Goal: Find contact information: Find contact information

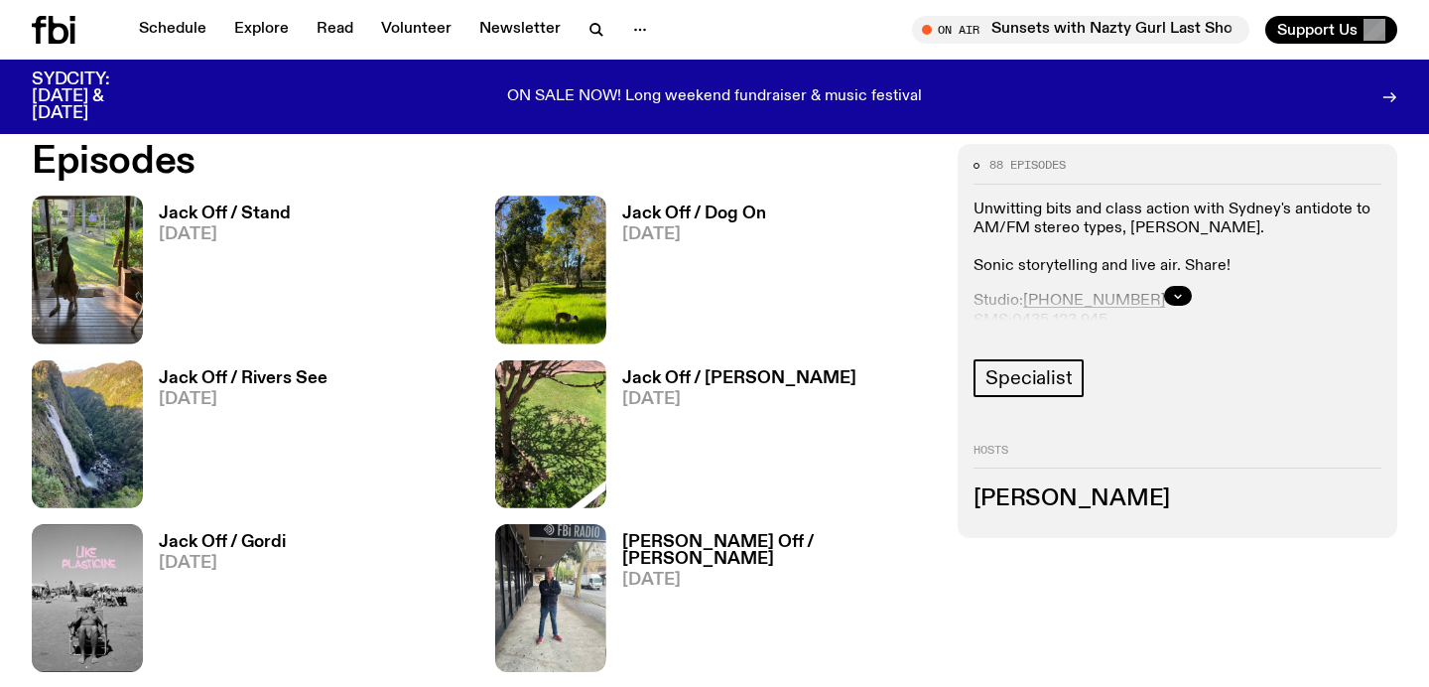
scroll to position [913, 0]
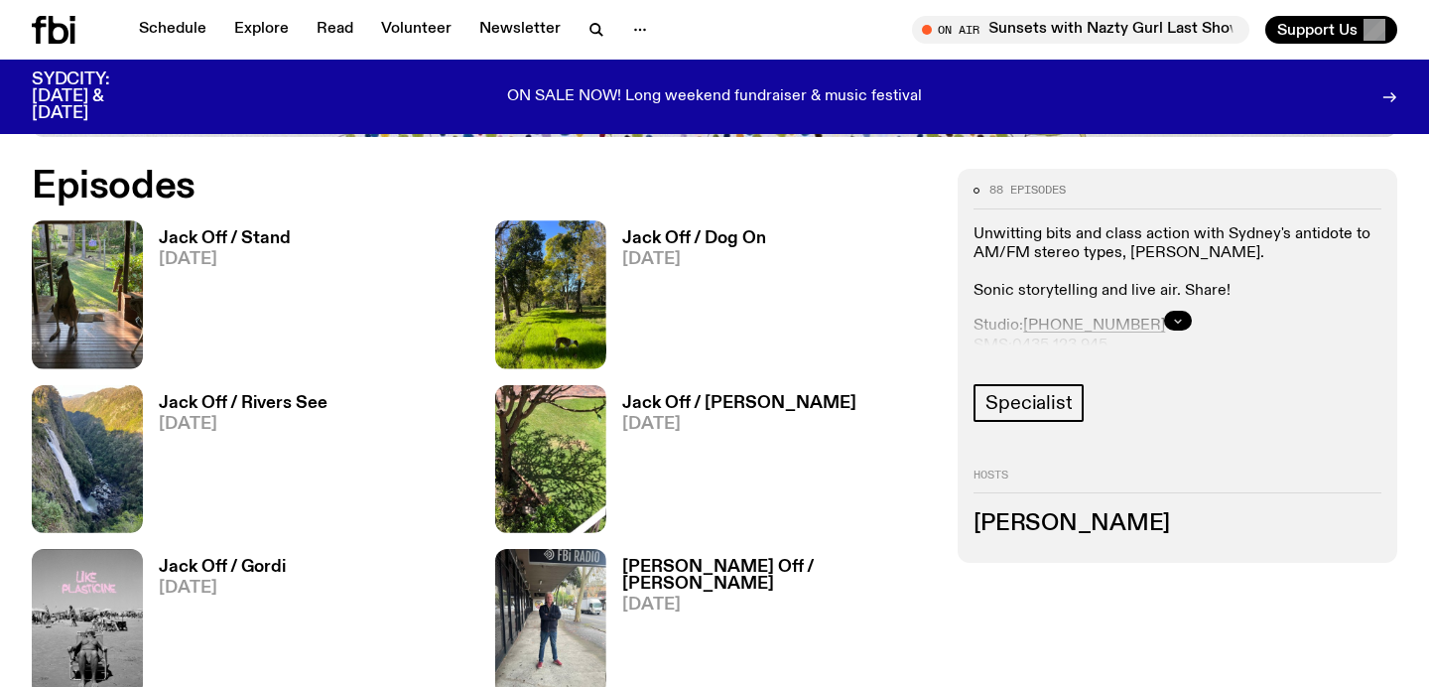
click at [1177, 318] on icon "button" at bounding box center [1178, 321] width 12 height 12
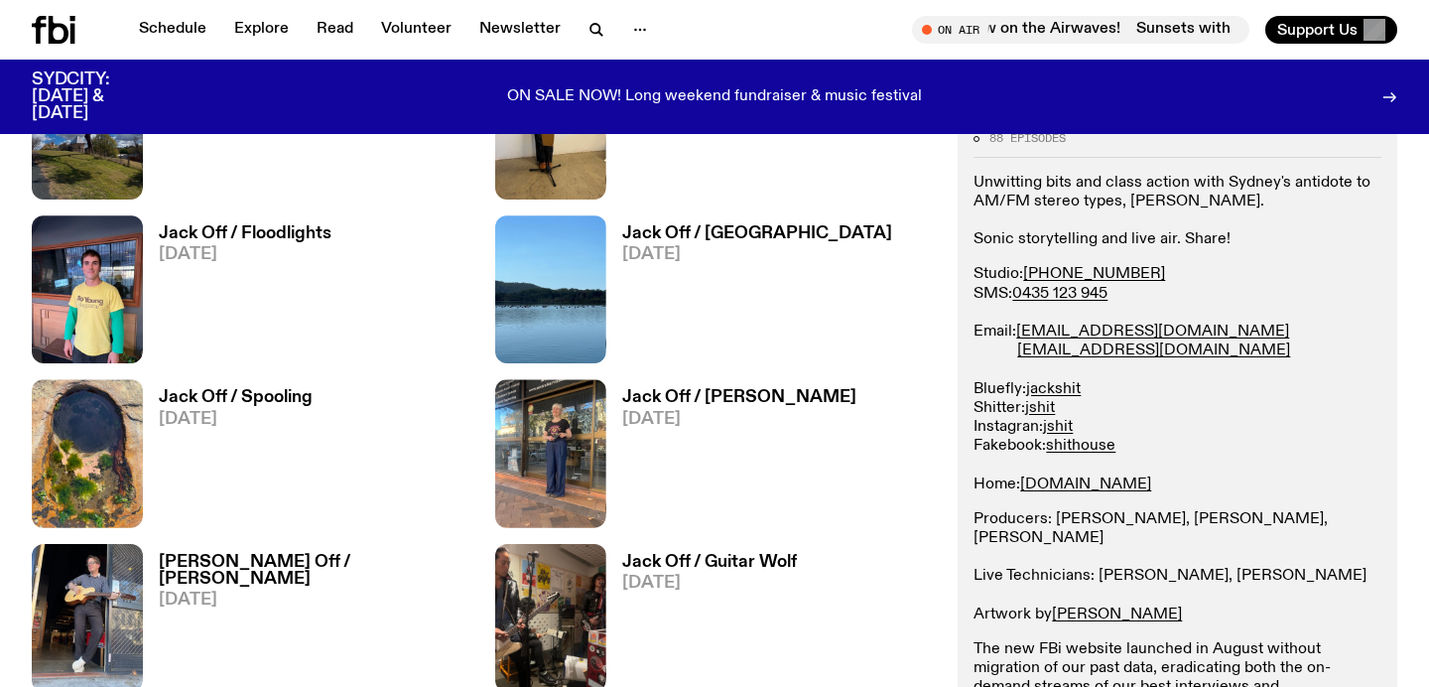
scroll to position [2393, 0]
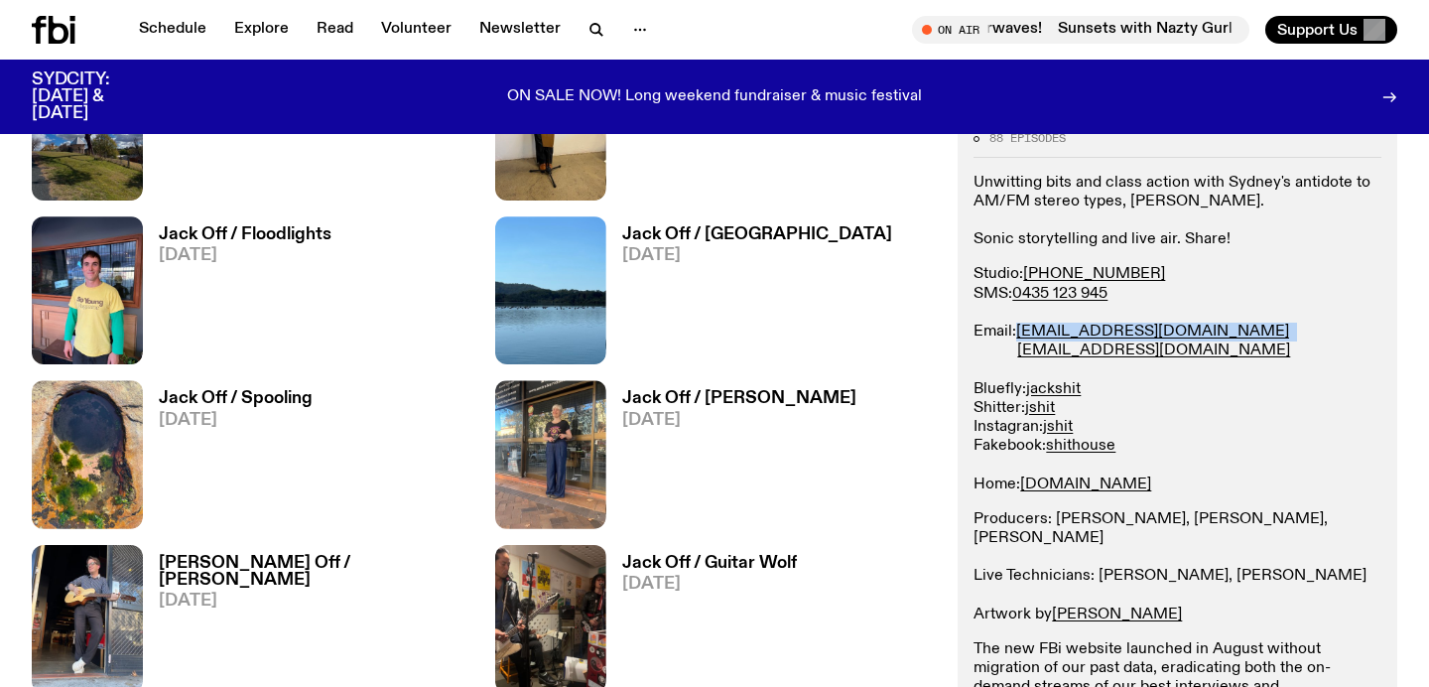
drag, startPoint x: 1181, startPoint y: 328, endPoint x: 1018, endPoint y: 328, distance: 162.7
click at [1018, 328] on p "Studio: (02) 9030 6945 SMS: 0435 123 945 Email: studio@fbiradio.com jackshit@fb…" at bounding box center [1177, 379] width 408 height 228
copy p "studio@fbiradio.com"
click at [1144, 191] on p "Unwitting bits and class action with Sydney's antidote to AM/FM stereo types, J…" at bounding box center [1177, 212] width 408 height 76
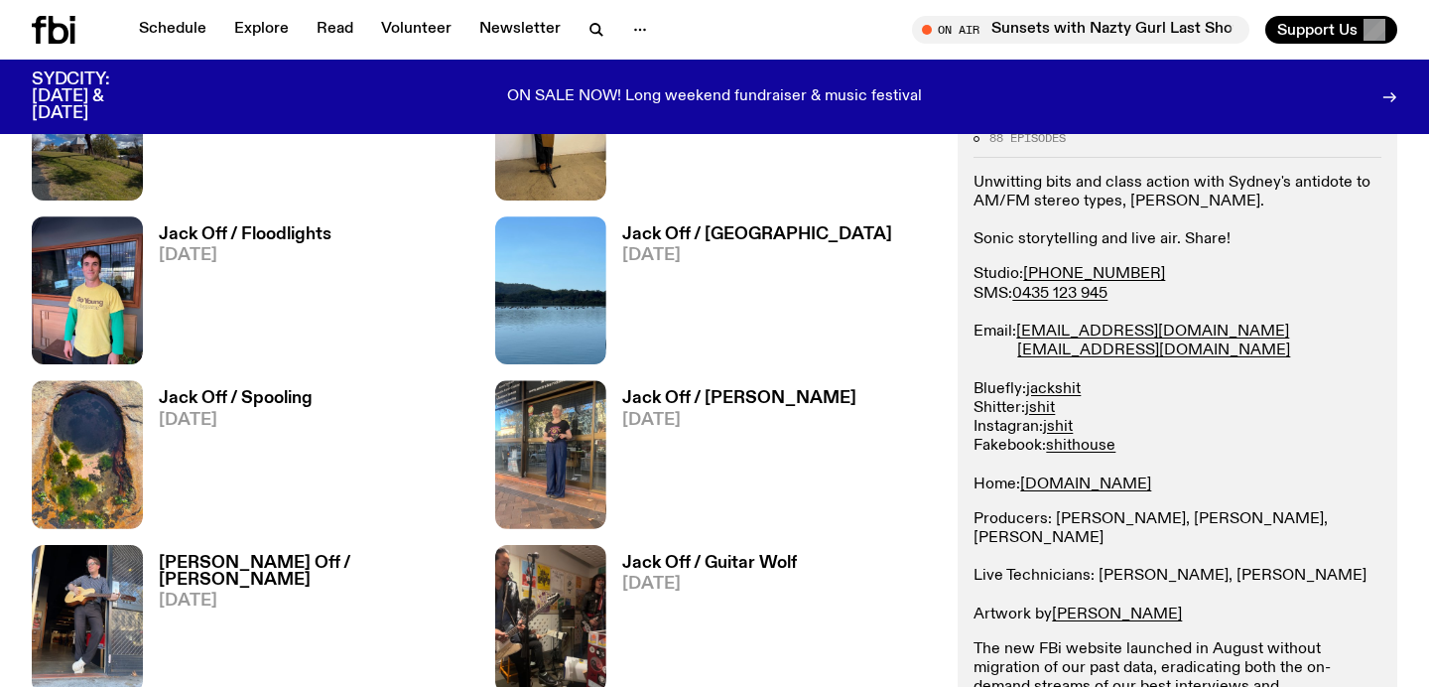
click at [1144, 191] on p "Unwitting bits and class action with Sydney's antidote to AM/FM stereo types, J…" at bounding box center [1177, 212] width 408 height 76
click at [1126, 198] on p "Unwitting bits and class action with Sydney's antidote to AM/FM stereo types, J…" at bounding box center [1177, 212] width 408 height 76
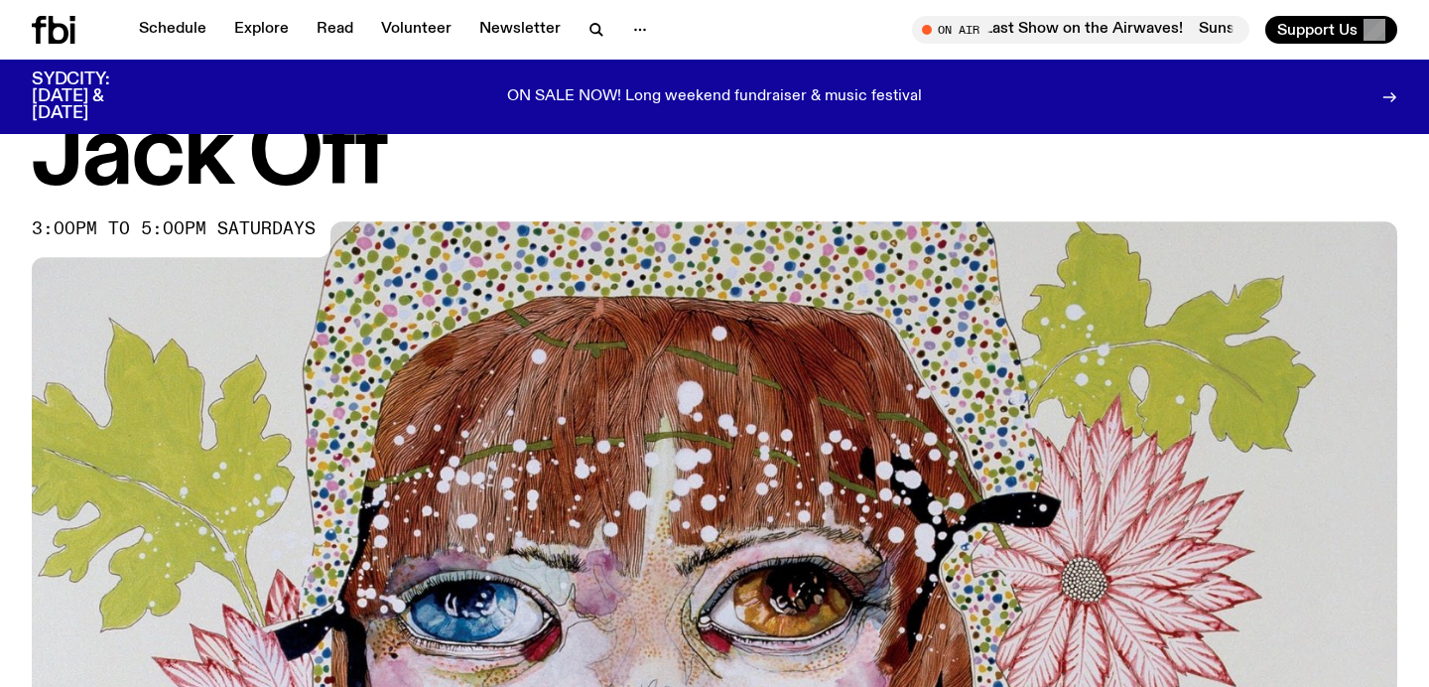
scroll to position [0, 0]
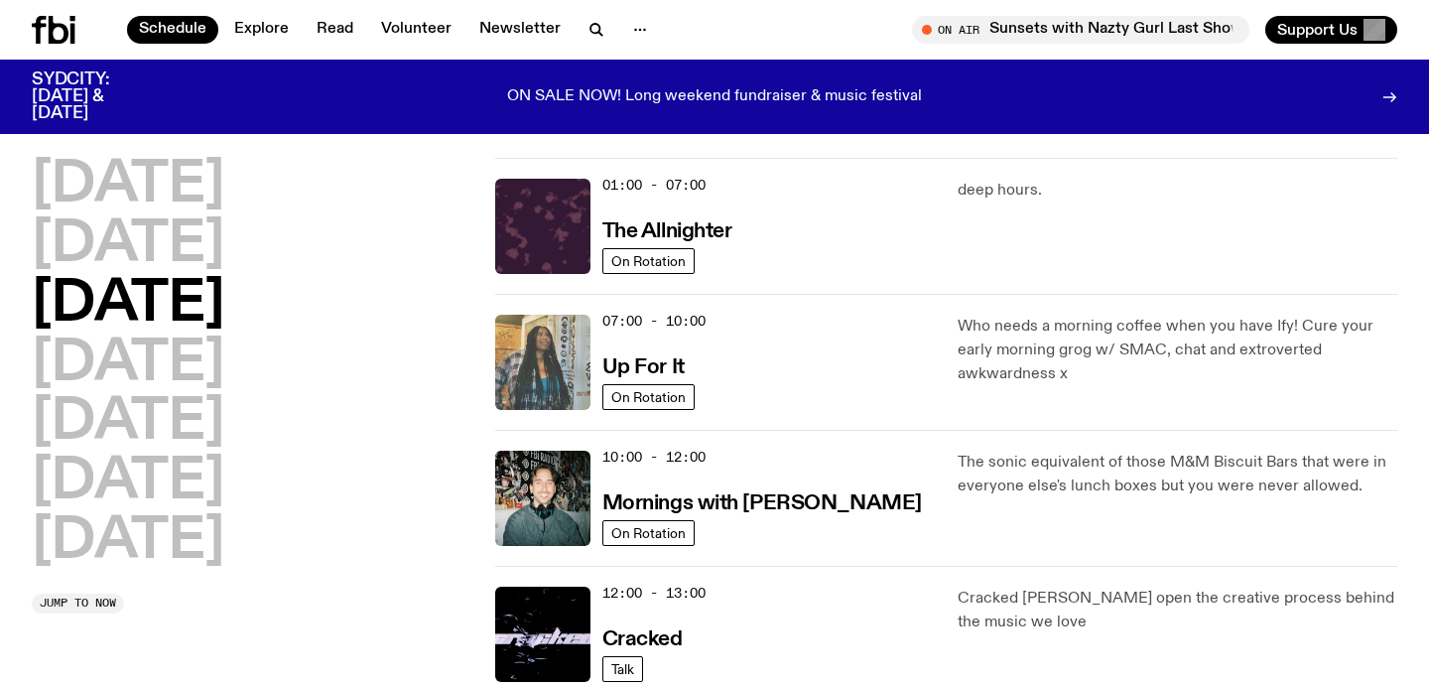
scroll to position [18, 0]
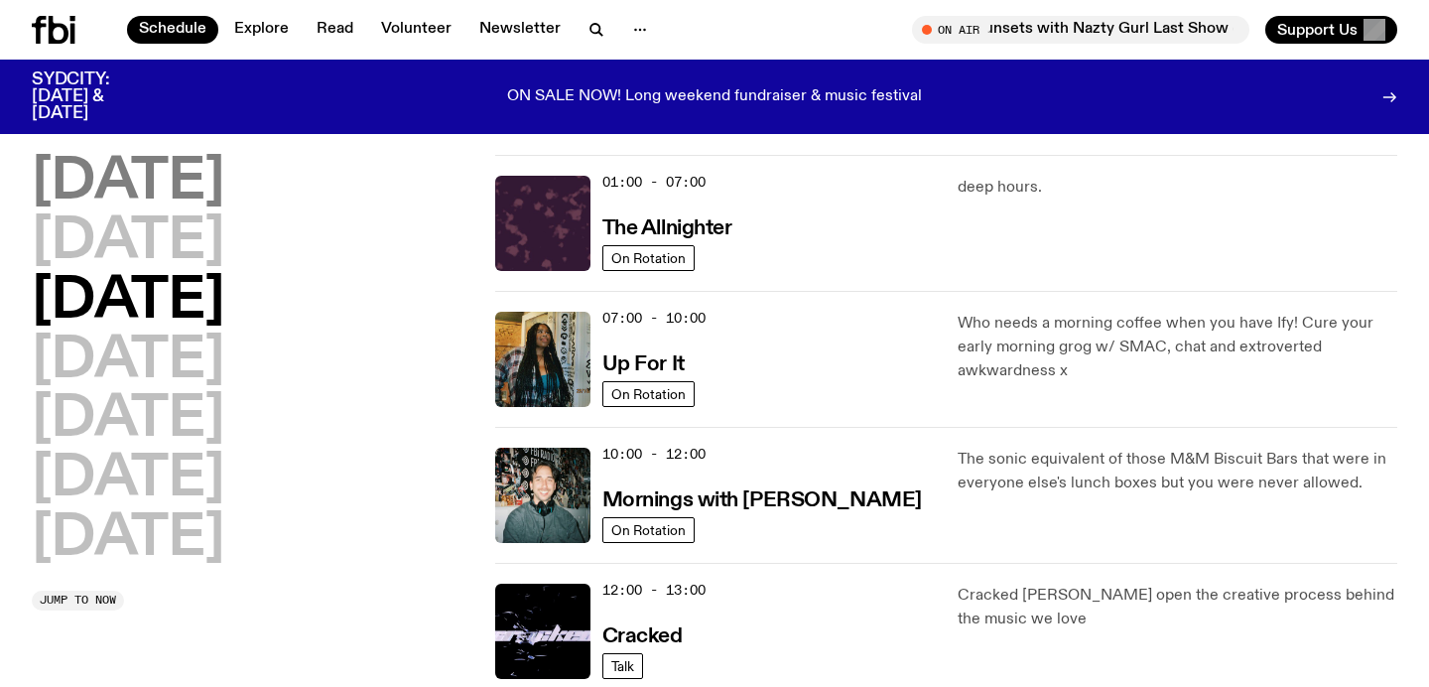
click at [132, 156] on h2 "[DATE]" at bounding box center [128, 183] width 192 height 56
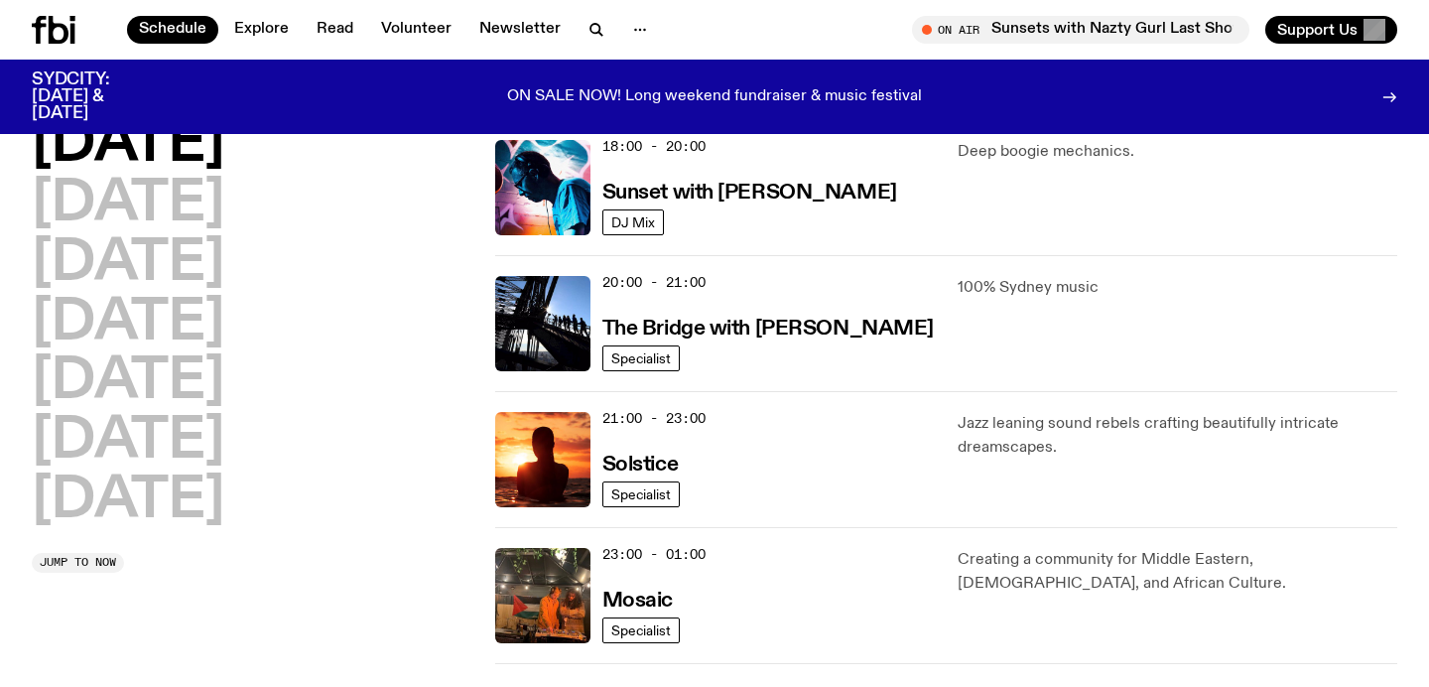
scroll to position [863, 0]
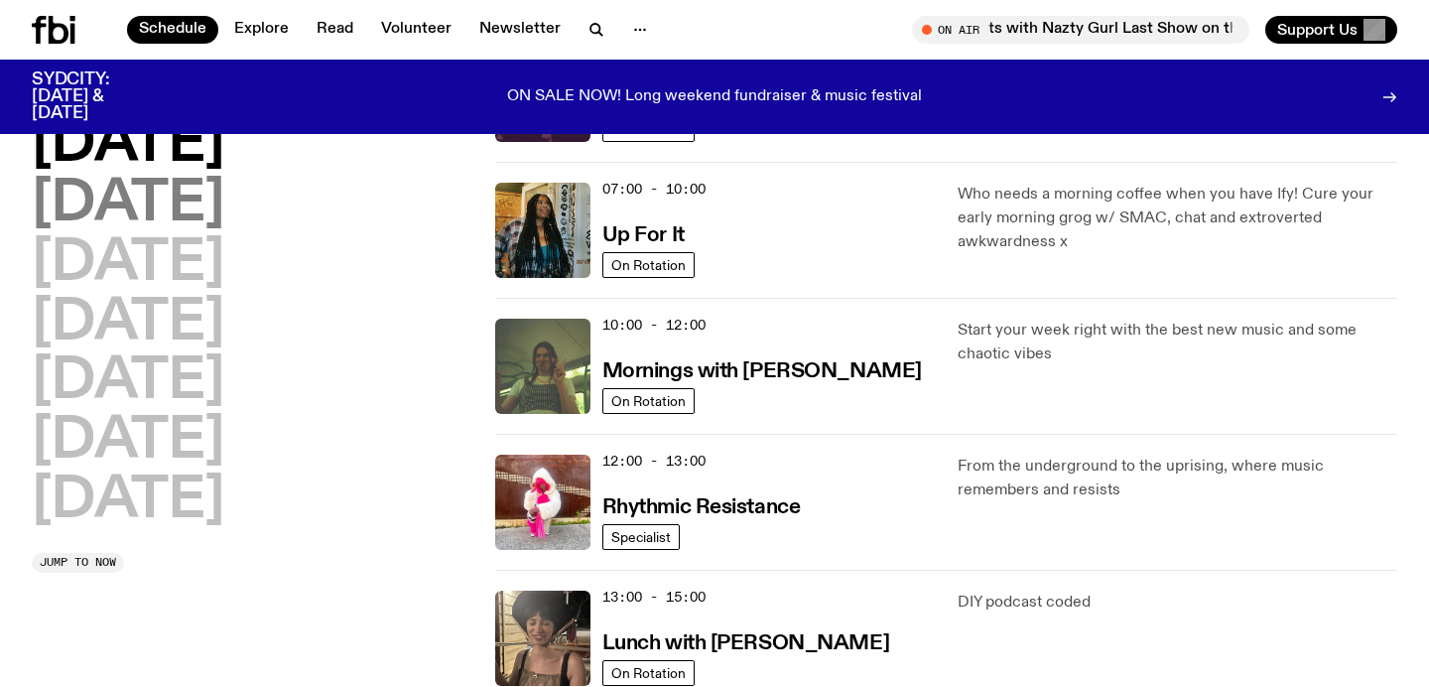
click at [167, 218] on h2 "[DATE]" at bounding box center [128, 205] width 192 height 56
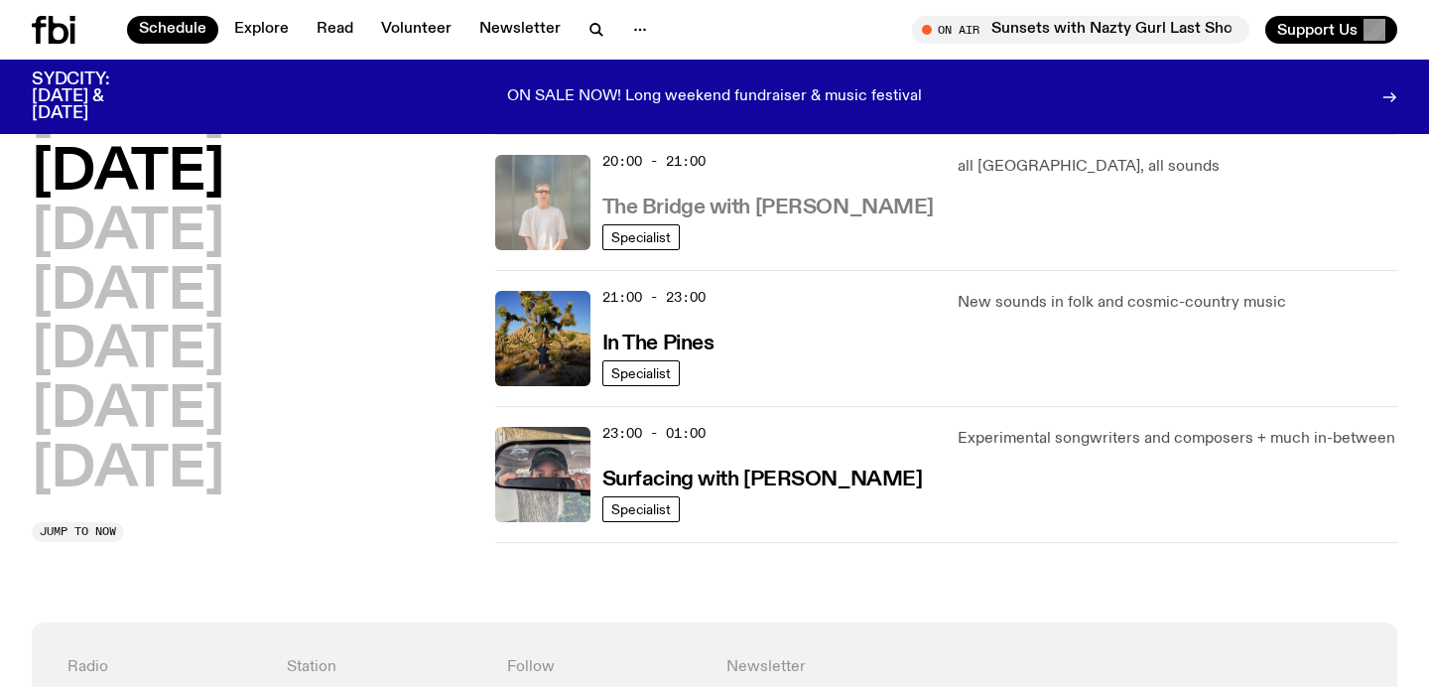
scroll to position [989, 0]
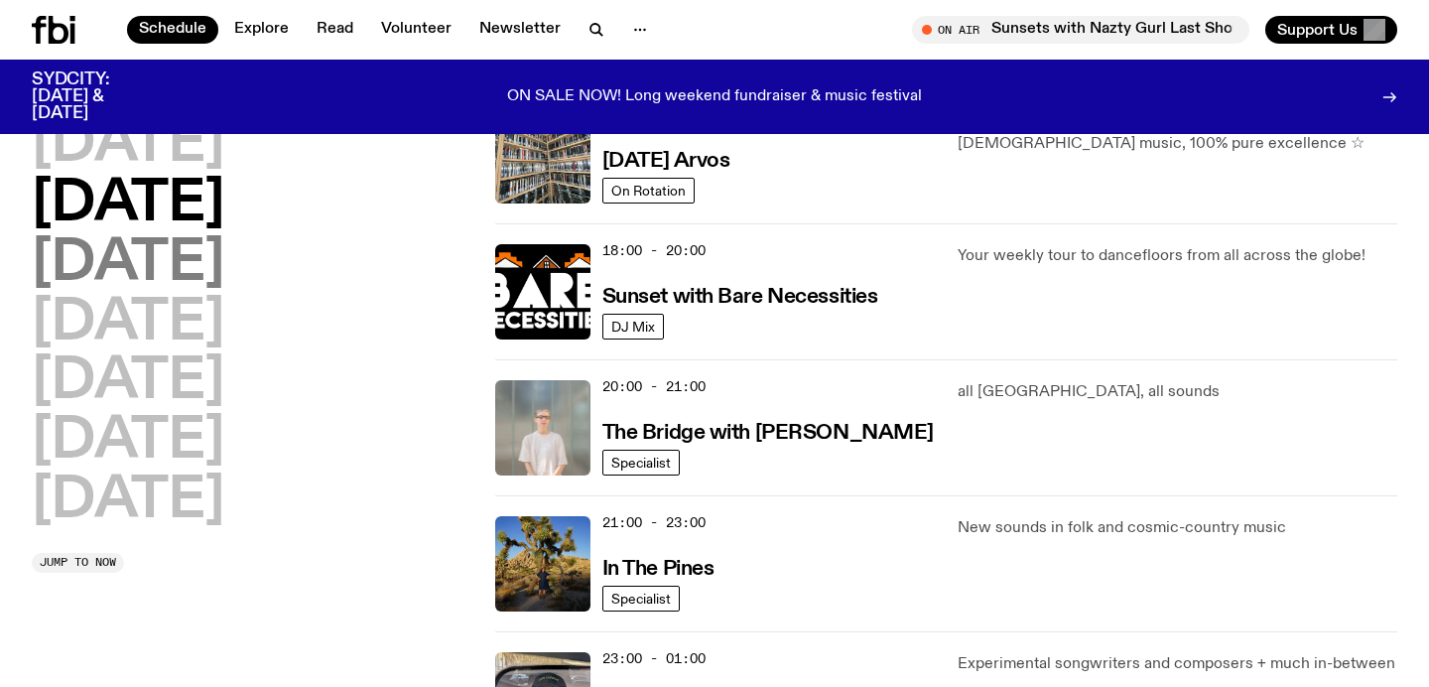
click at [167, 258] on h2 "Wednesday" at bounding box center [128, 264] width 192 height 56
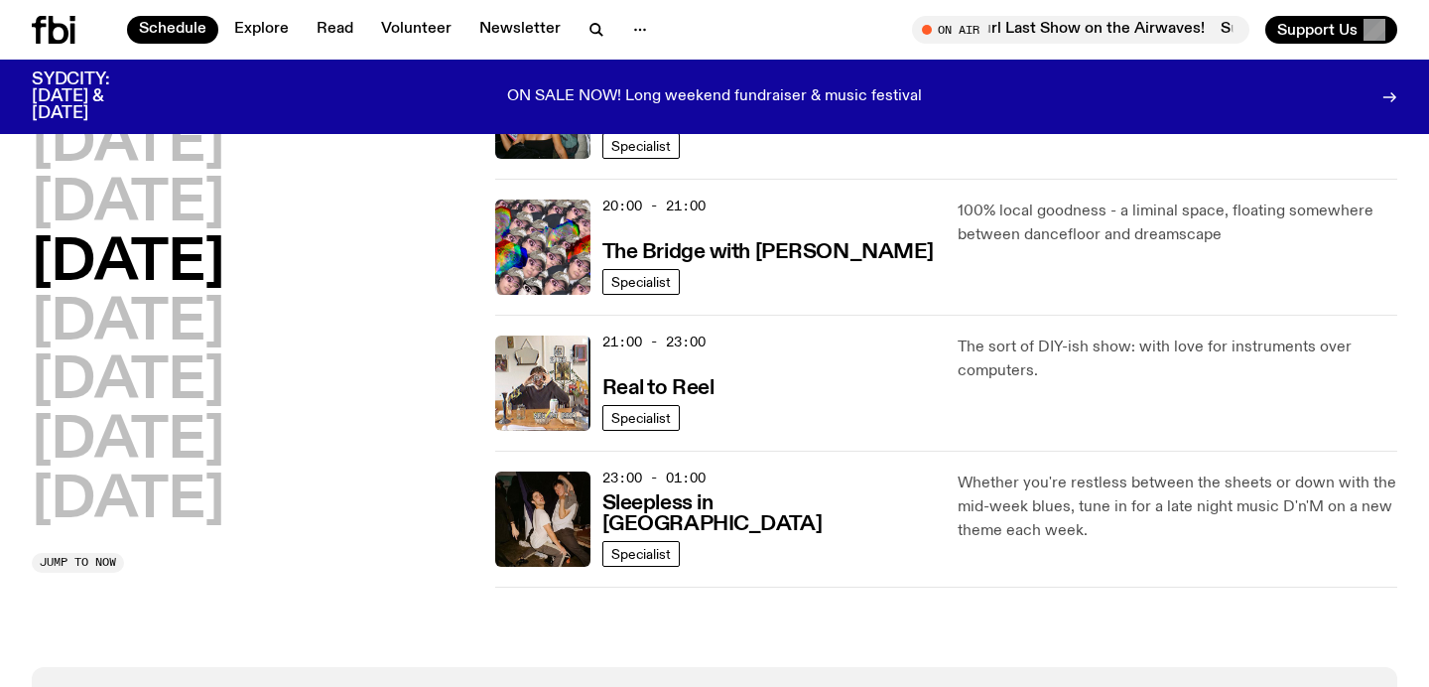
scroll to position [969, 0]
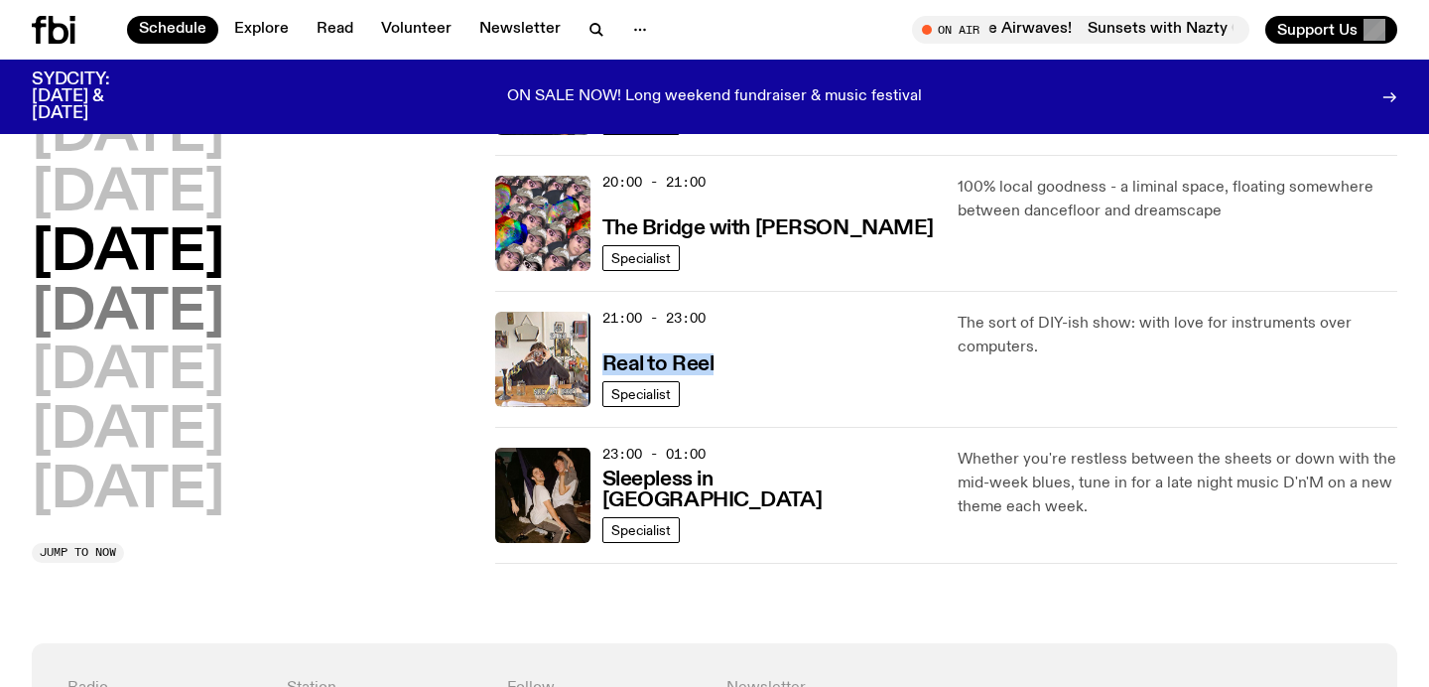
click at [215, 326] on h2 "Thursday" at bounding box center [128, 314] width 192 height 56
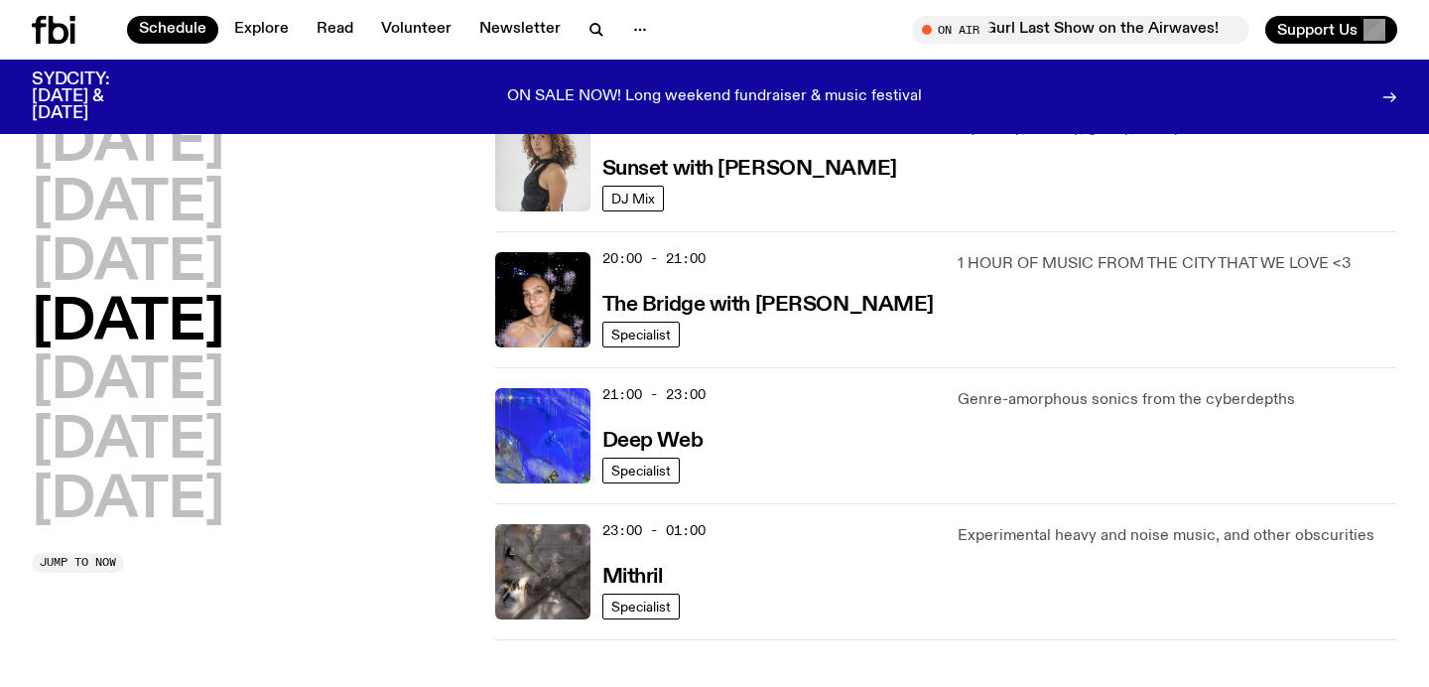
scroll to position [905, 0]
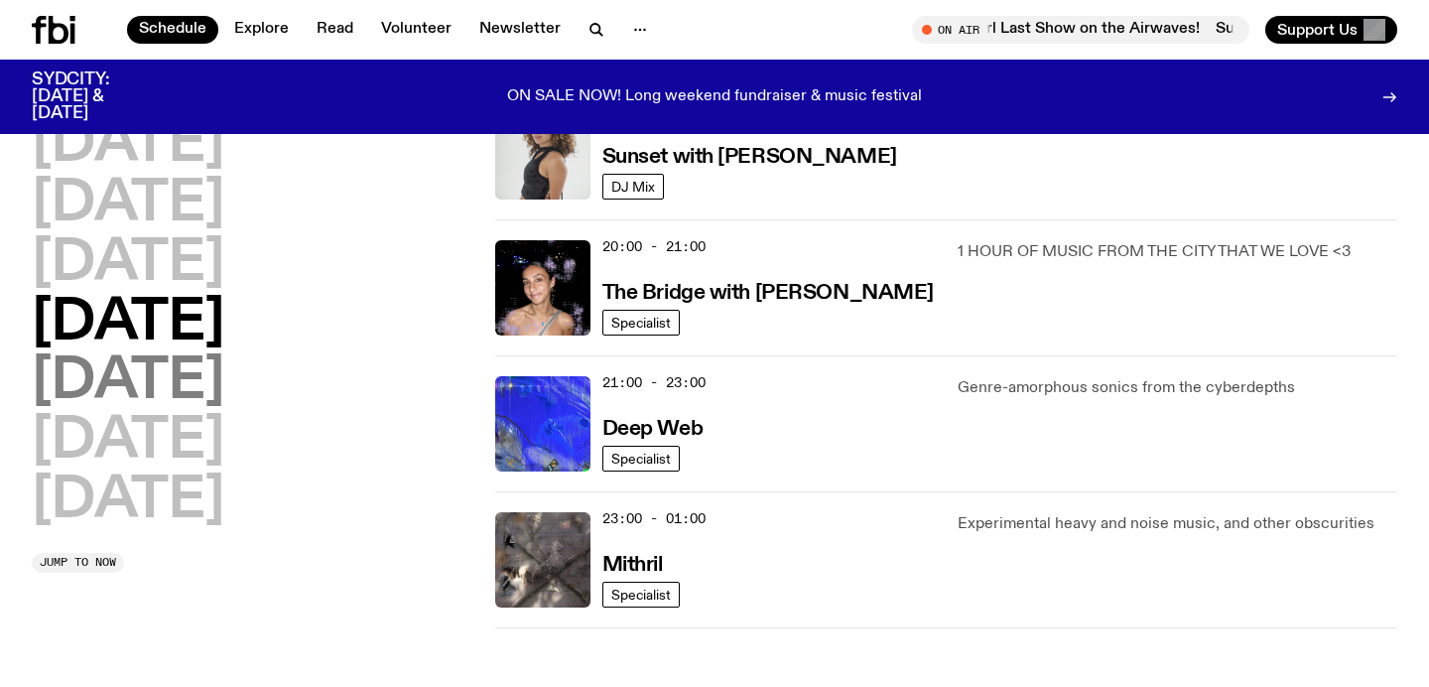
click at [139, 392] on h2 "Friday" at bounding box center [128, 382] width 192 height 56
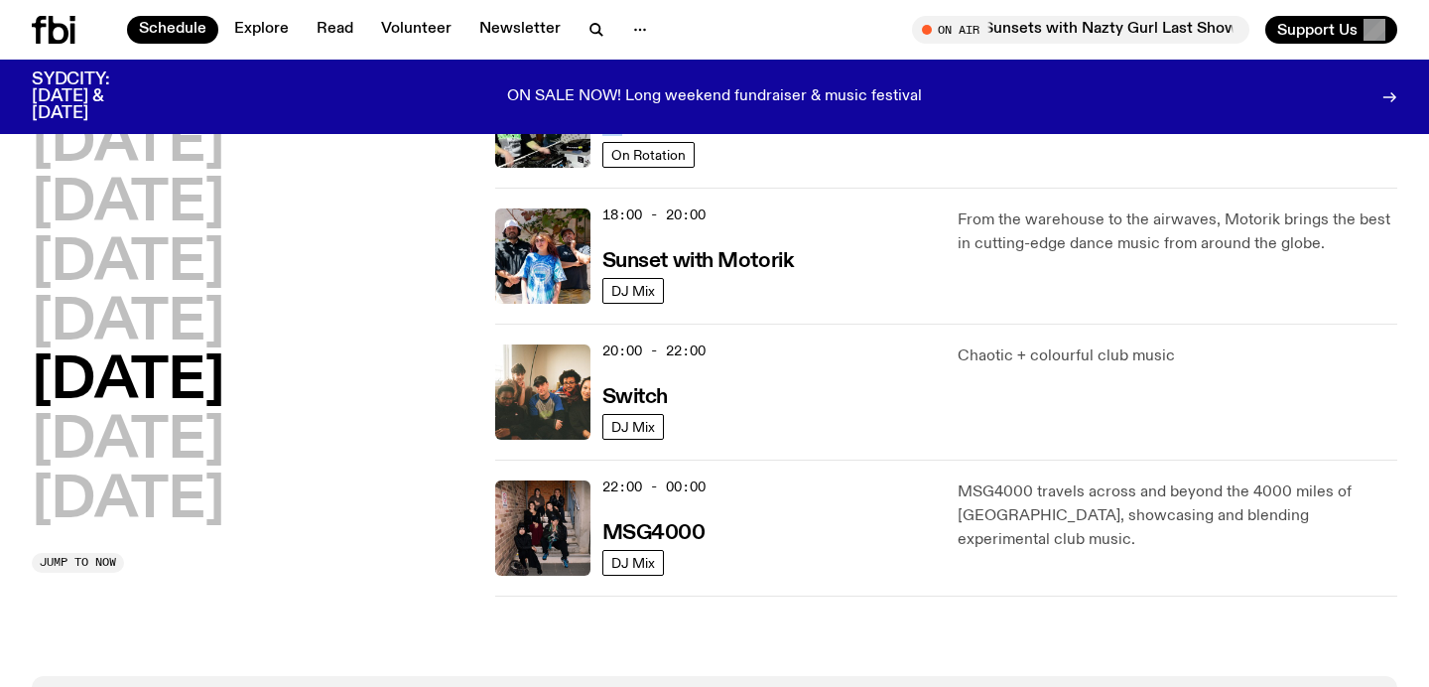
scroll to position [790, 0]
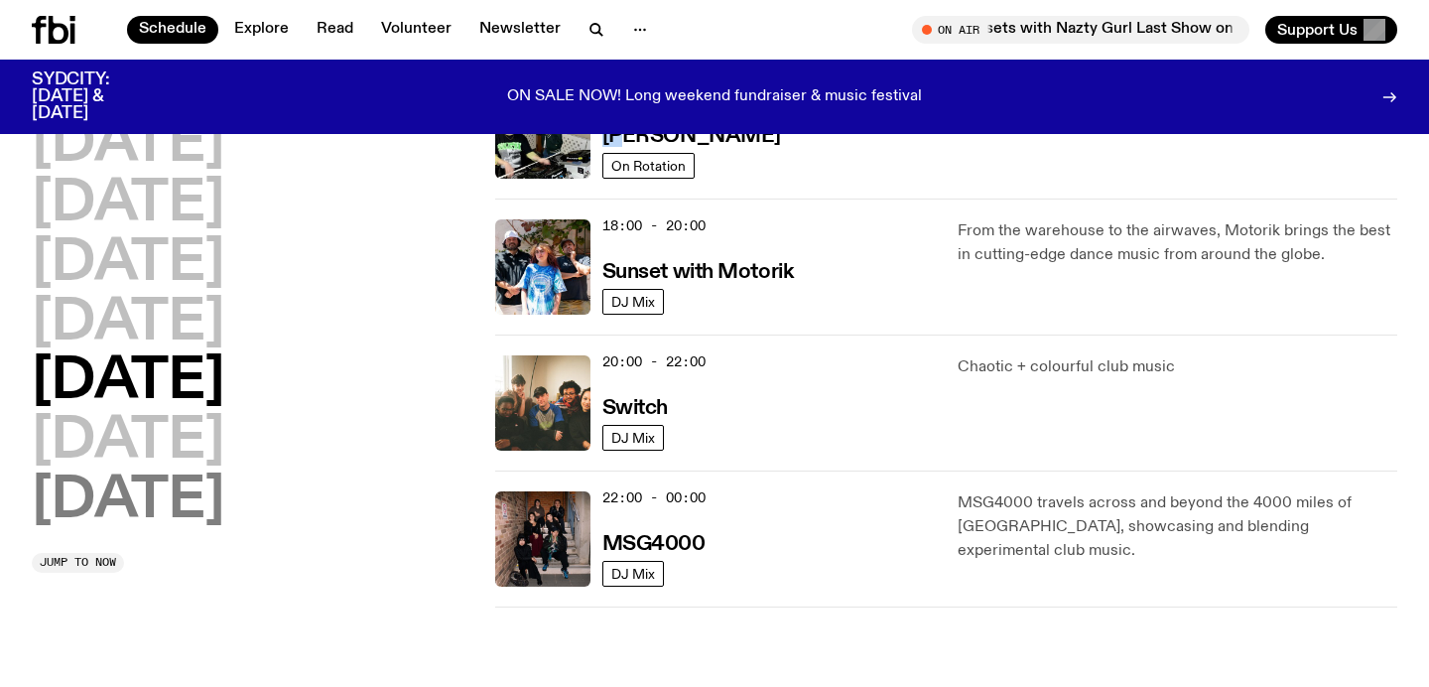
click at [114, 473] on h2 "Sunday" at bounding box center [128, 501] width 192 height 56
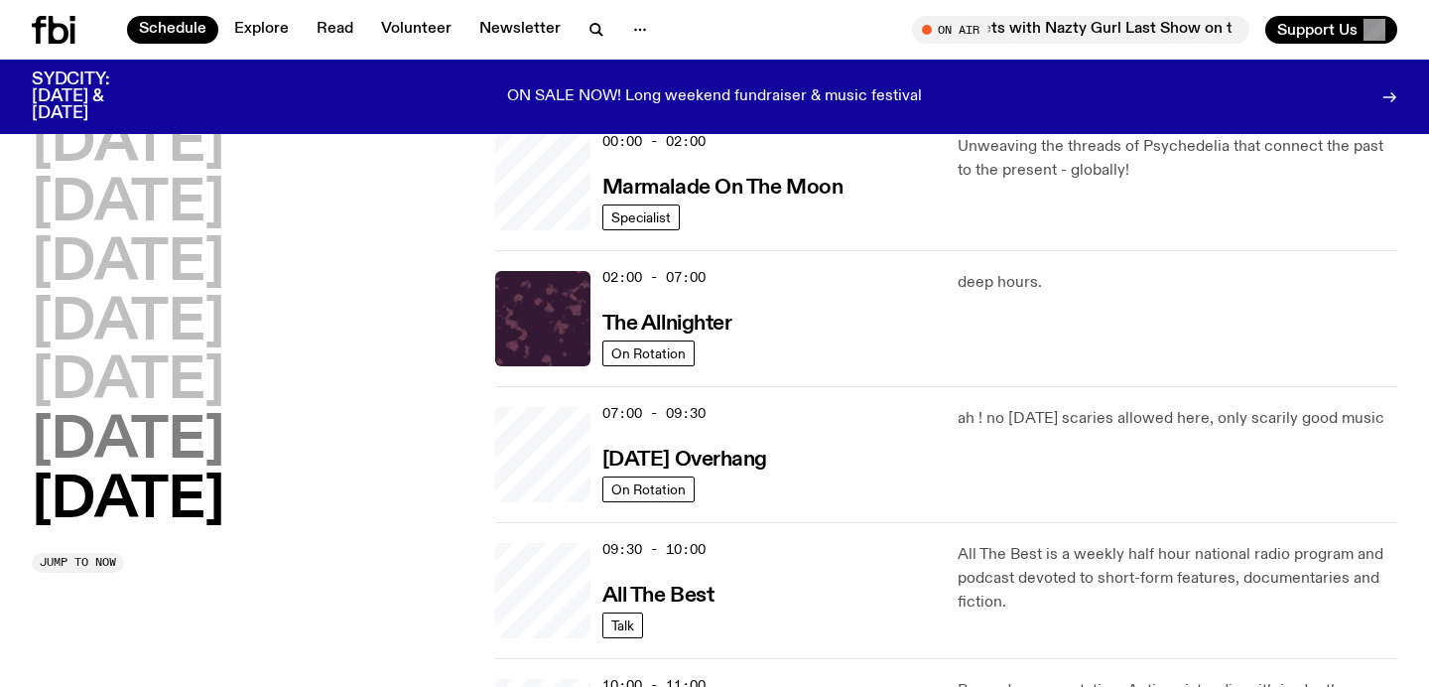
click at [95, 446] on h2 "Saturday" at bounding box center [128, 442] width 192 height 56
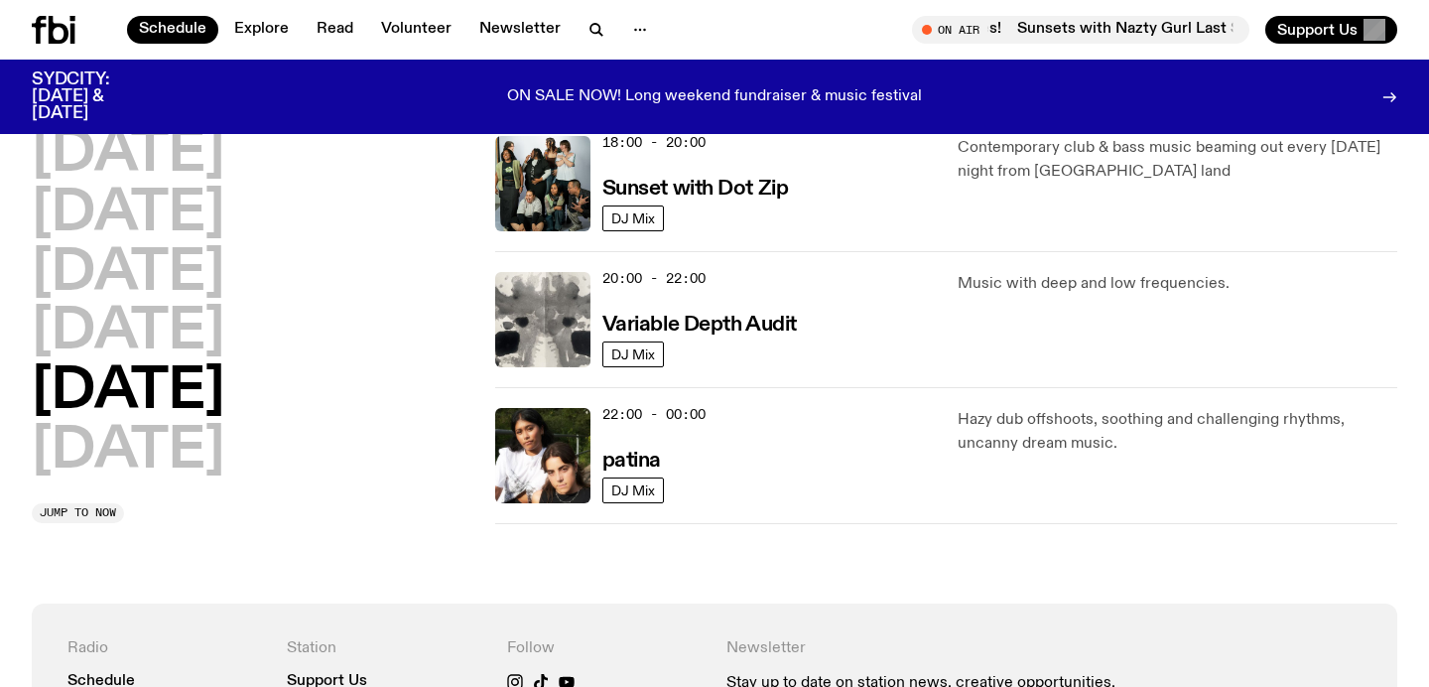
scroll to position [1328, 0]
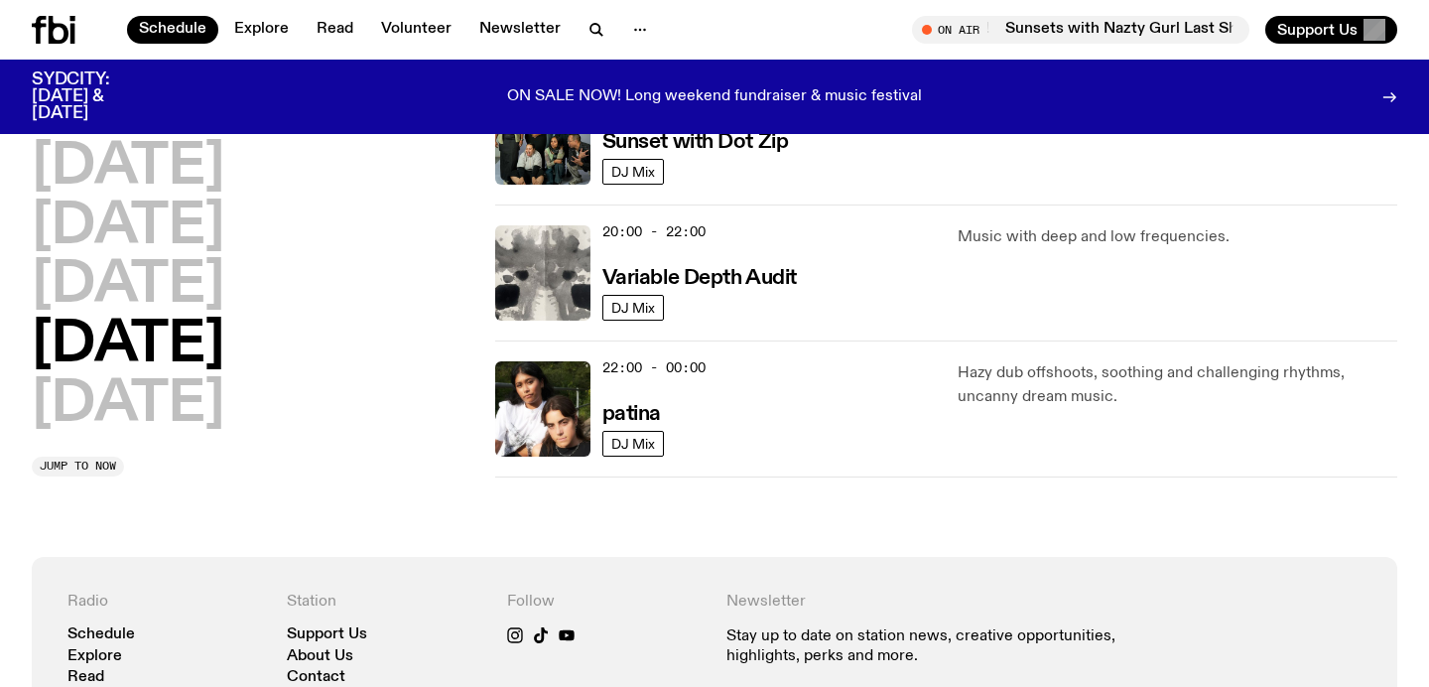
drag, startPoint x: 182, startPoint y: 418, endPoint x: 309, endPoint y: 417, distance: 127.0
click at [181, 417] on h2 "Sunday" at bounding box center [128, 405] width 192 height 56
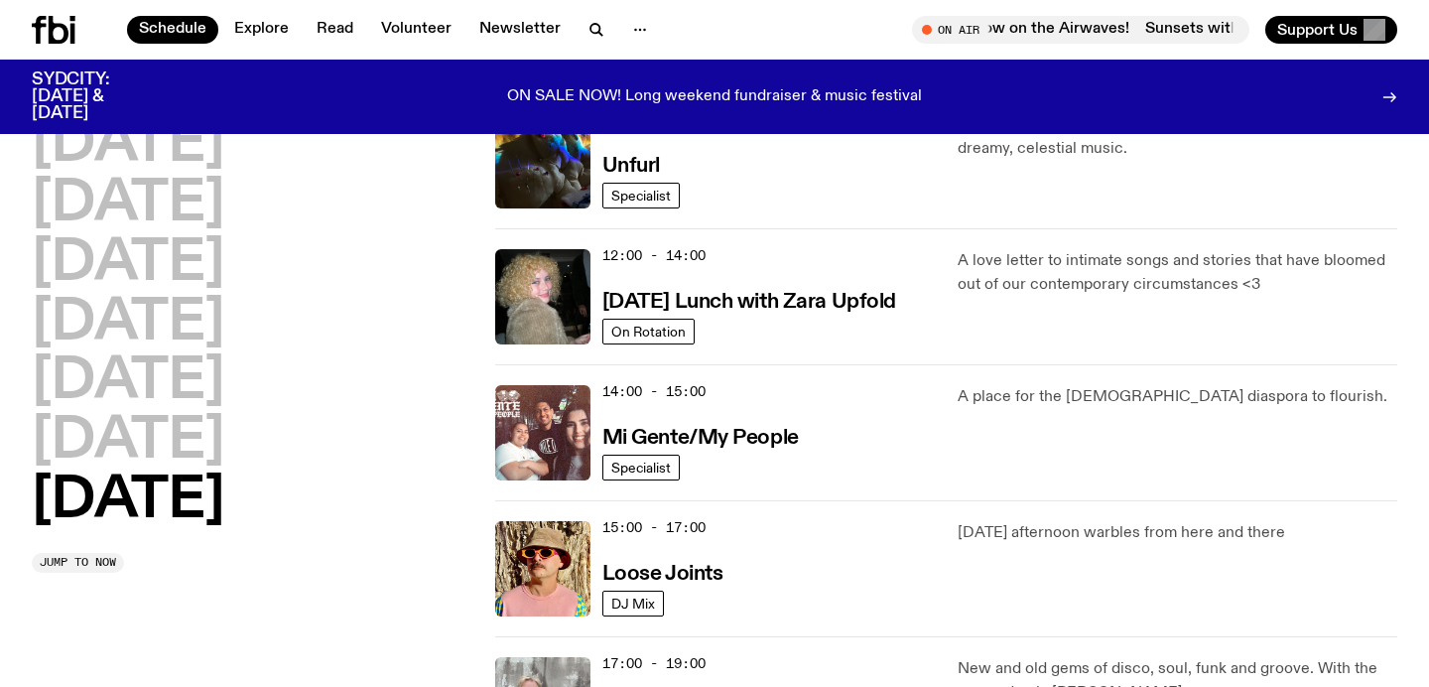
scroll to position [778, 0]
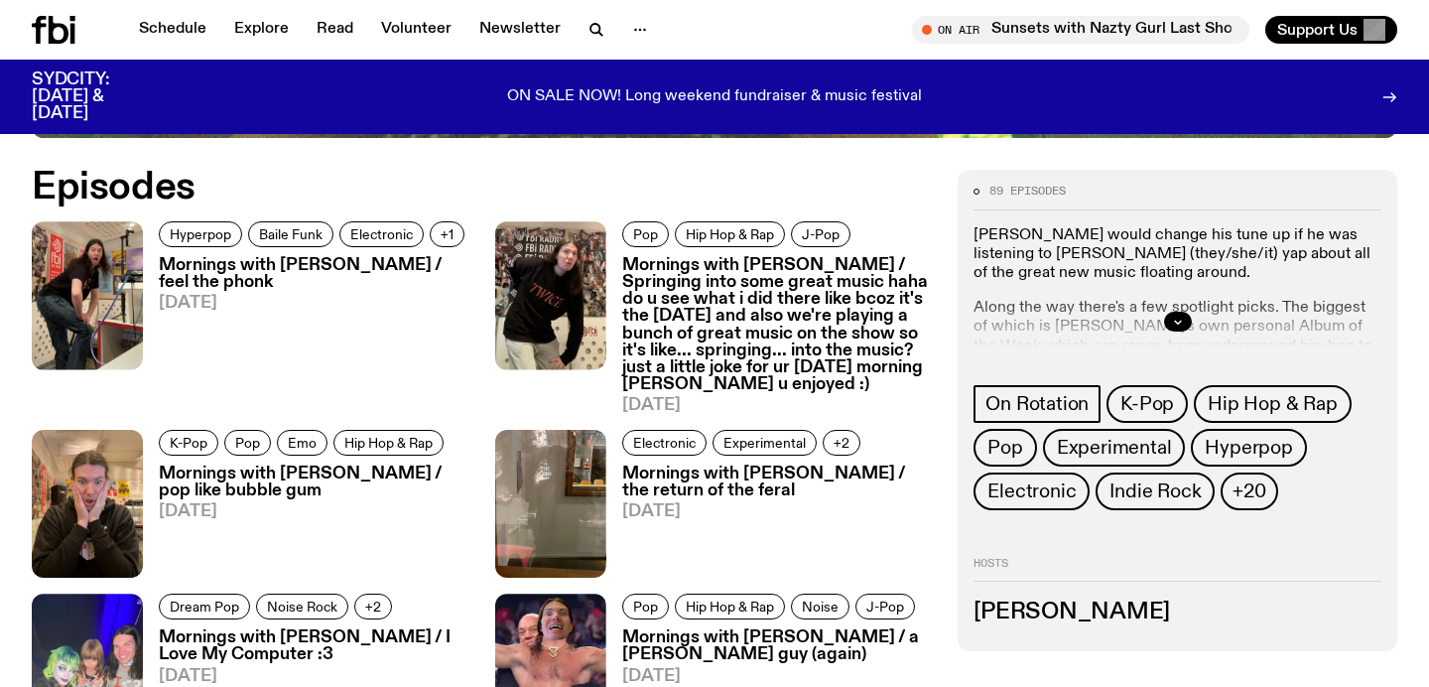
scroll to position [1006, 0]
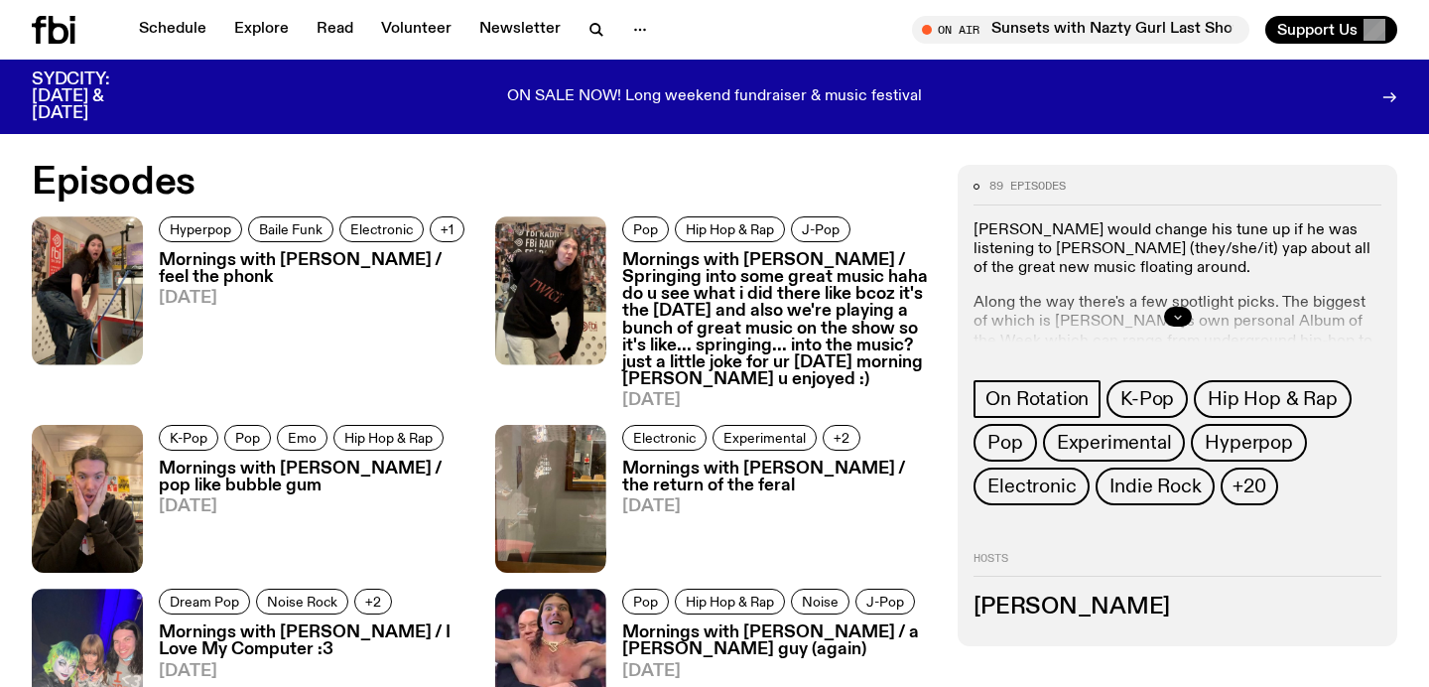
click at [1181, 311] on icon "button" at bounding box center [1178, 317] width 12 height 12
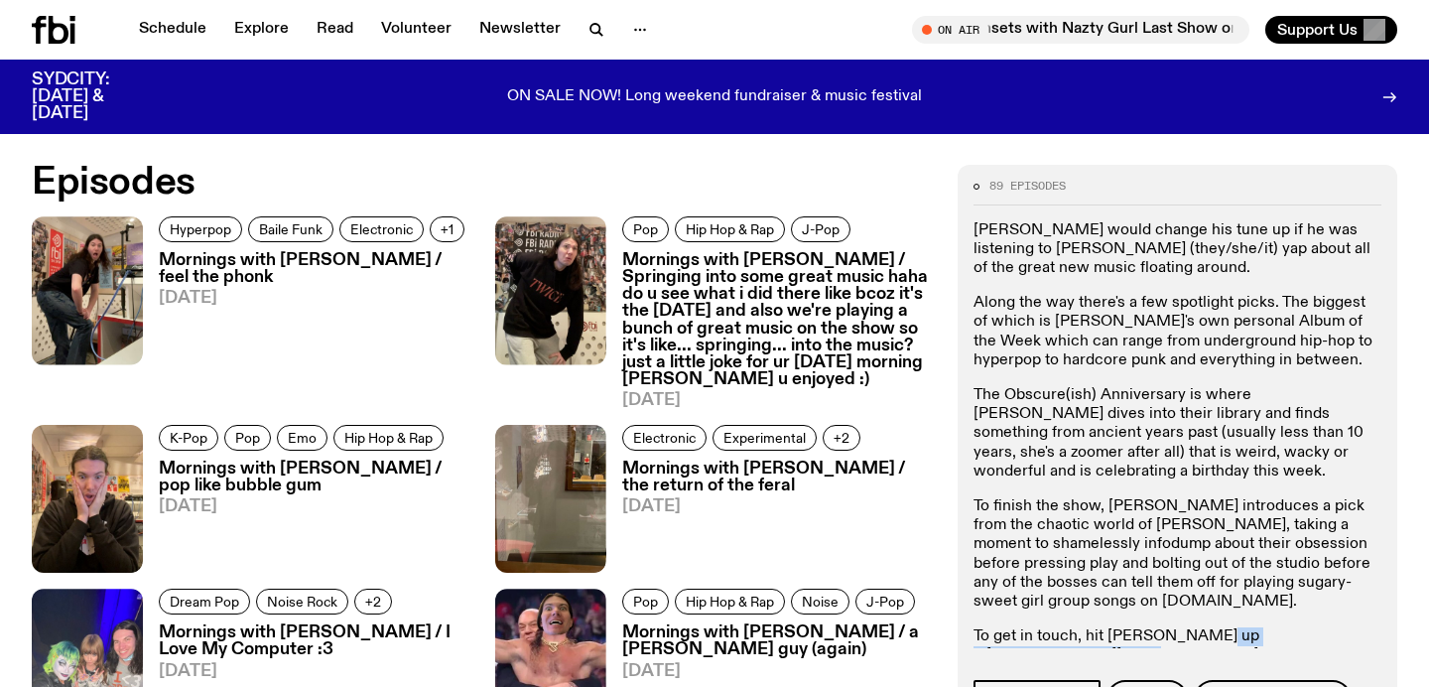
drag, startPoint x: 1198, startPoint y: 590, endPoint x: 1376, endPoint y: 590, distance: 178.6
click at [1376, 627] on p "To get in touch, hit Jimothy up at jim.k@fbiradio.com" at bounding box center [1177, 656] width 408 height 58
copy p "jim.k@fbiradio.com"
click at [1133, 300] on p "Along the way there's a few spotlight picks. The biggest of which is Jimothy's …" at bounding box center [1177, 332] width 408 height 76
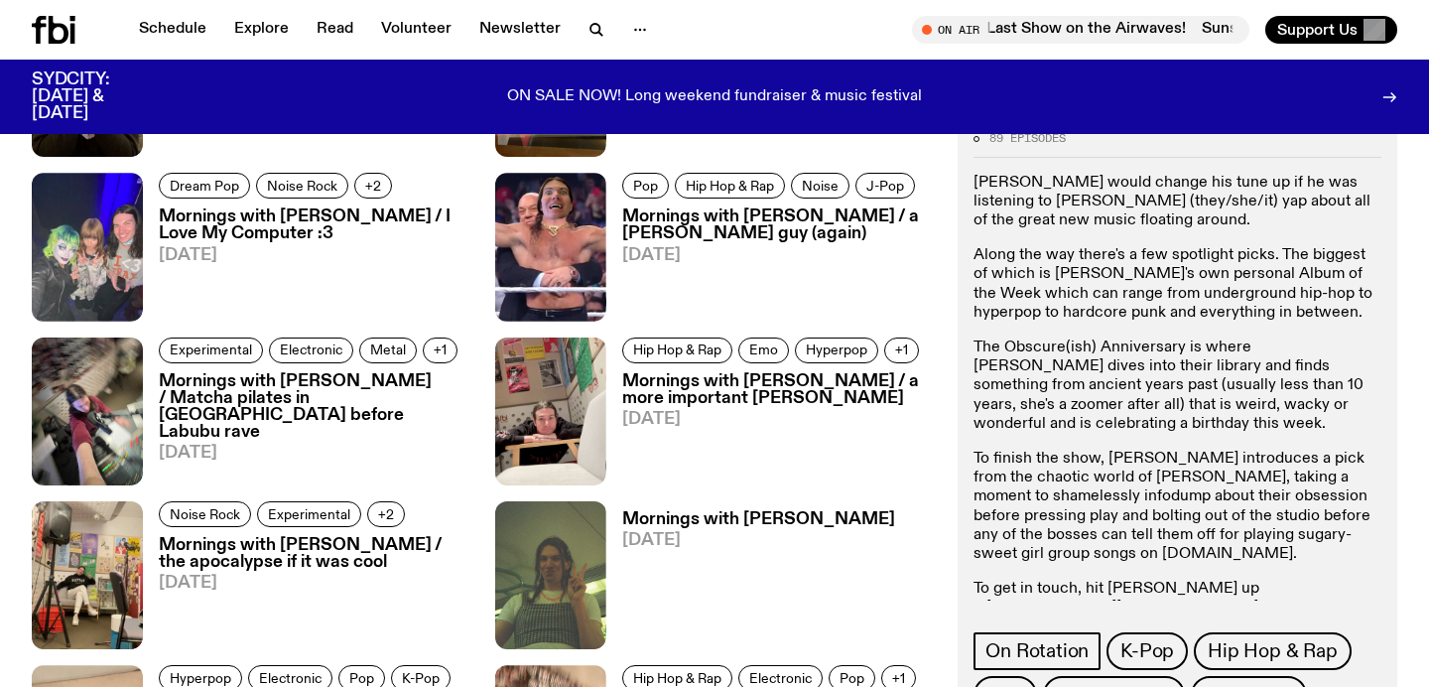
scroll to position [2161, 0]
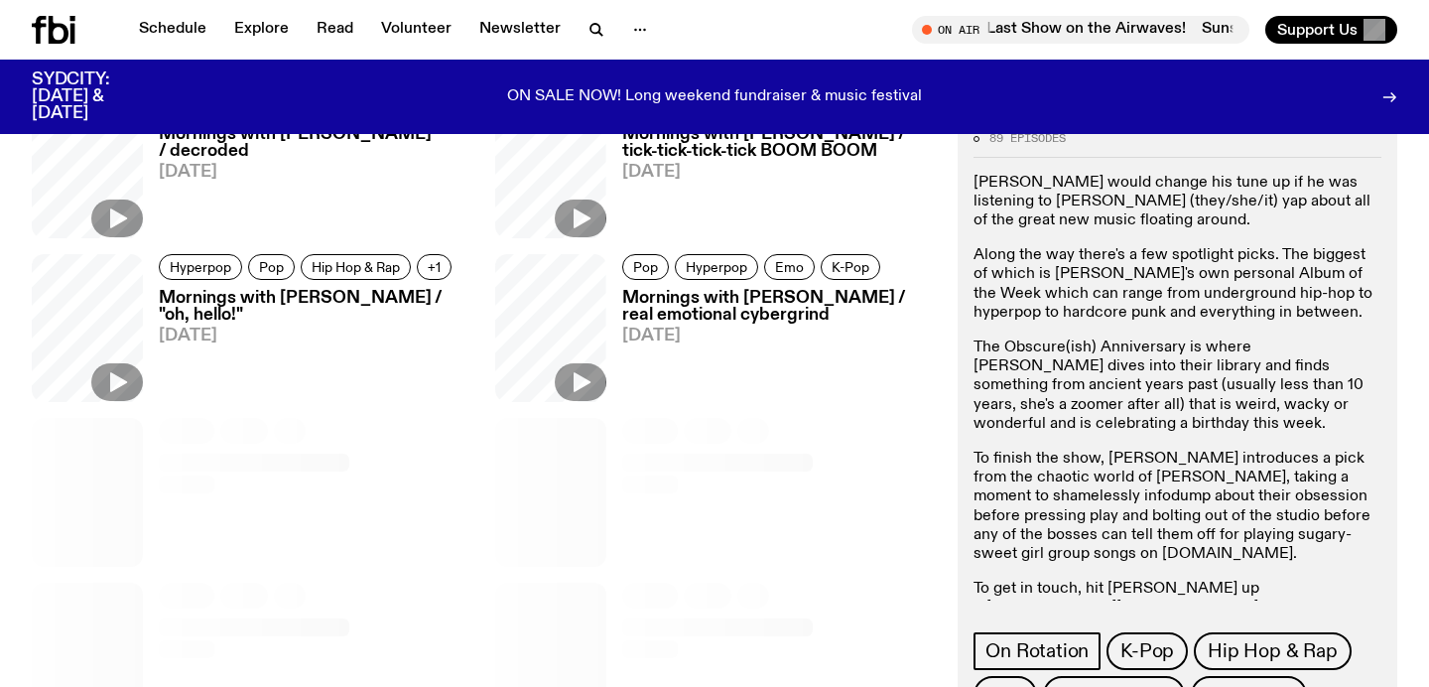
drag, startPoint x: 1140, startPoint y: 411, endPoint x: 1150, endPoint y: 781, distance: 370.2
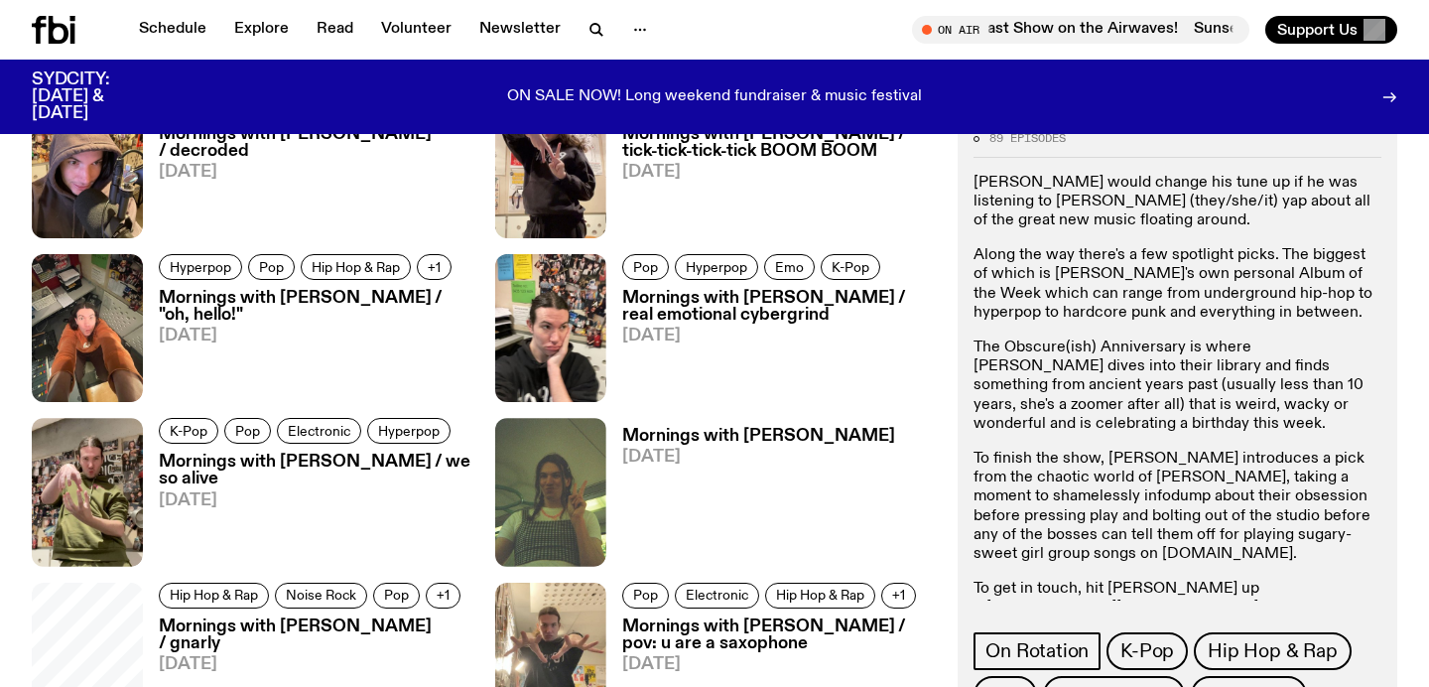
click at [1153, 567] on div "Garfield would change his tune up if he was listening to Jimothy (they/she/it) …" at bounding box center [1177, 405] width 408 height 463
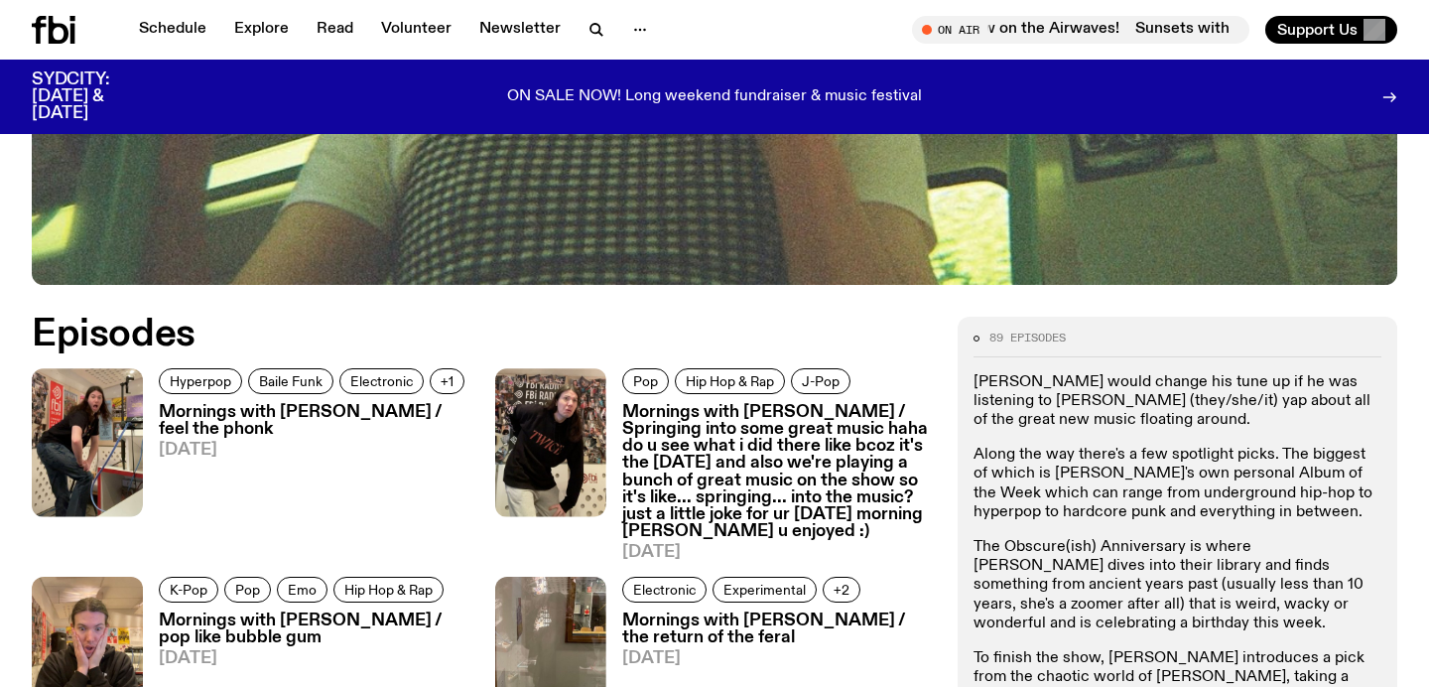
scroll to position [807, 0]
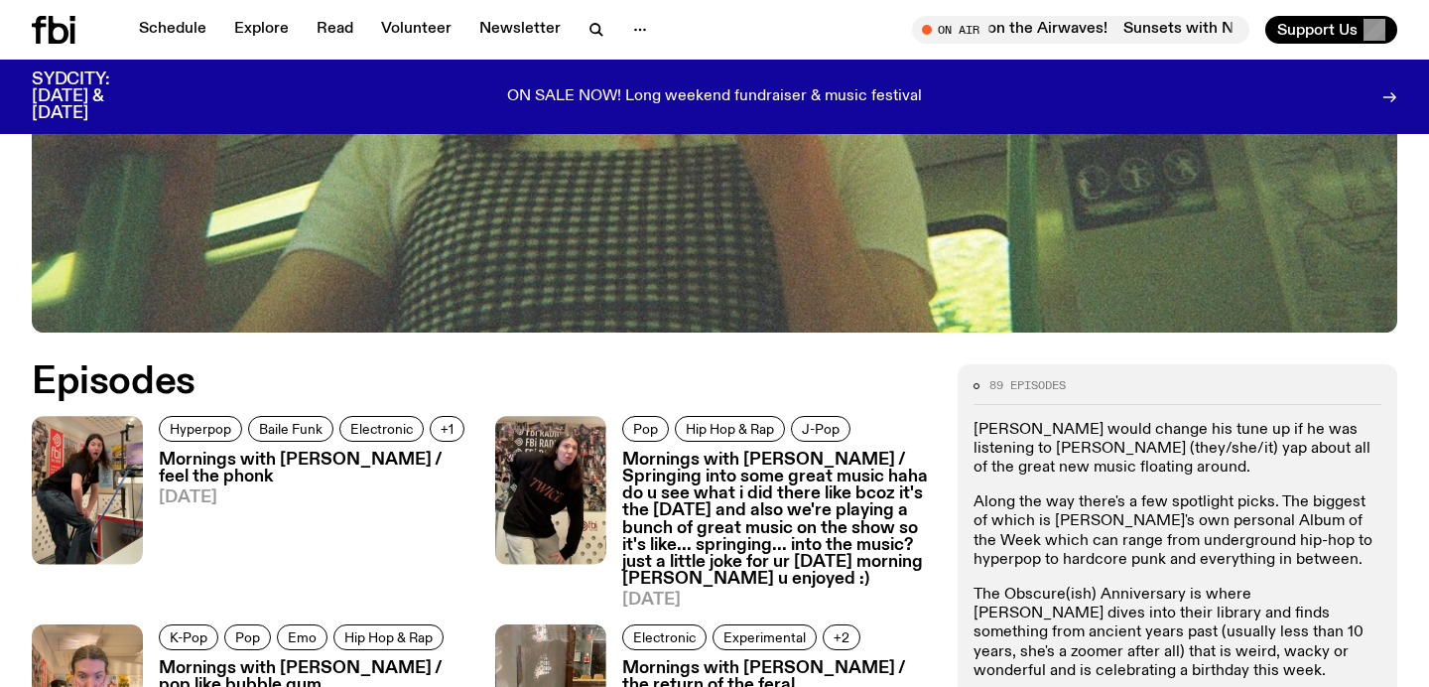
click at [284, 451] on h3 "Mornings with Jim Kretschmer / feel the phonk" at bounding box center [315, 468] width 313 height 34
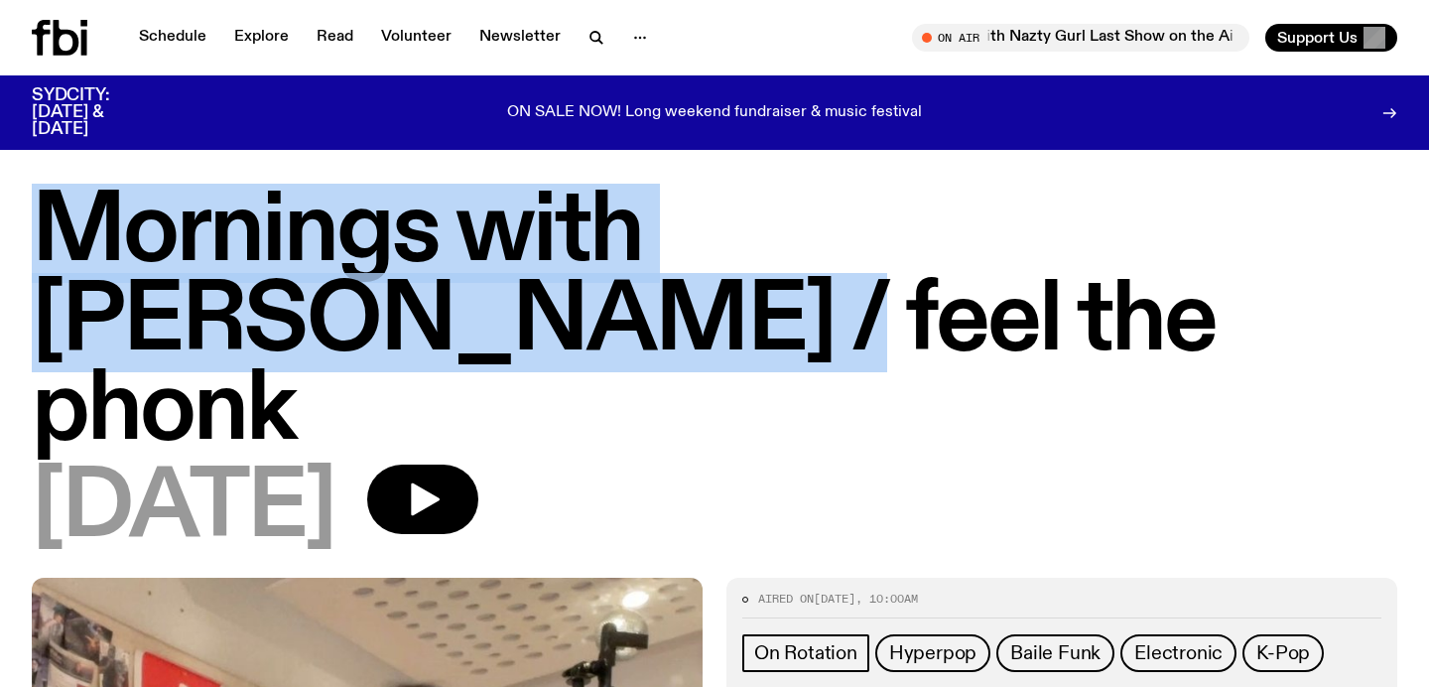
copy h1 "Mornings with Jim Kretschmer"
drag, startPoint x: 49, startPoint y: 229, endPoint x: 1327, endPoint y: 253, distance: 1278.2
click at [1327, 254] on h1 "Mornings with Jim Kretschmer / feel the phonk" at bounding box center [714, 323] width 1365 height 268
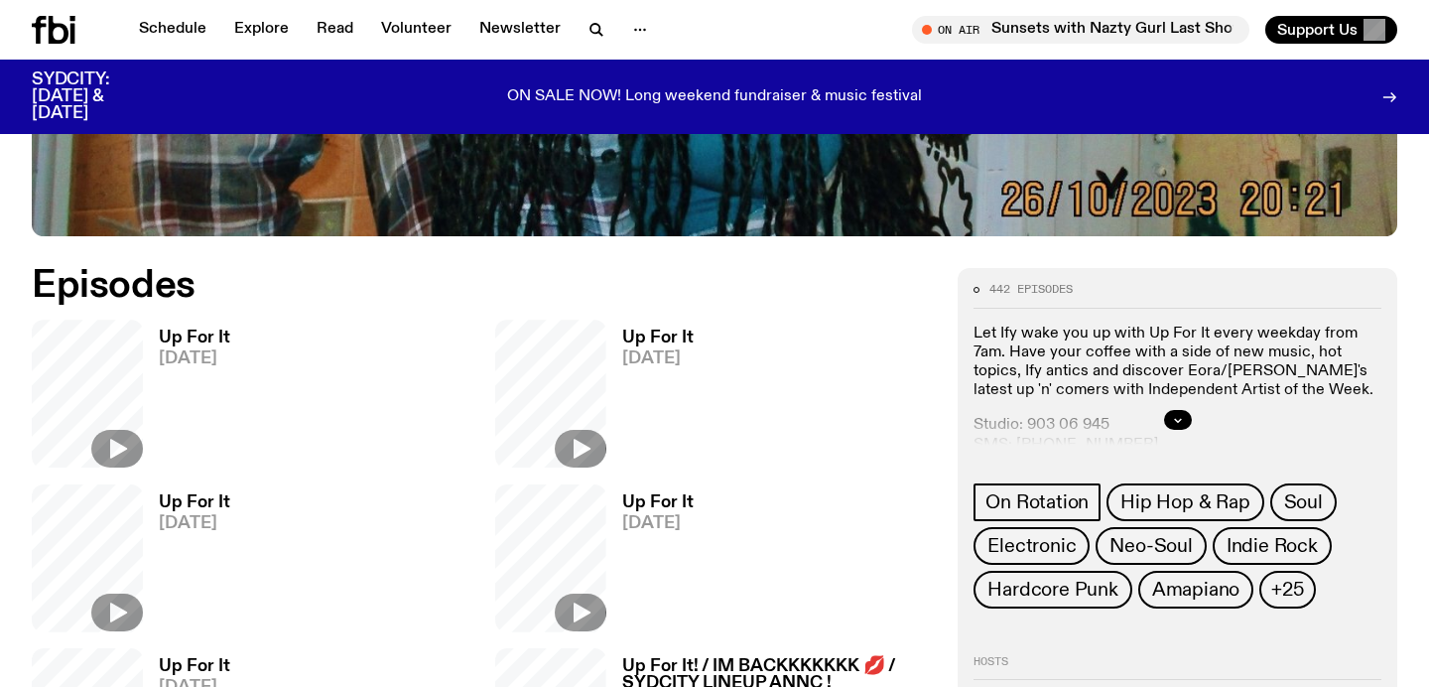
scroll to position [828, 0]
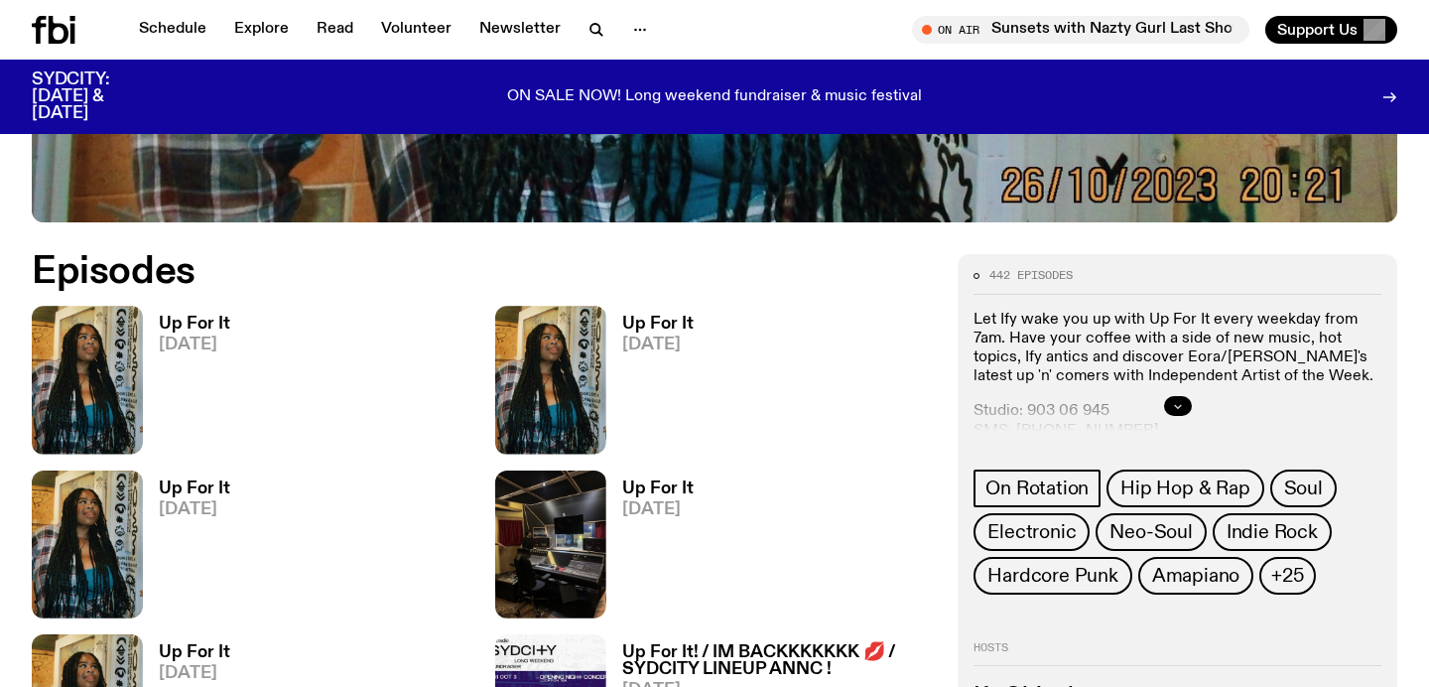
click at [1164, 403] on button "button" at bounding box center [1178, 406] width 28 height 20
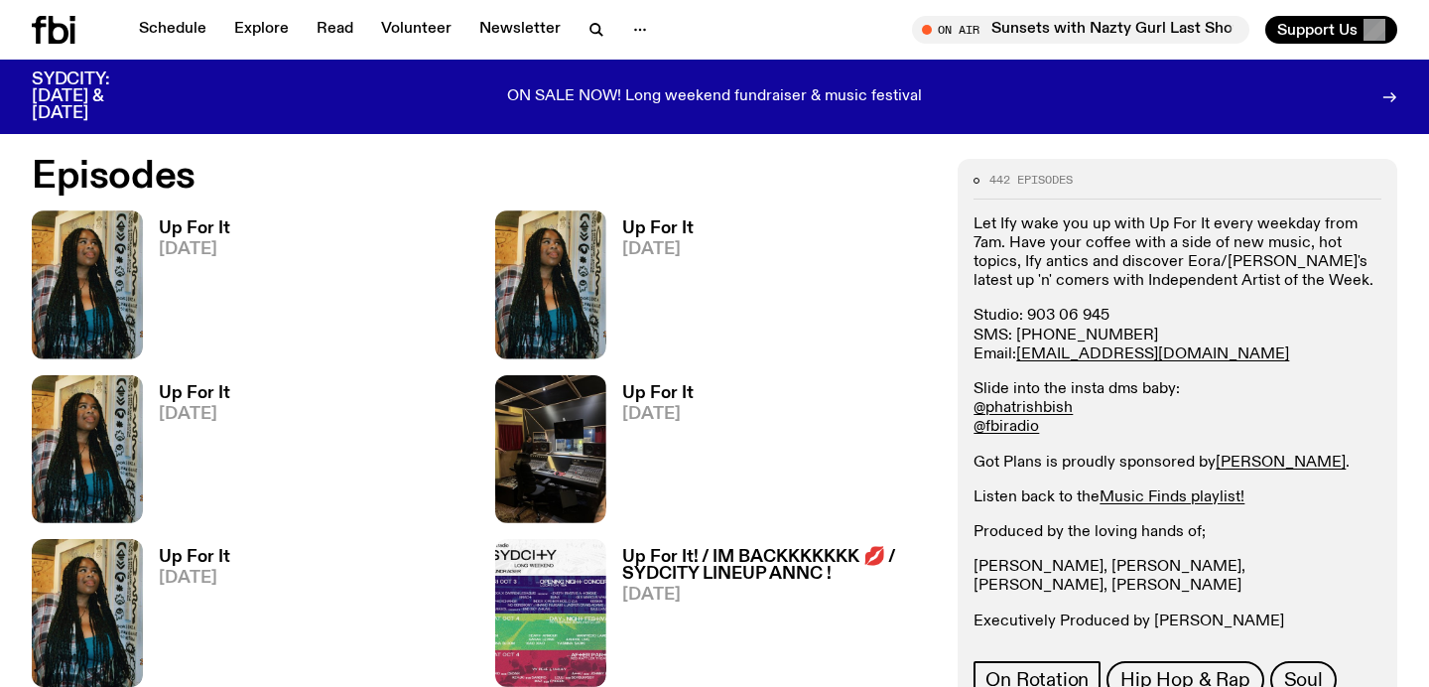
scroll to position [929, 0]
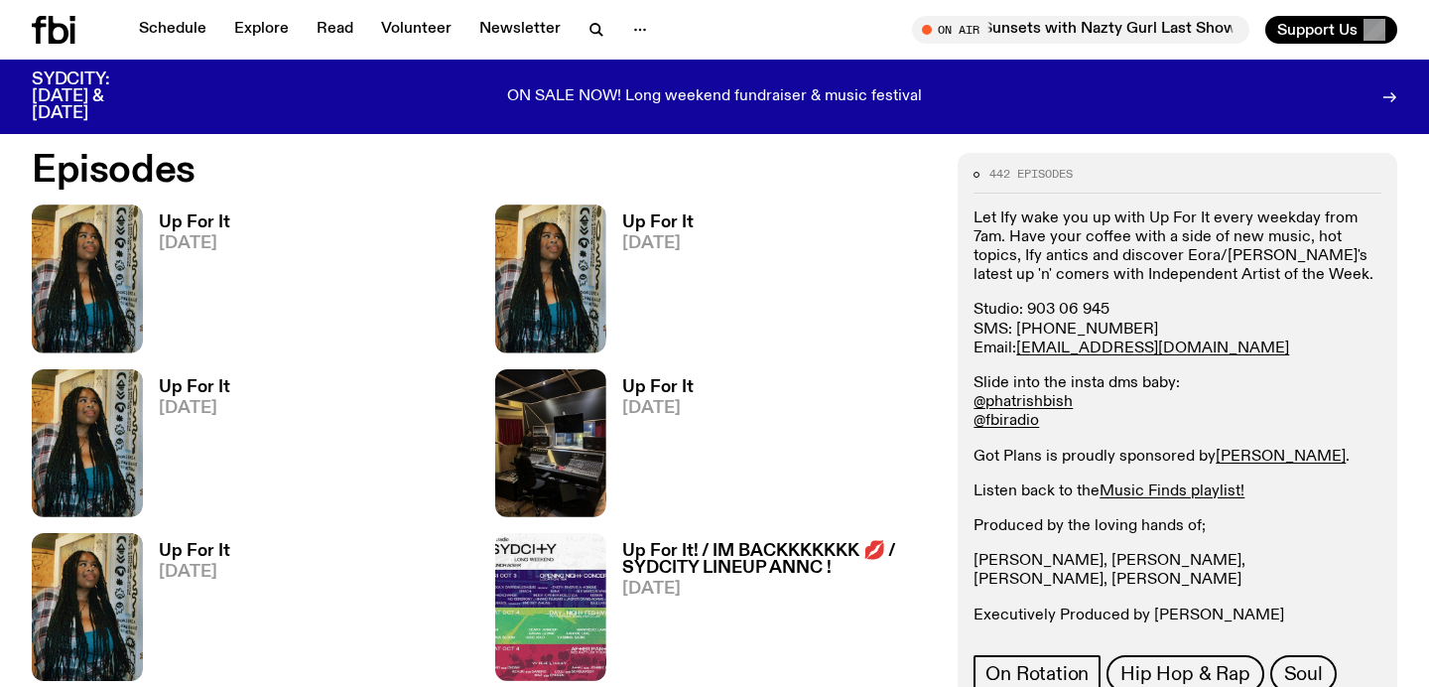
click at [211, 219] on h3 "Up For It" at bounding box center [194, 222] width 71 height 17
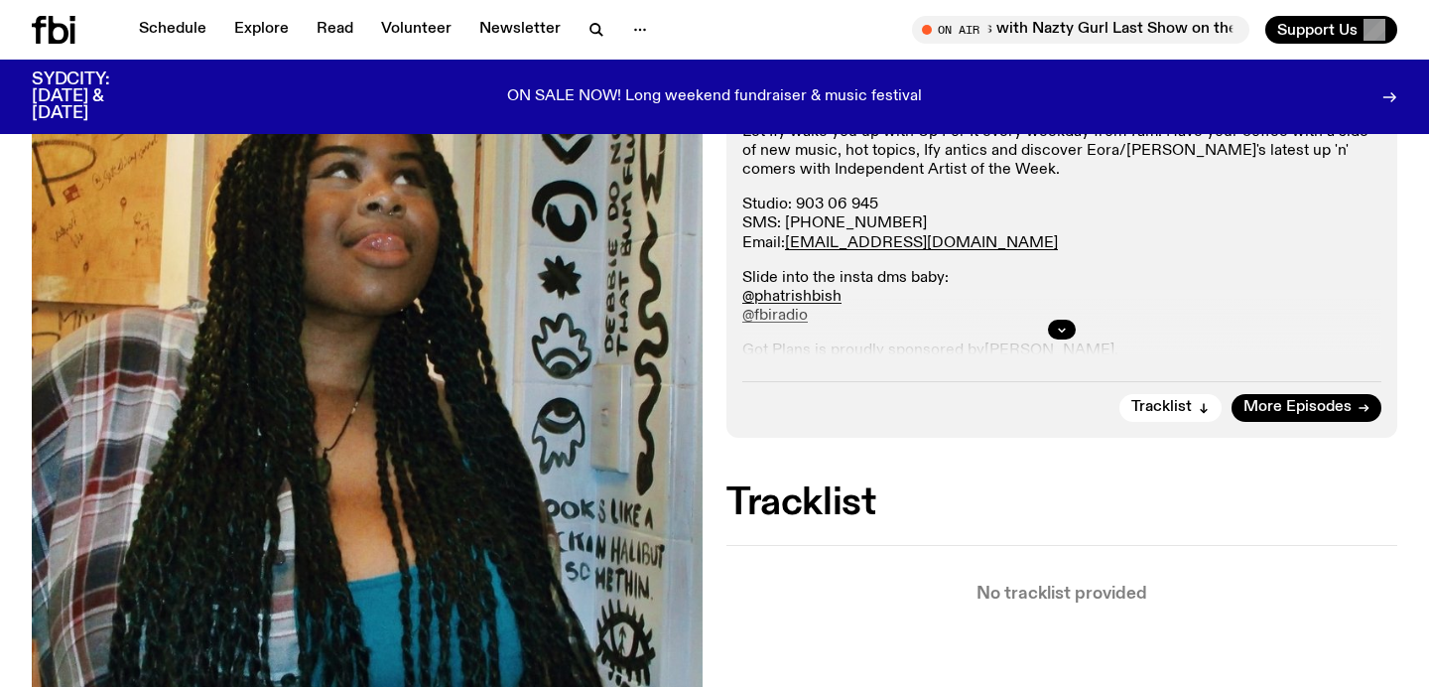
scroll to position [359, 0]
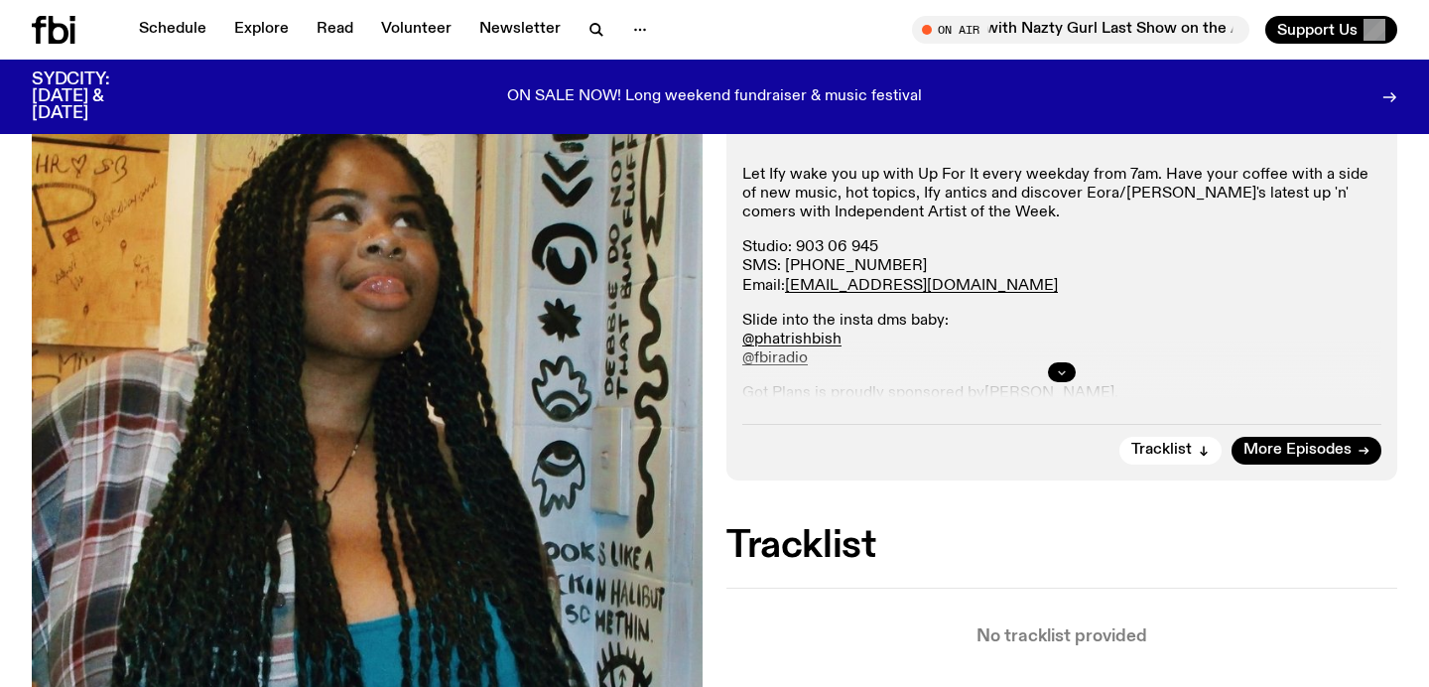
click at [1058, 363] on button "button" at bounding box center [1062, 372] width 28 height 20
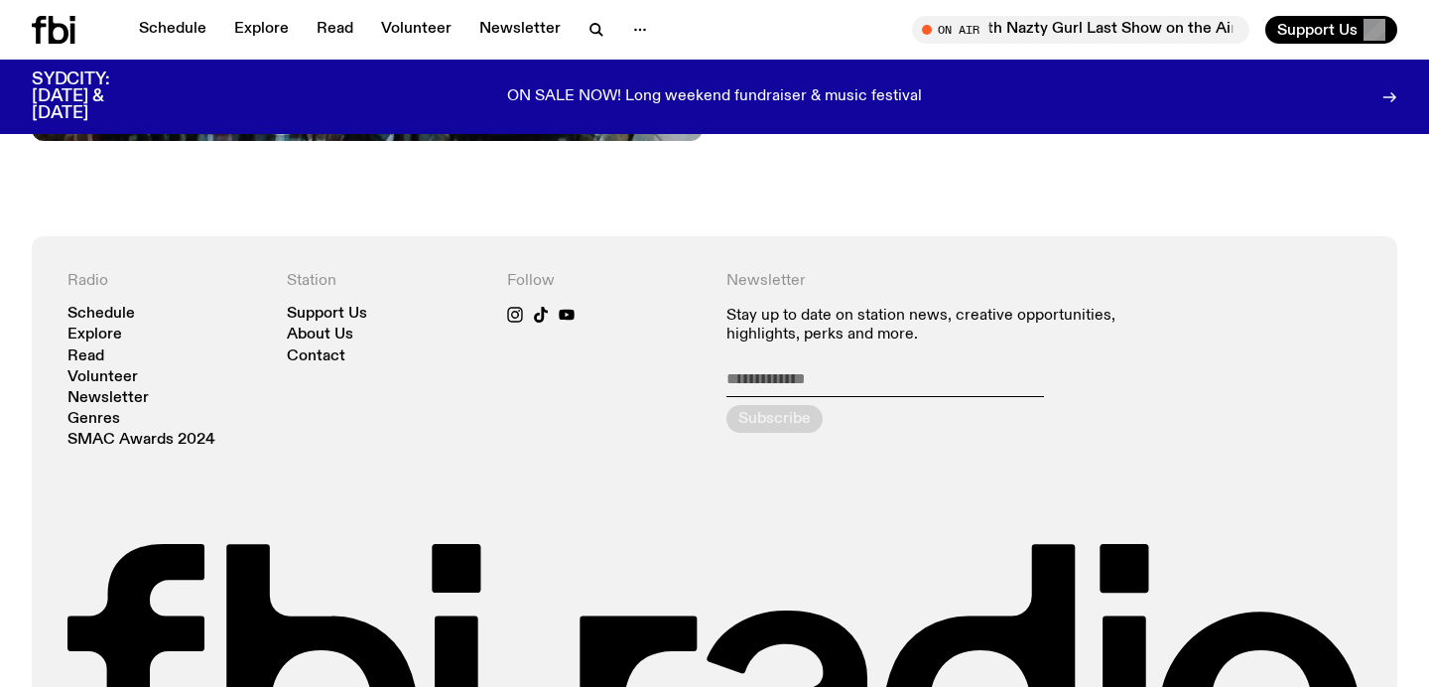
scroll to position [1133, 0]
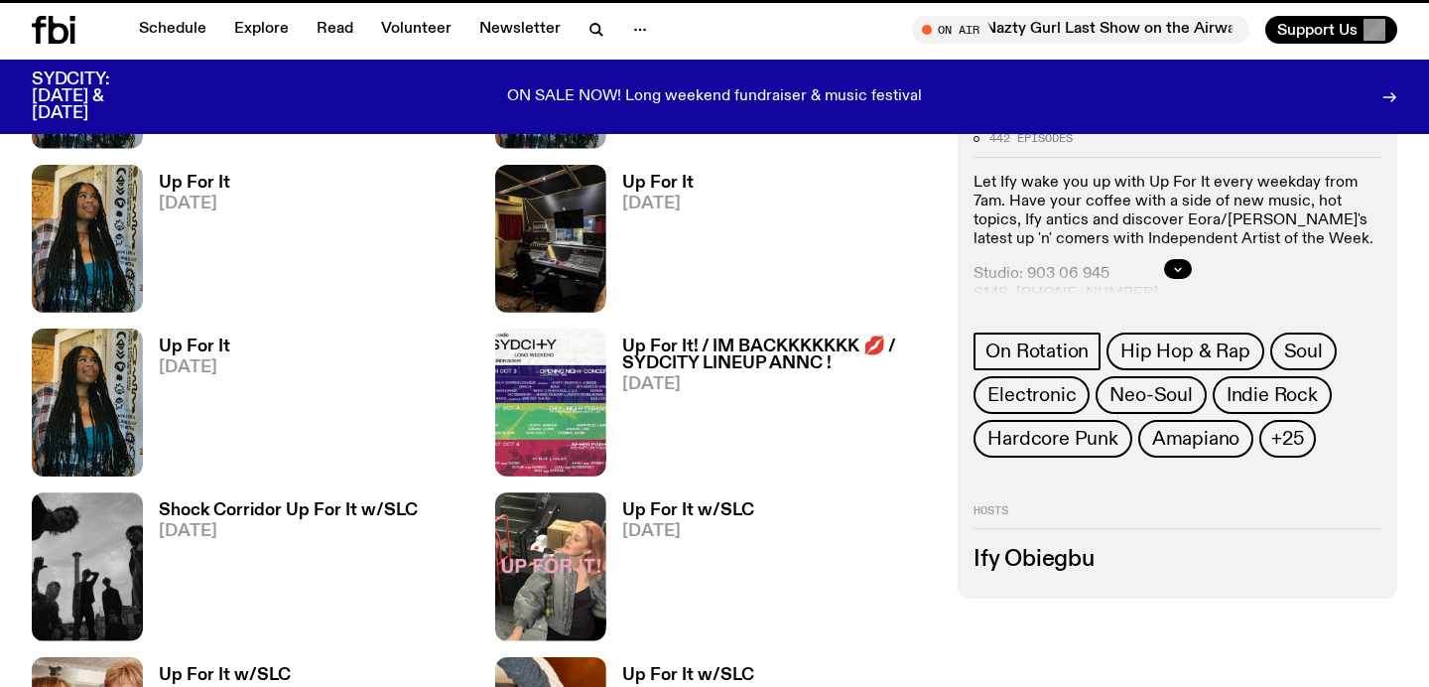
scroll to position [929, 0]
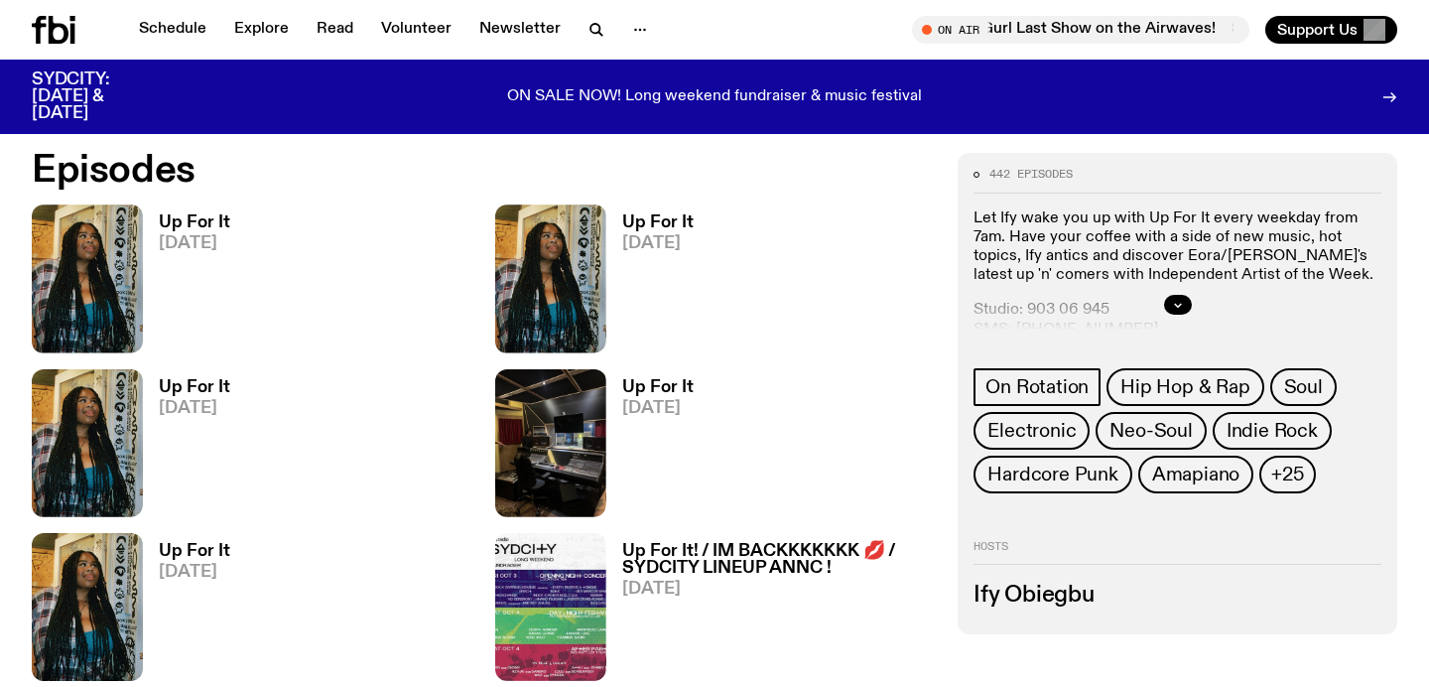
click at [220, 547] on h3 "Up For It" at bounding box center [194, 551] width 71 height 17
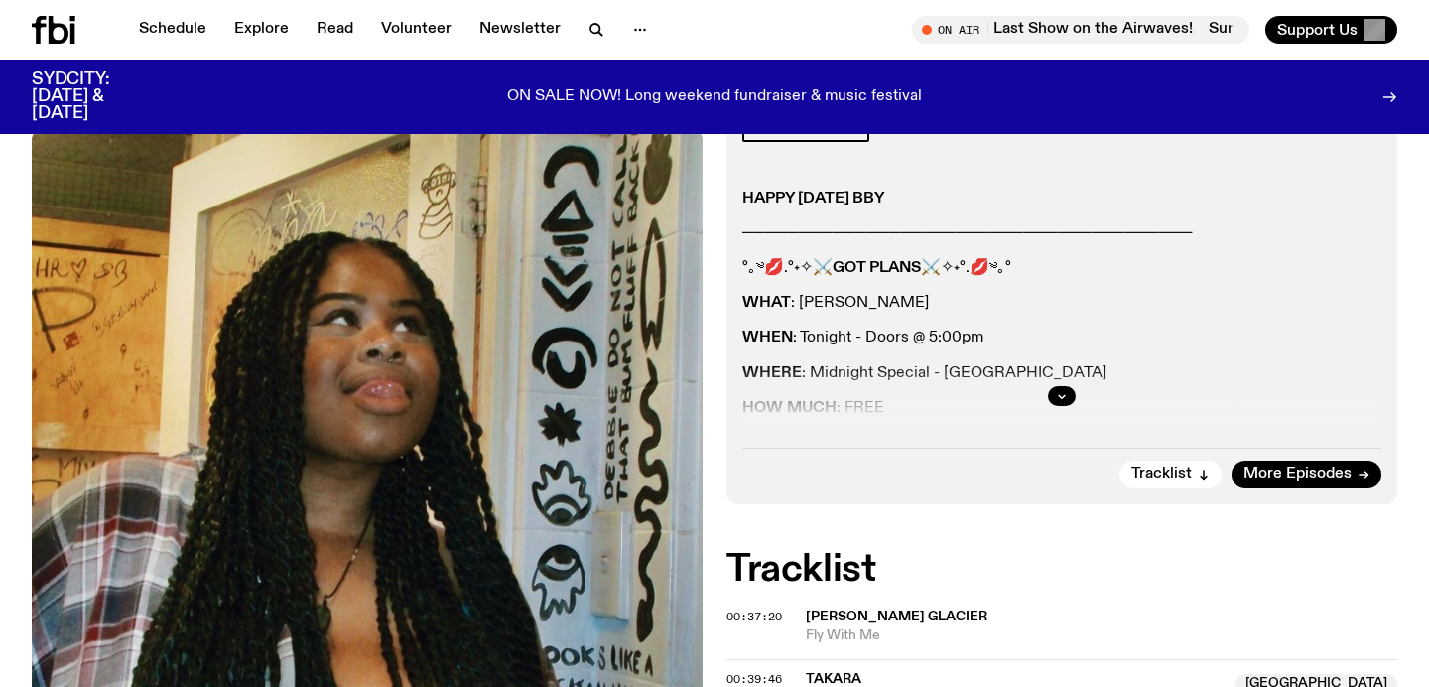
scroll to position [355, 0]
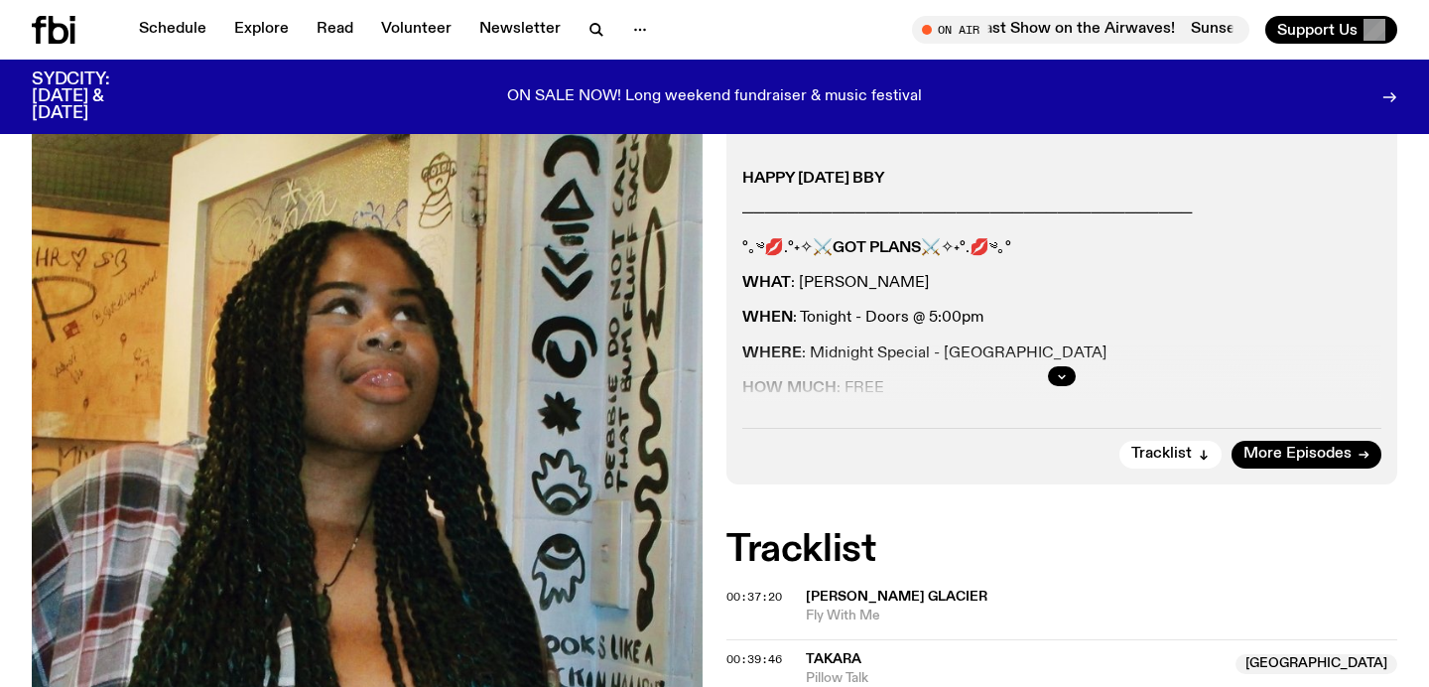
click at [1050, 364] on div at bounding box center [1061, 376] width 639 height 64
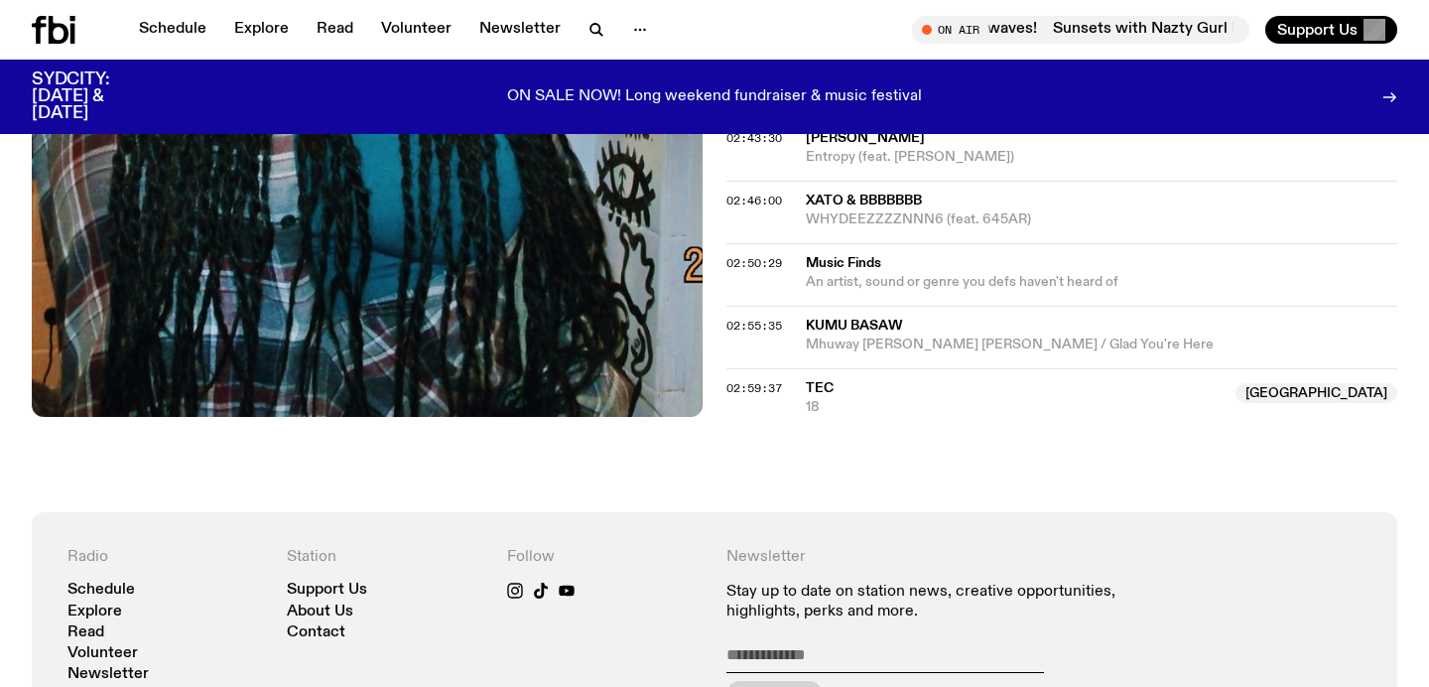
scroll to position [2345, 0]
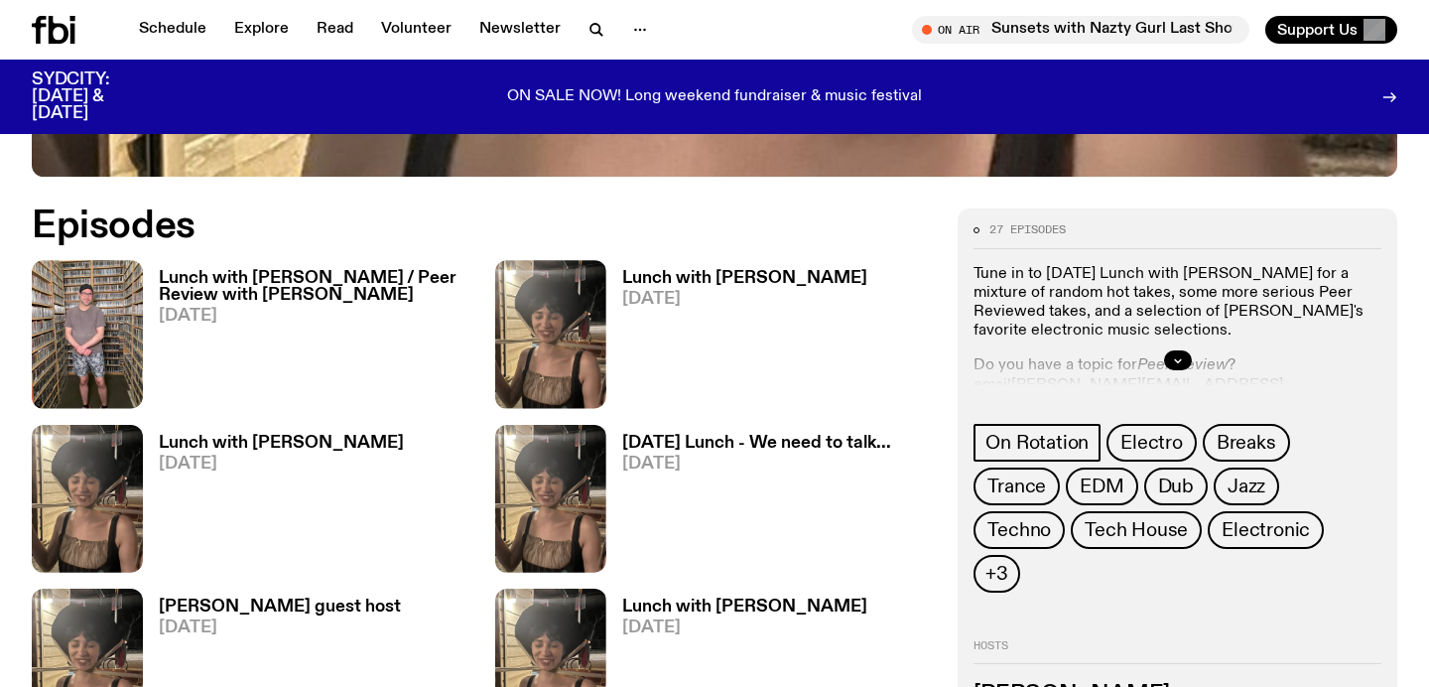
scroll to position [995, 0]
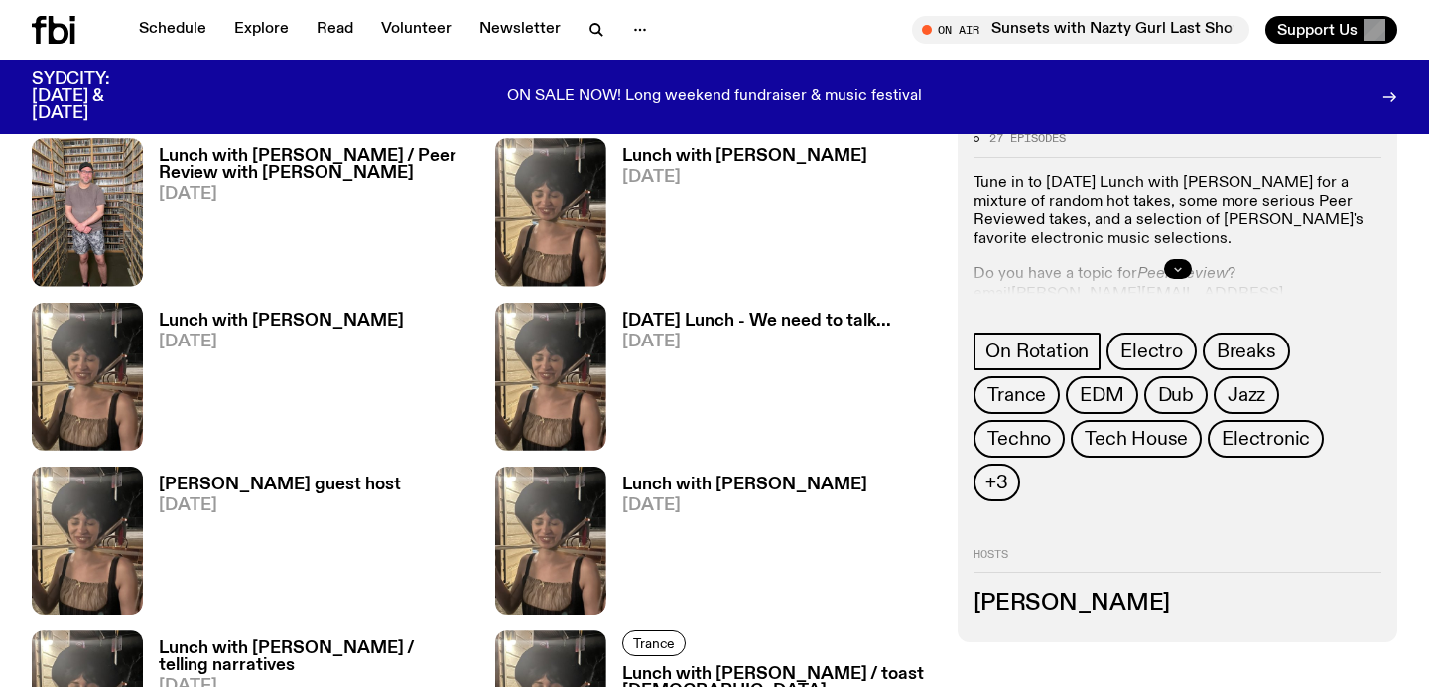
click at [1177, 263] on icon "button" at bounding box center [1178, 269] width 12 height 12
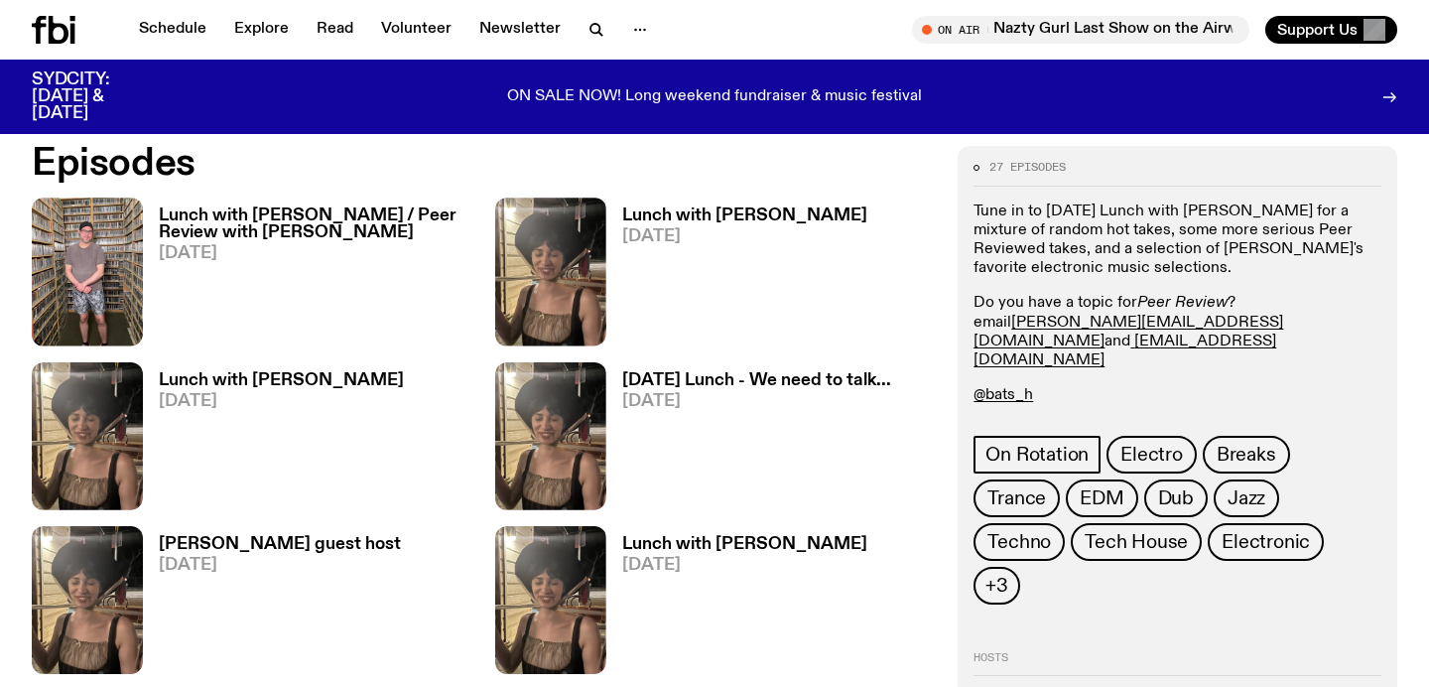
scroll to position [947, 0]
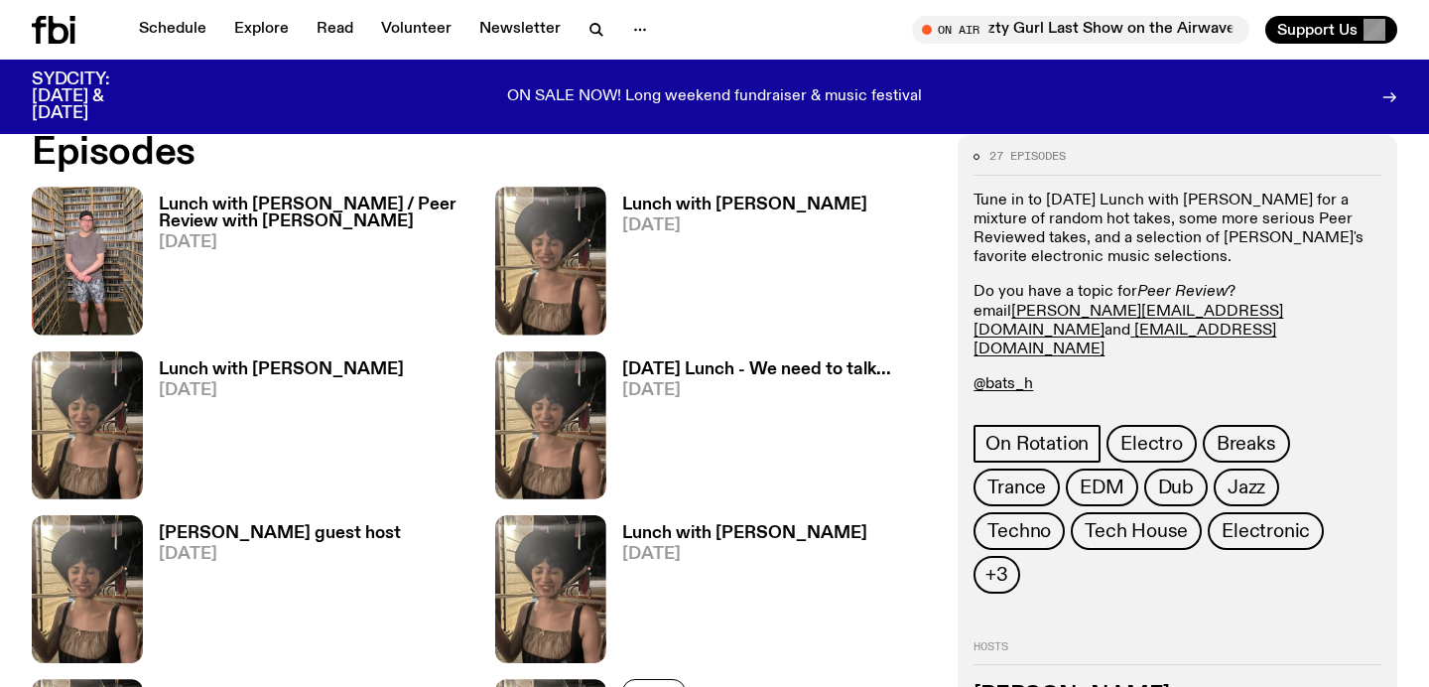
click at [204, 216] on h3 "Lunch with [PERSON_NAME] / Peer Review with [PERSON_NAME]" at bounding box center [315, 213] width 313 height 34
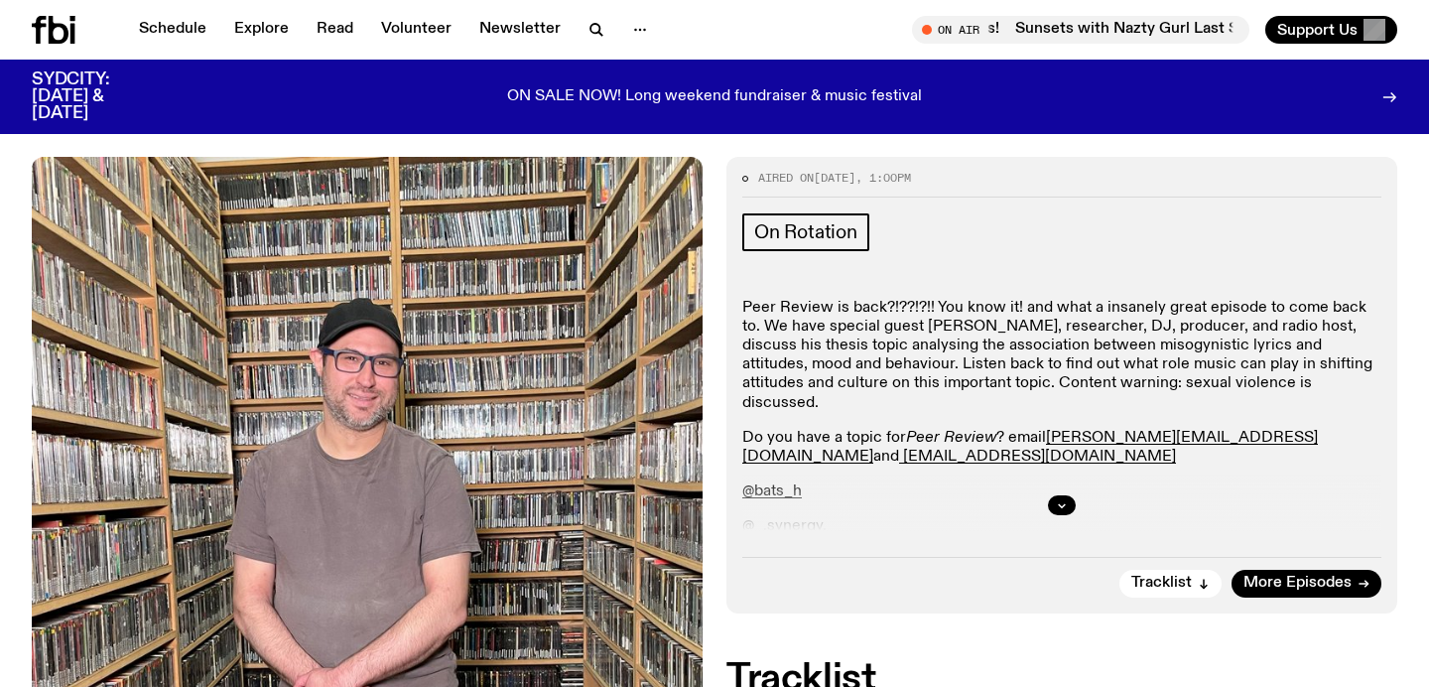
scroll to position [413, 0]
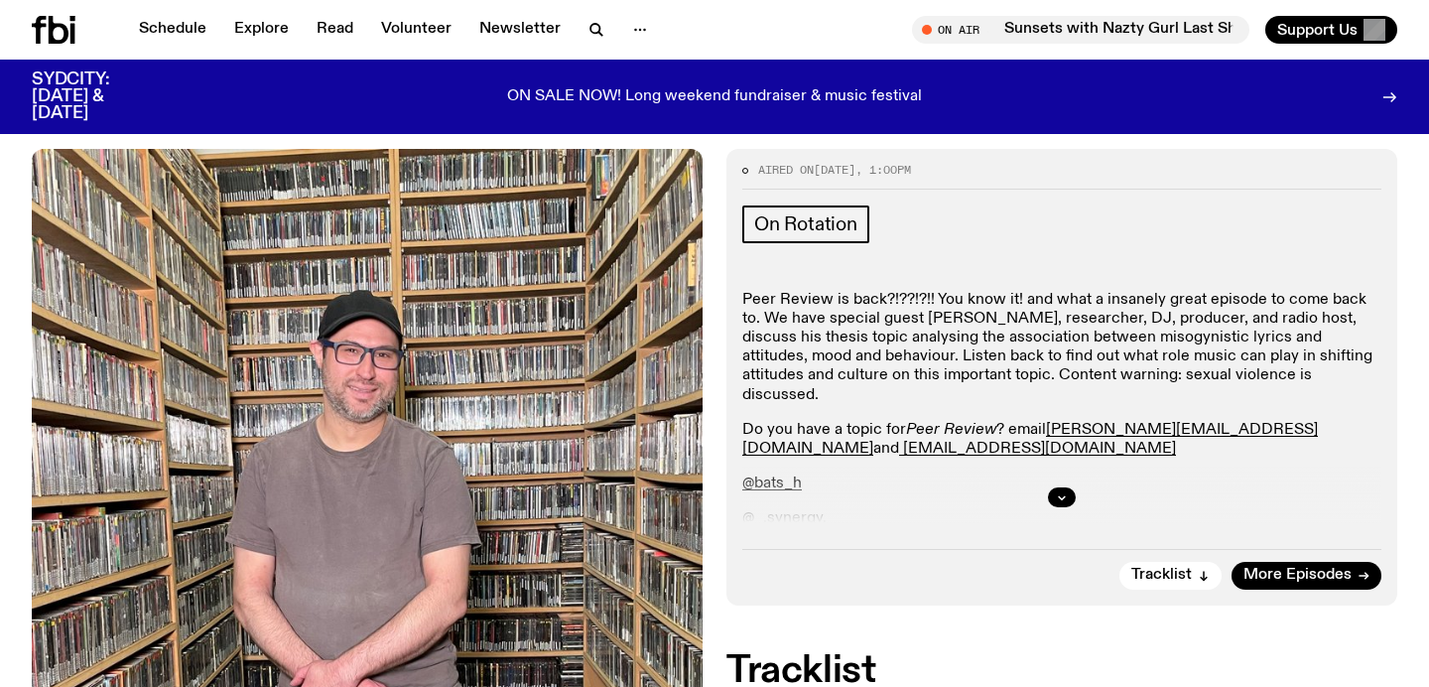
click at [1031, 465] on div at bounding box center [1061, 497] width 639 height 64
click at [1077, 465] on div at bounding box center [1061, 497] width 639 height 64
click at [1067, 487] on button "button" at bounding box center [1062, 497] width 28 height 20
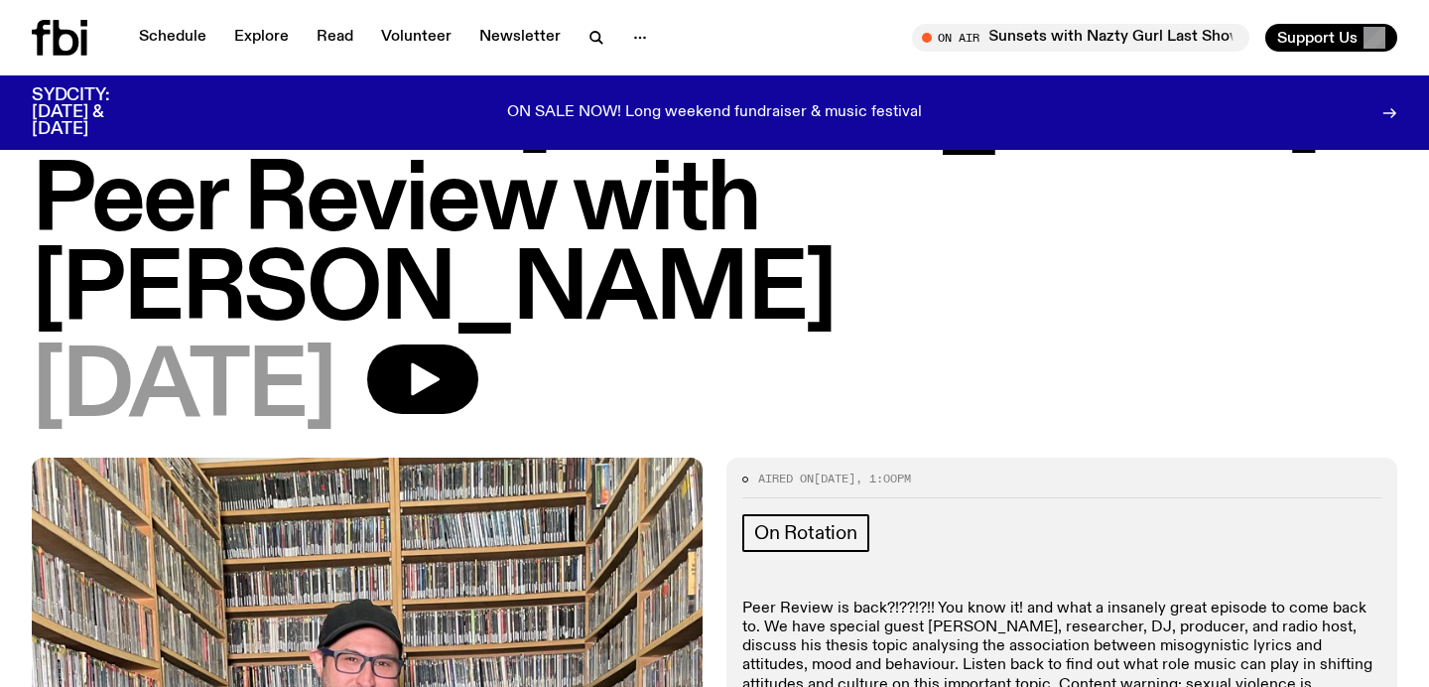
scroll to position [0, 0]
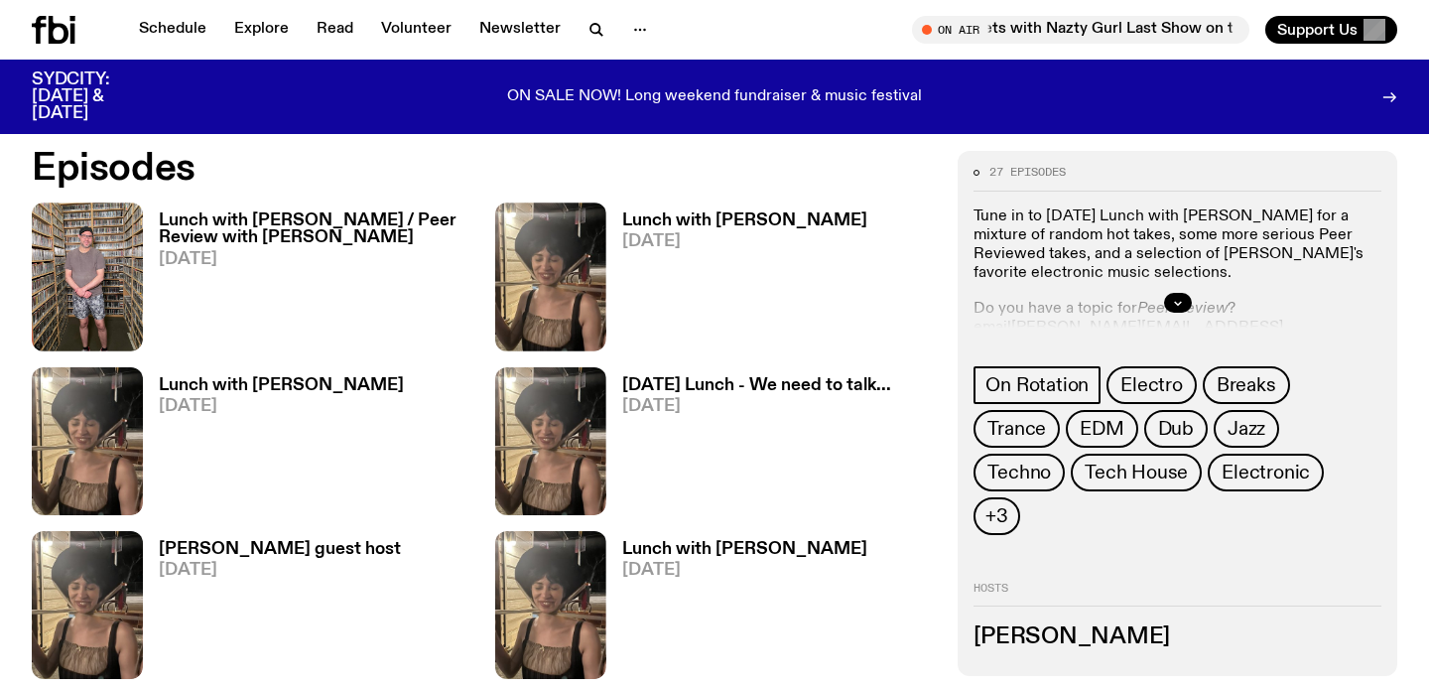
scroll to position [931, 0]
click at [659, 219] on h3 "Lunch with [PERSON_NAME]" at bounding box center [744, 220] width 245 height 17
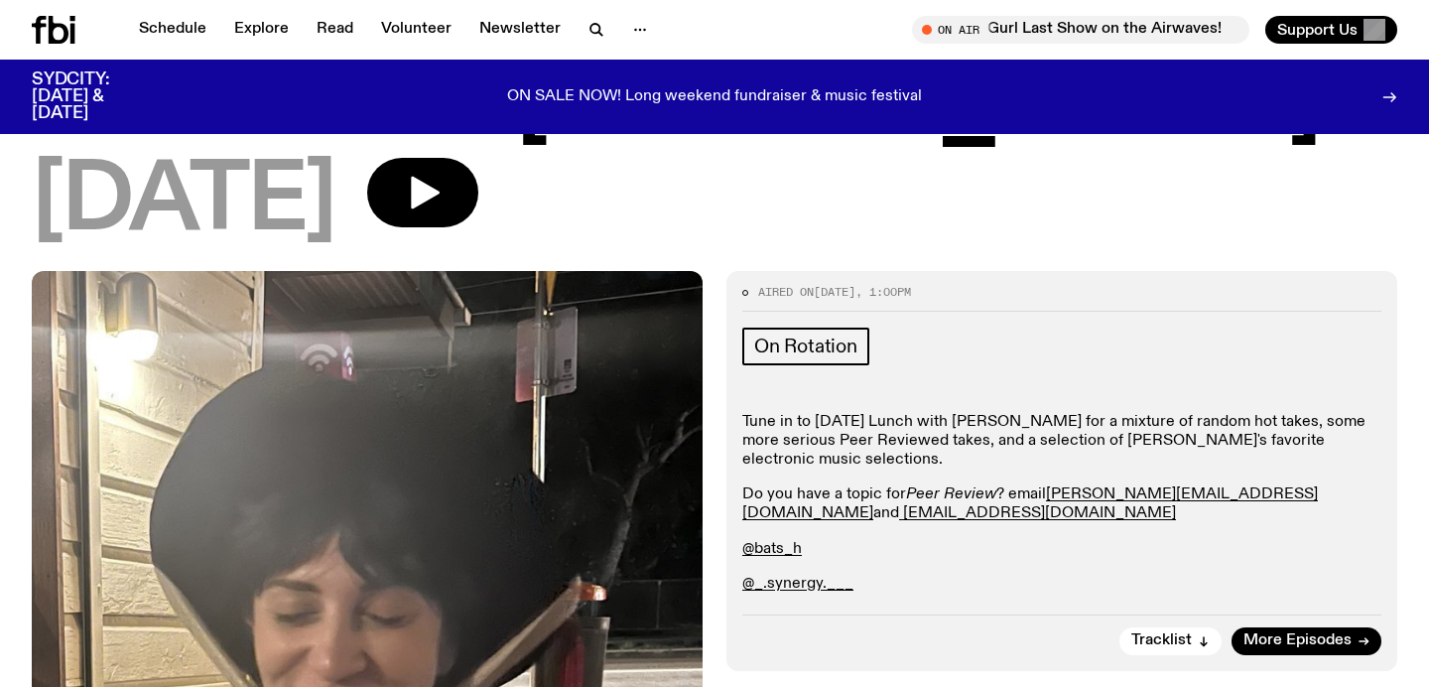
scroll to position [104, 0]
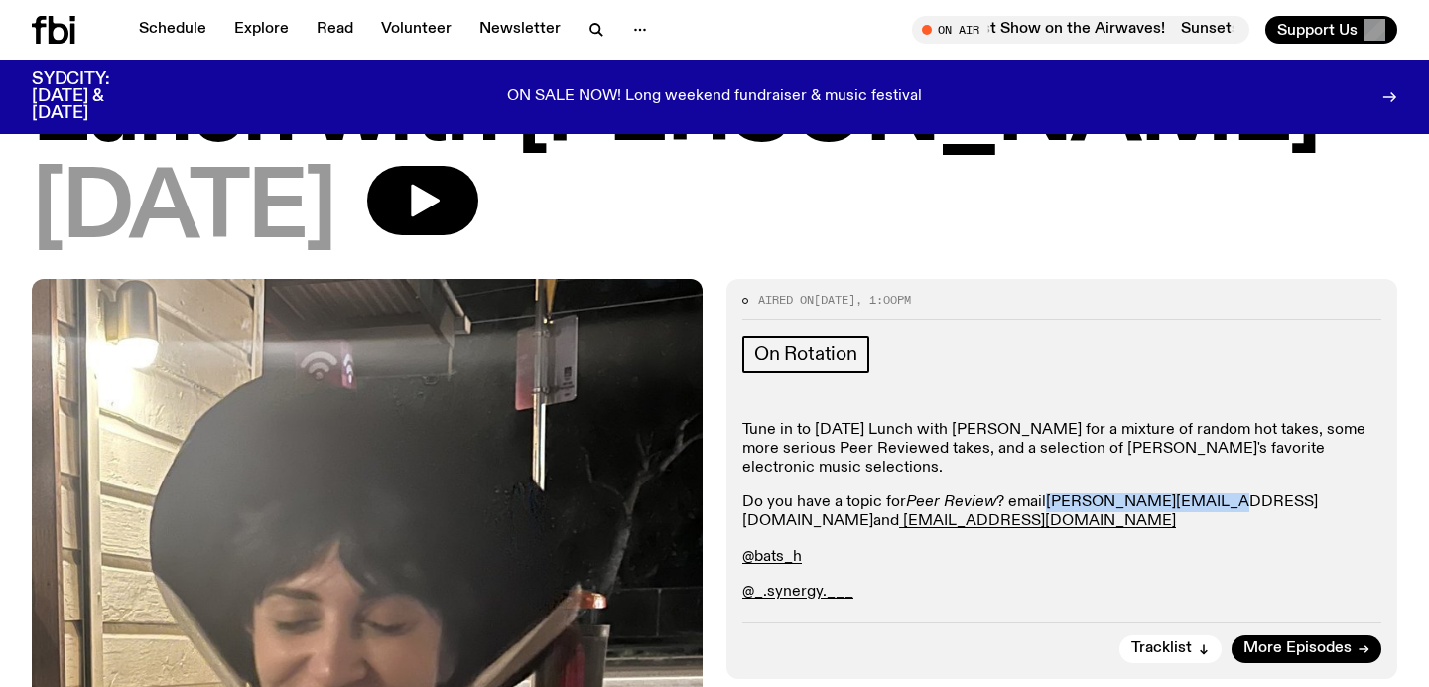
drag, startPoint x: 1042, startPoint y: 505, endPoint x: 1195, endPoint y: 505, distance: 152.8
click at [1195, 505] on p "Do you have a topic for Peer Review ? email [PERSON_NAME][EMAIL_ADDRESS][DOMAIN…" at bounding box center [1061, 512] width 639 height 38
copy p "[PERSON_NAME][EMAIL_ADDRESS][DOMAIN_NAME]"
click at [950, 572] on div "Tune in to [DATE] Lunch with [PERSON_NAME] for a mixture of random hot takes, s…" at bounding box center [1061, 511] width 639 height 181
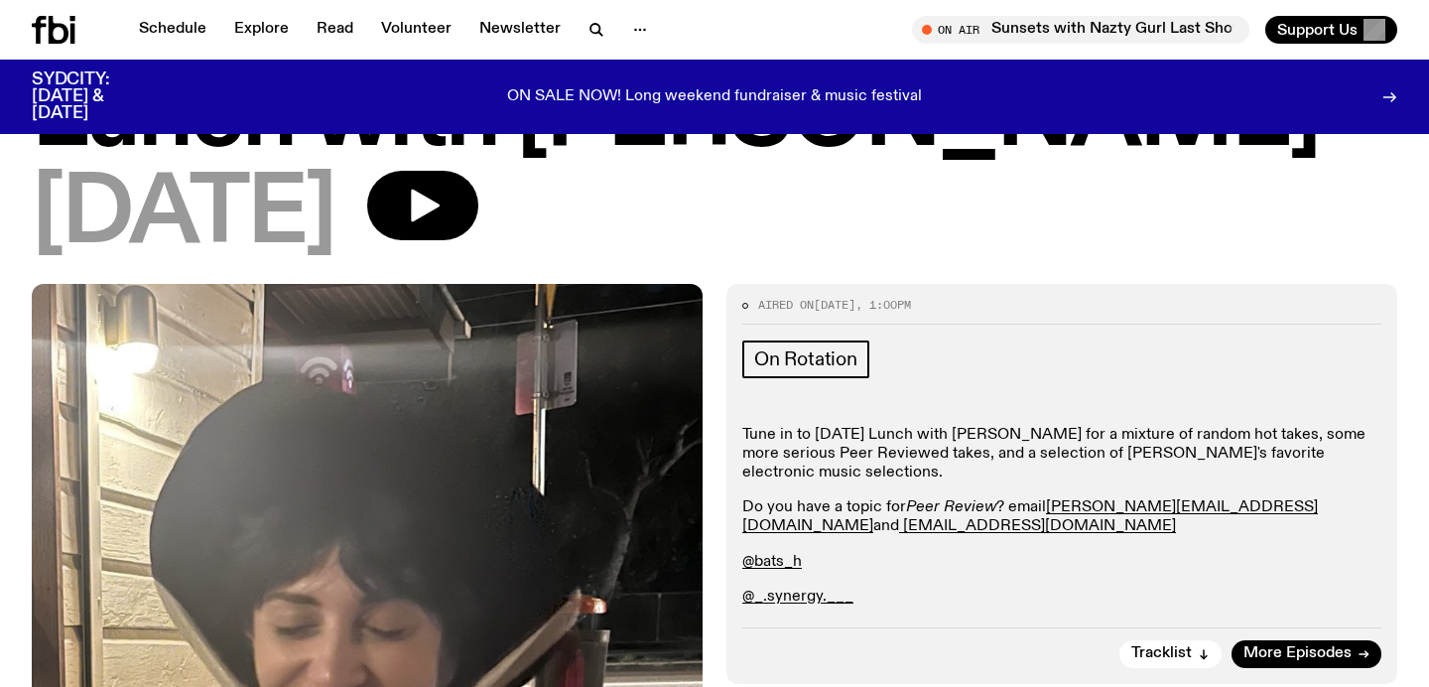
scroll to position [0, 0]
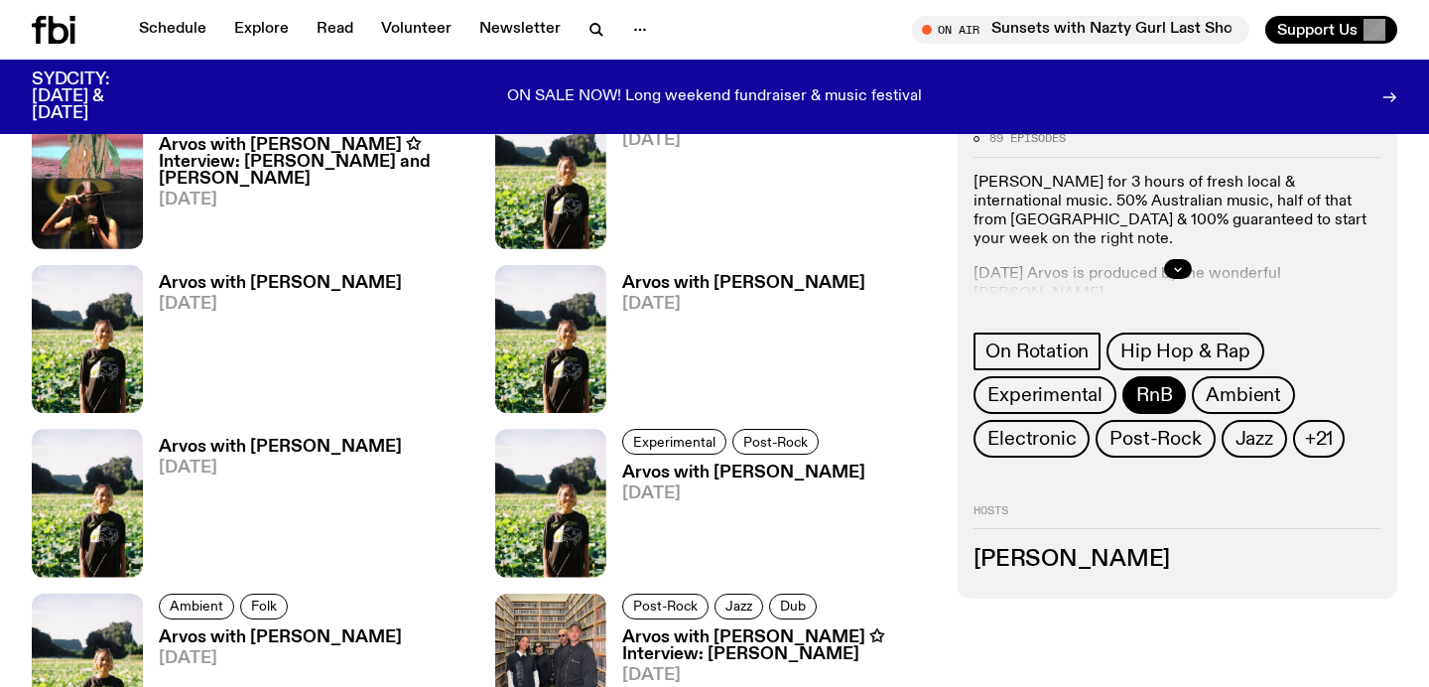
scroll to position [1257, 0]
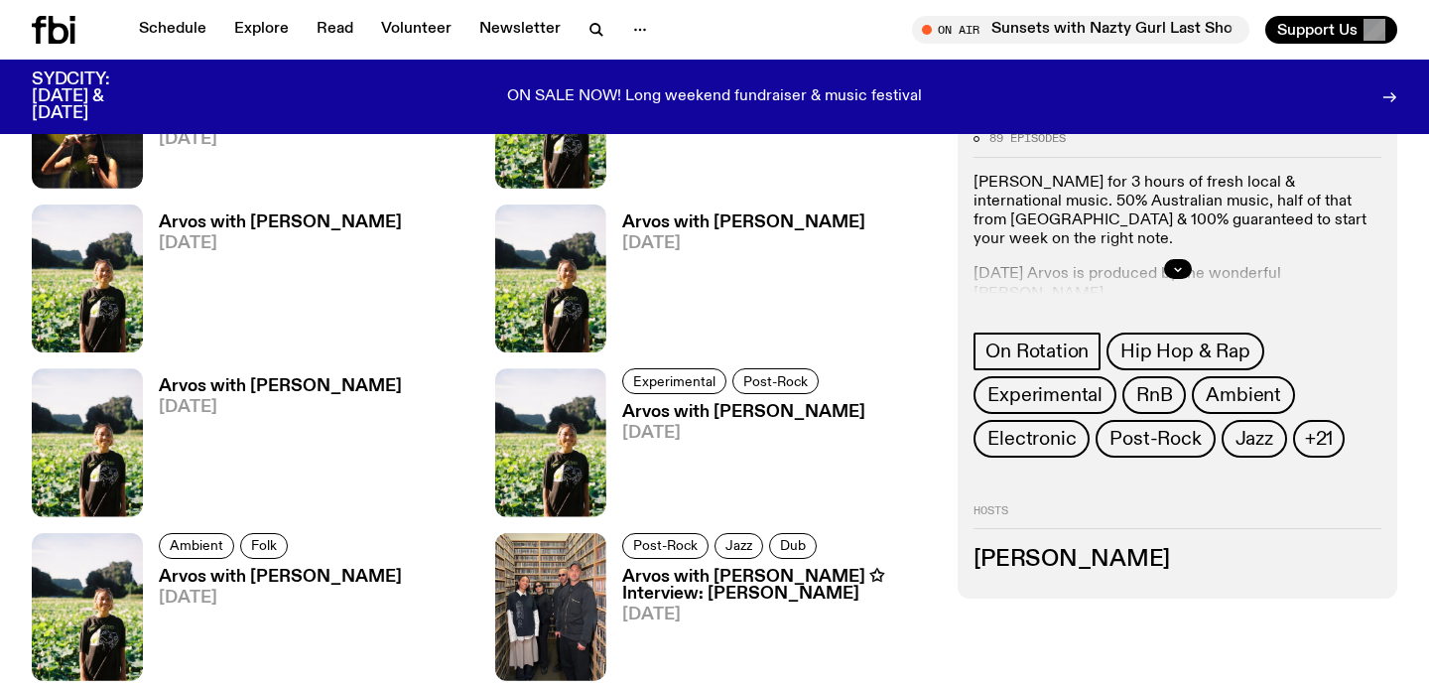
click at [1191, 264] on div at bounding box center [1177, 269] width 408 height 64
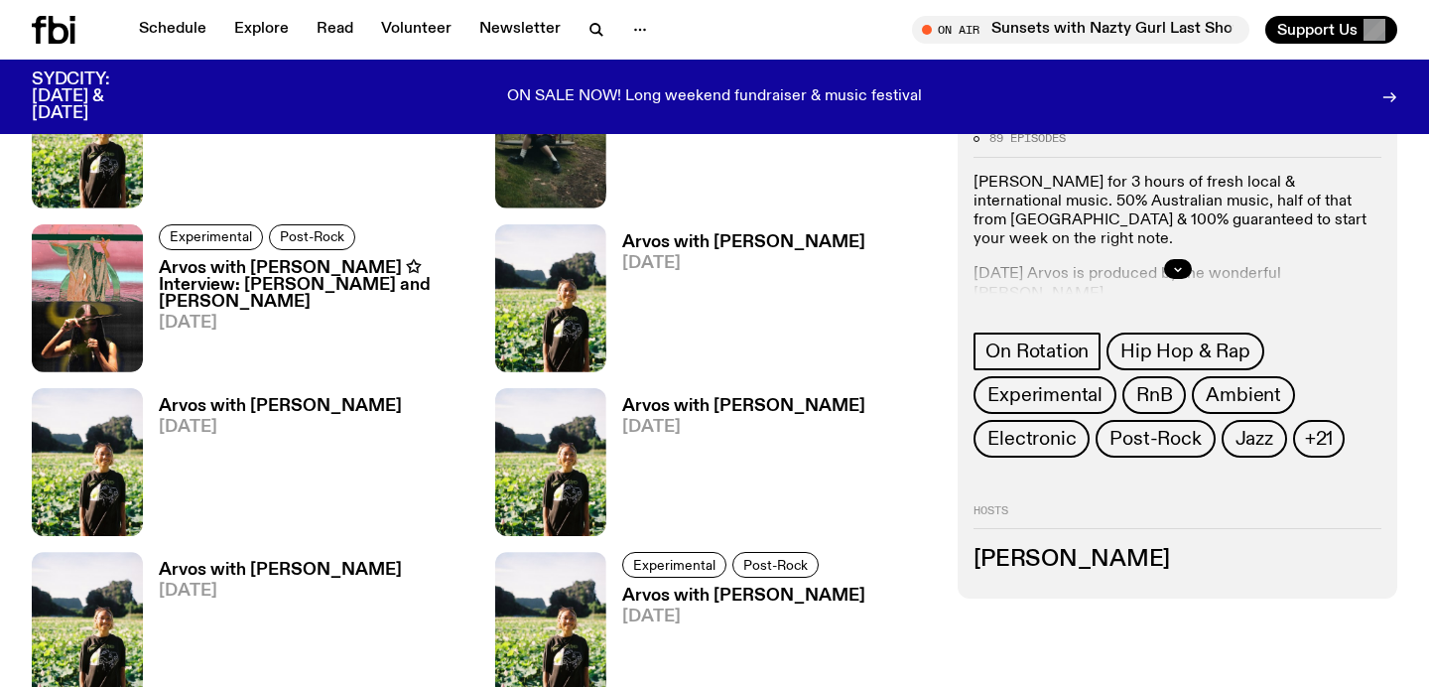
scroll to position [1046, 0]
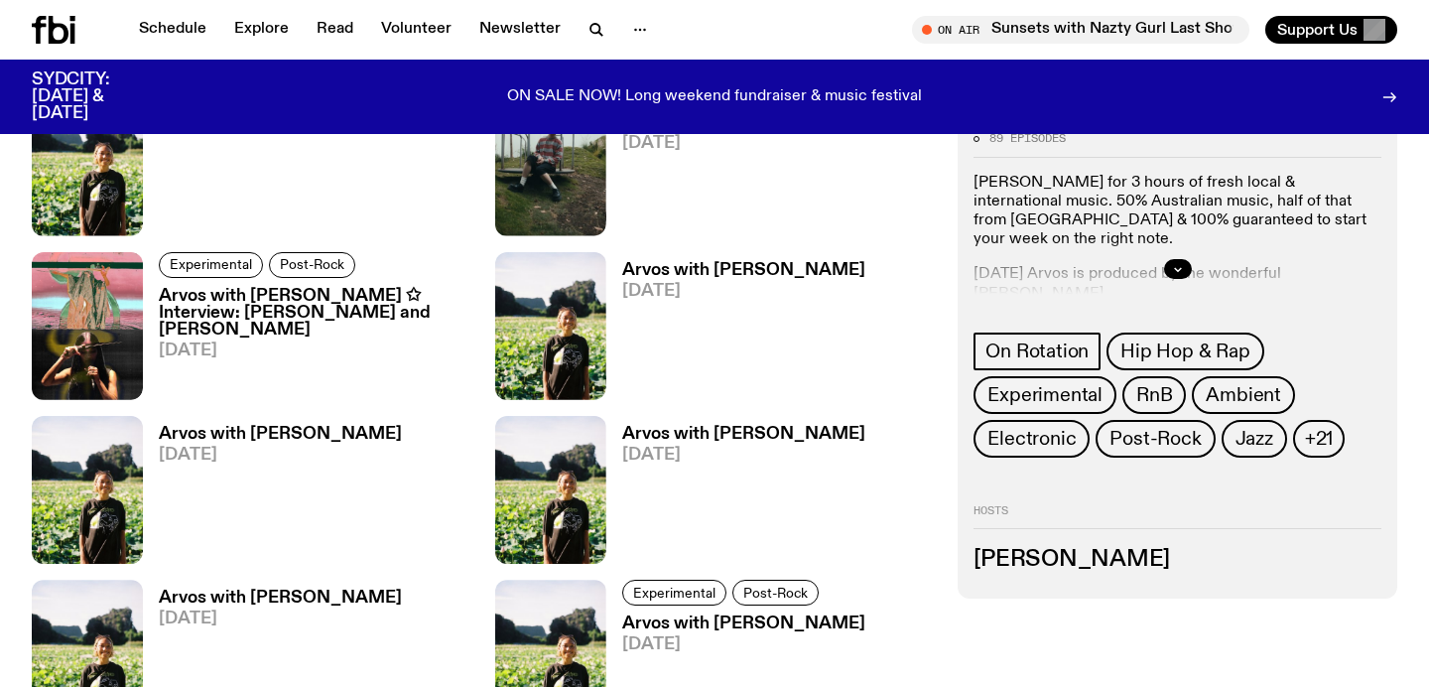
click at [1189, 239] on div at bounding box center [1177, 269] width 408 height 64
click at [1180, 253] on div at bounding box center [1177, 269] width 408 height 64
click at [1180, 275] on button "button" at bounding box center [1178, 269] width 28 height 20
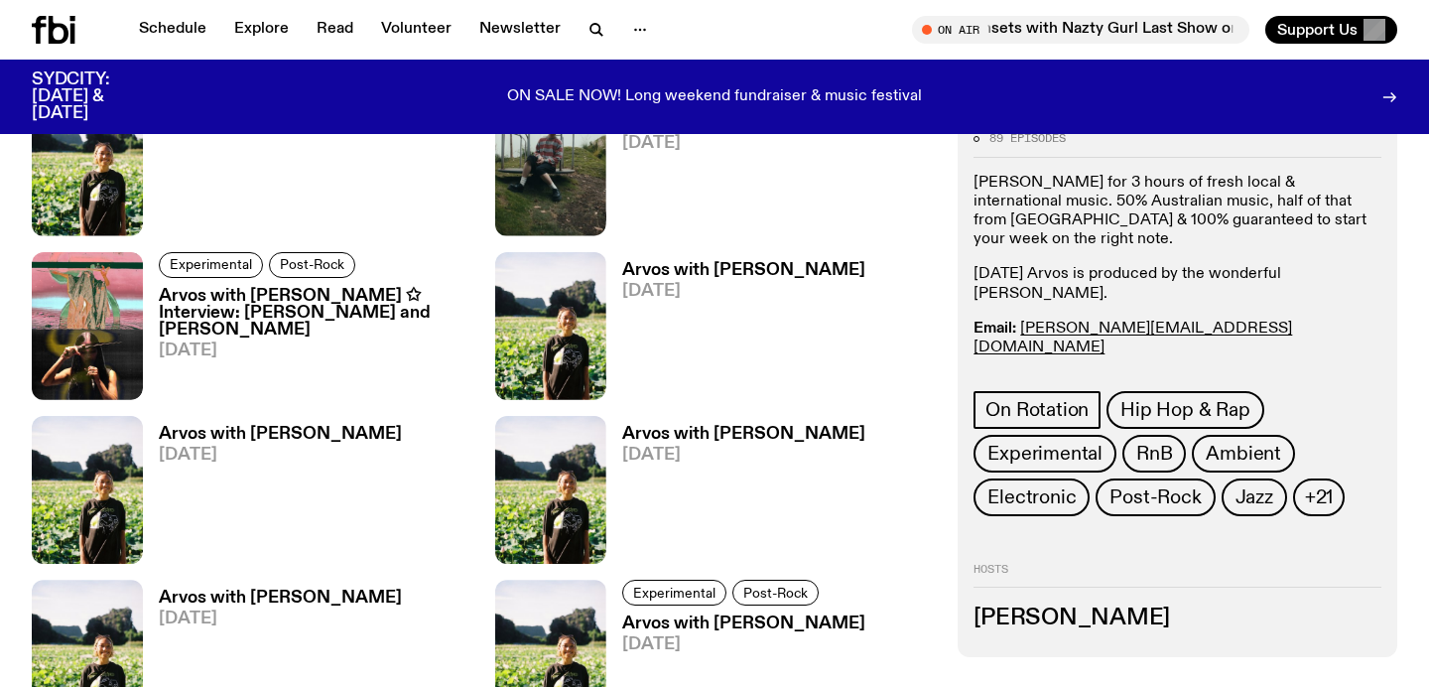
click at [1173, 229] on p "Join Bri Kennedy for 3 hours of fresh local & international music. ​50% Austral…" at bounding box center [1177, 212] width 408 height 76
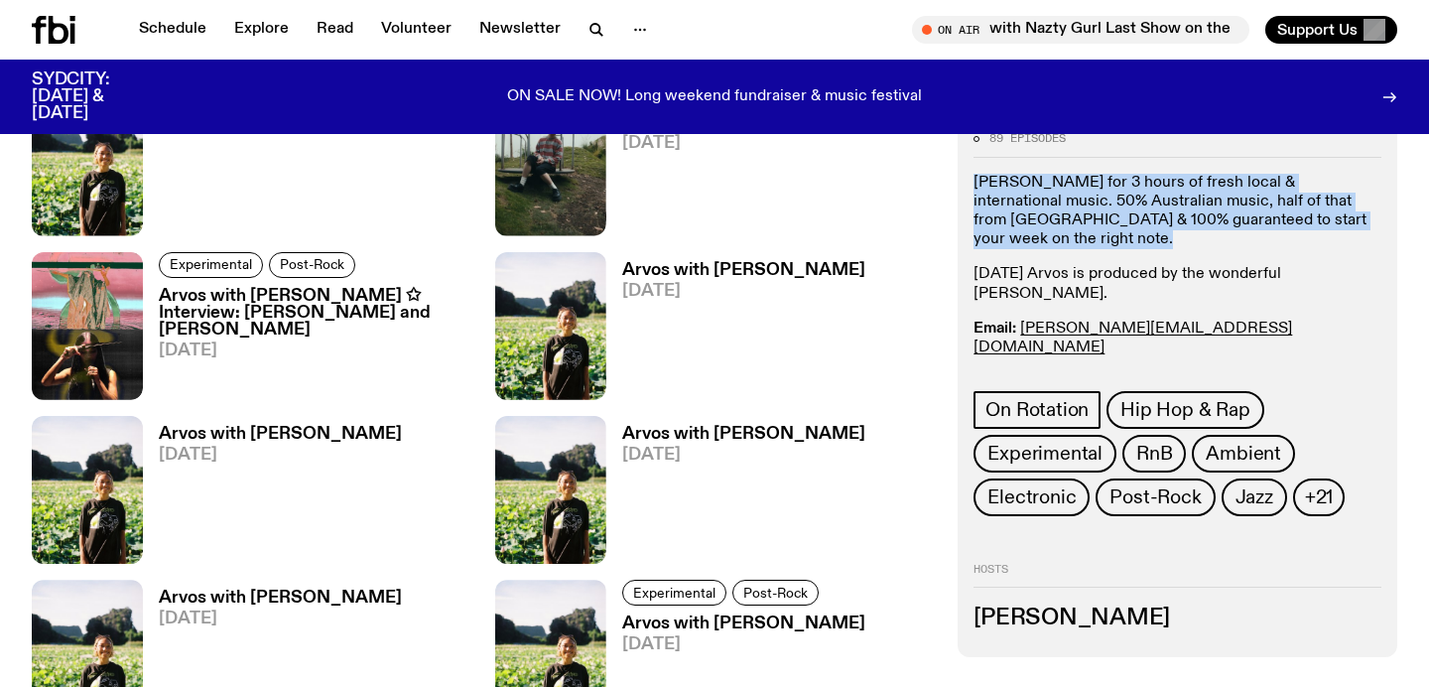
click at [1173, 229] on p "Join Bri Kennedy for 3 hours of fresh local & international music. ​50% Austral…" at bounding box center [1177, 212] width 408 height 76
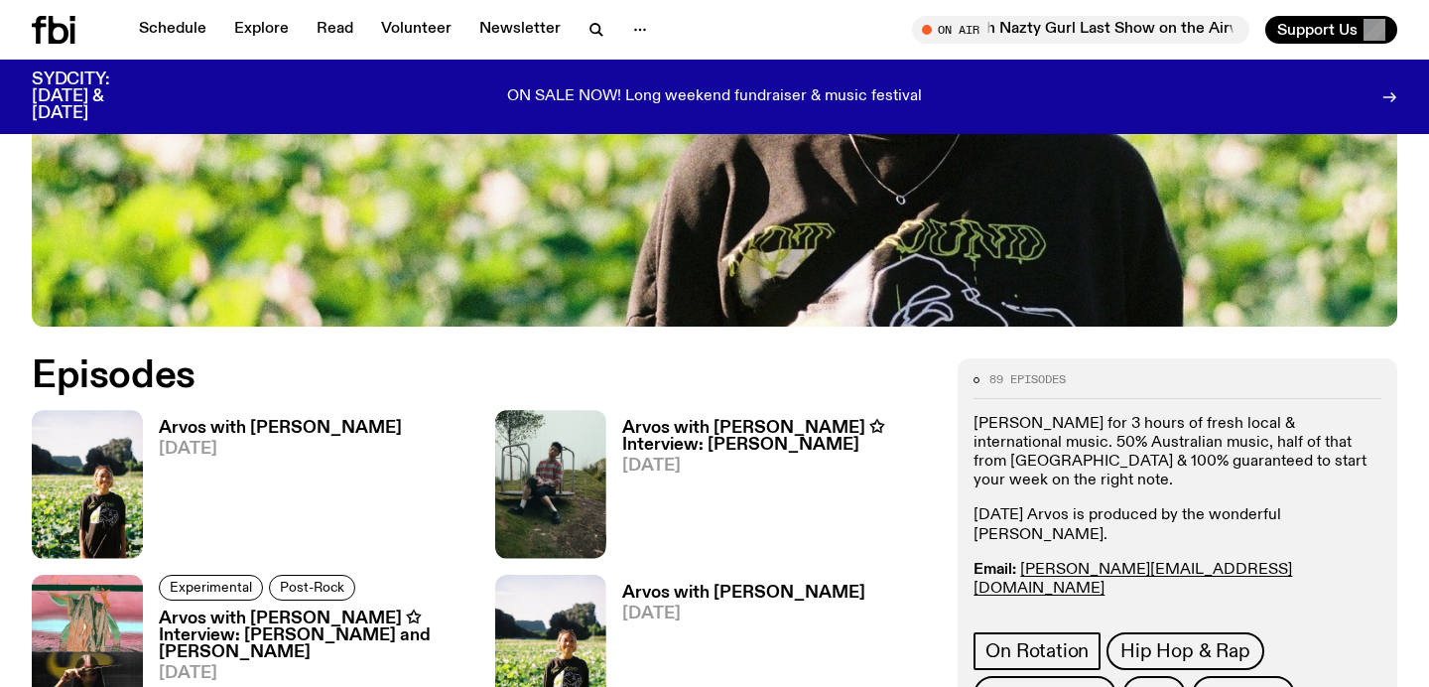
scroll to position [704, 0]
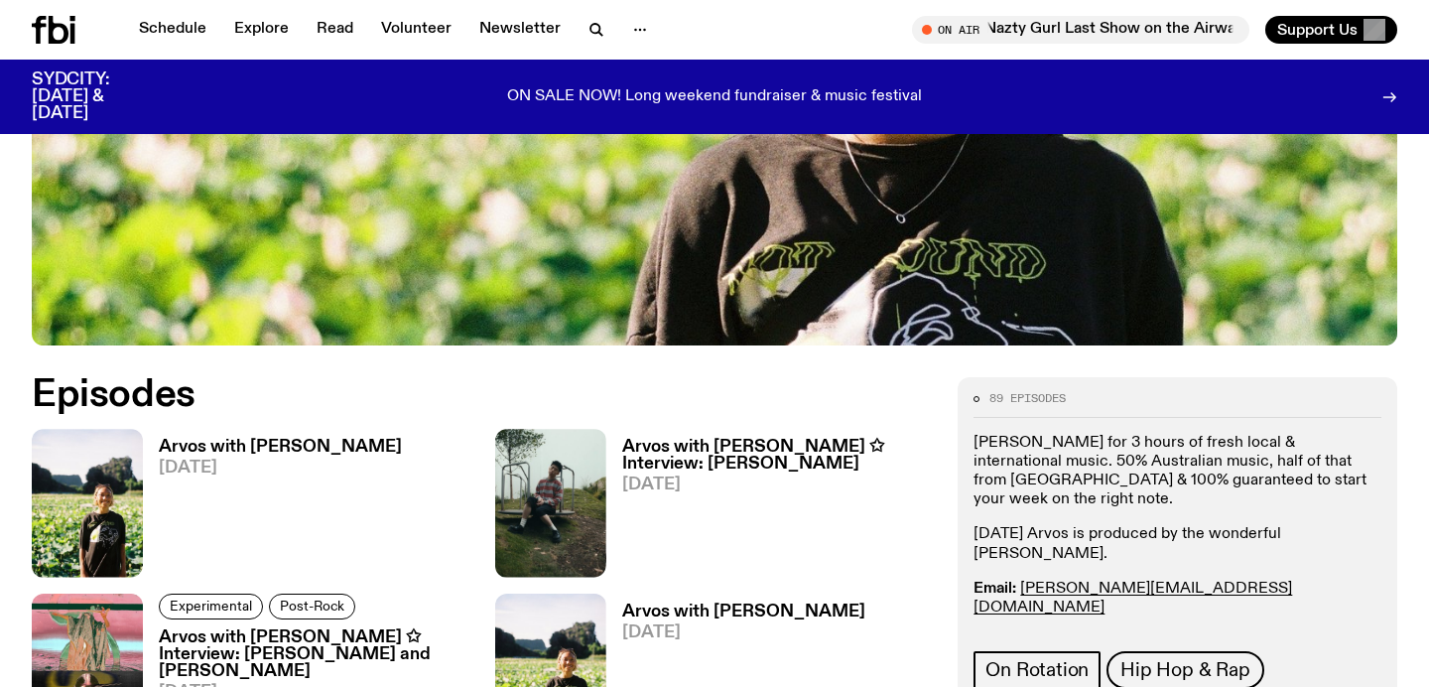
click at [291, 449] on h3 "Arvos with Bri Kennedy" at bounding box center [280, 447] width 243 height 17
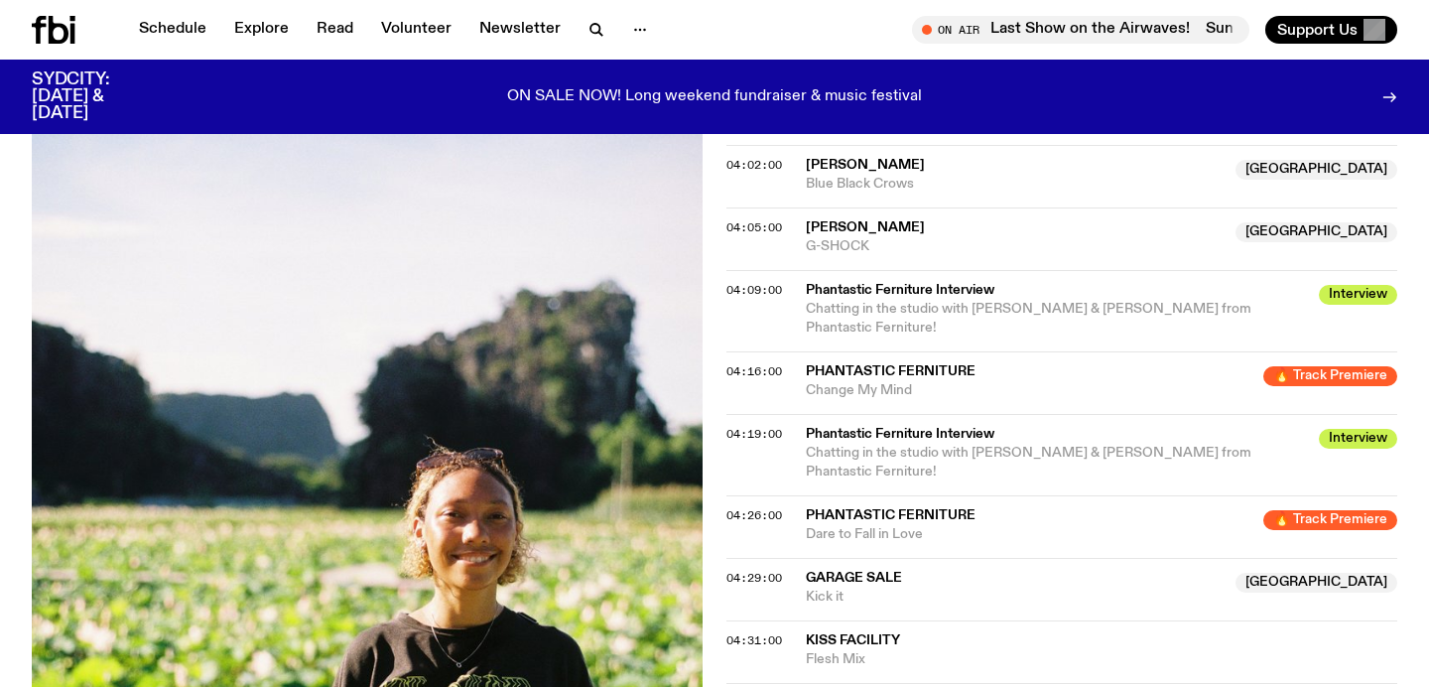
scroll to position [1595, 0]
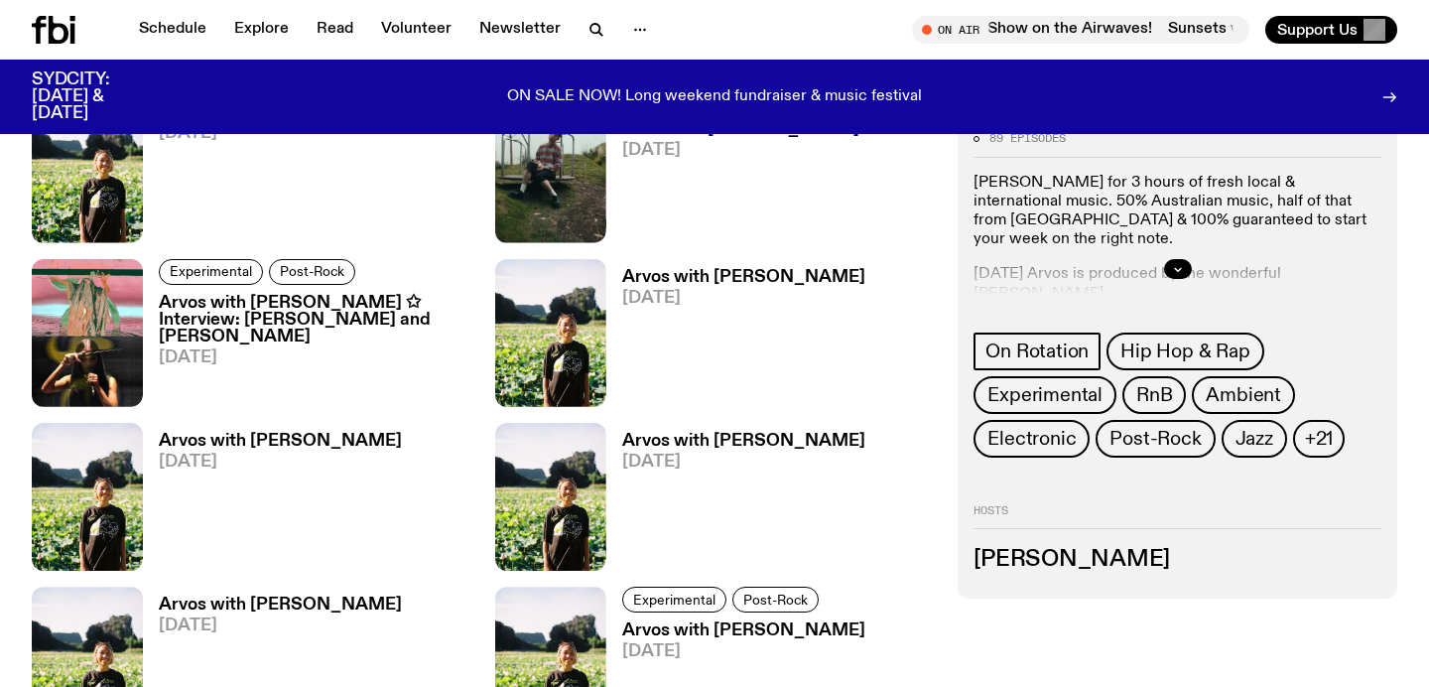
scroll to position [1049, 0]
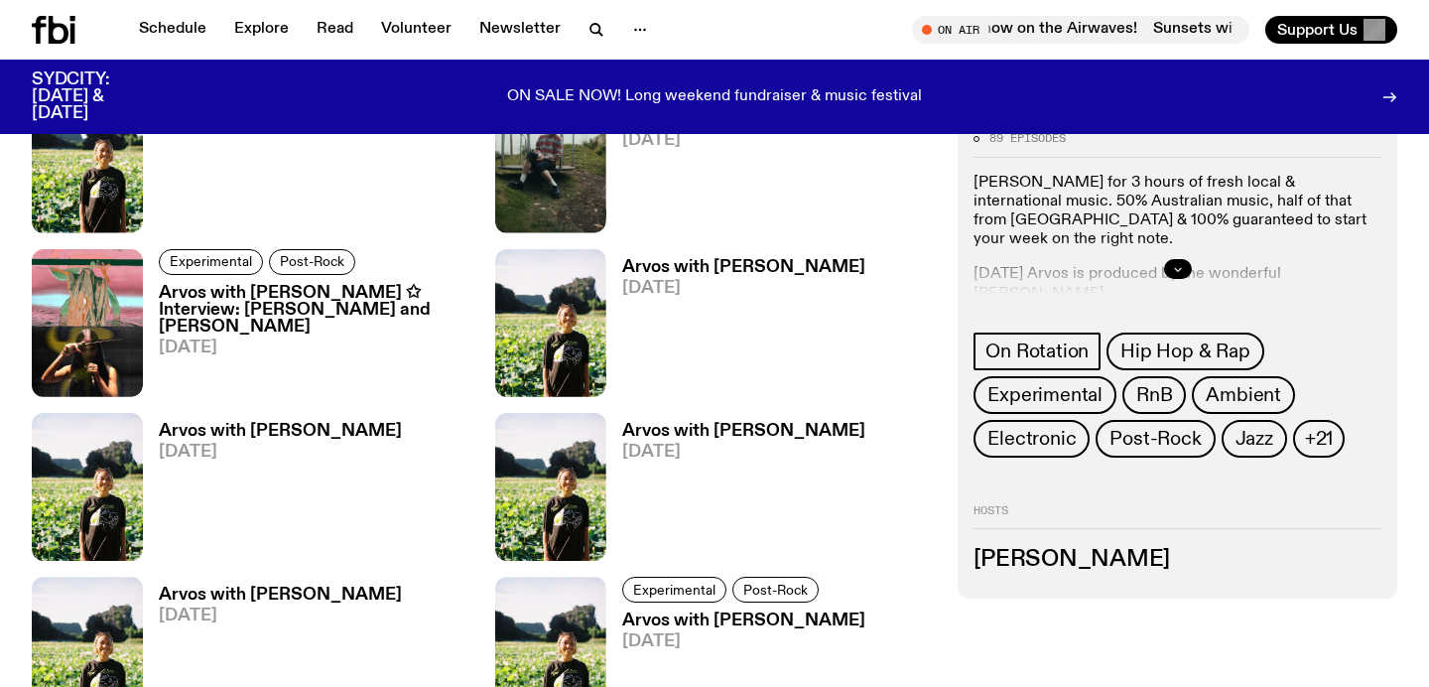
click at [1170, 263] on button "button" at bounding box center [1178, 269] width 28 height 20
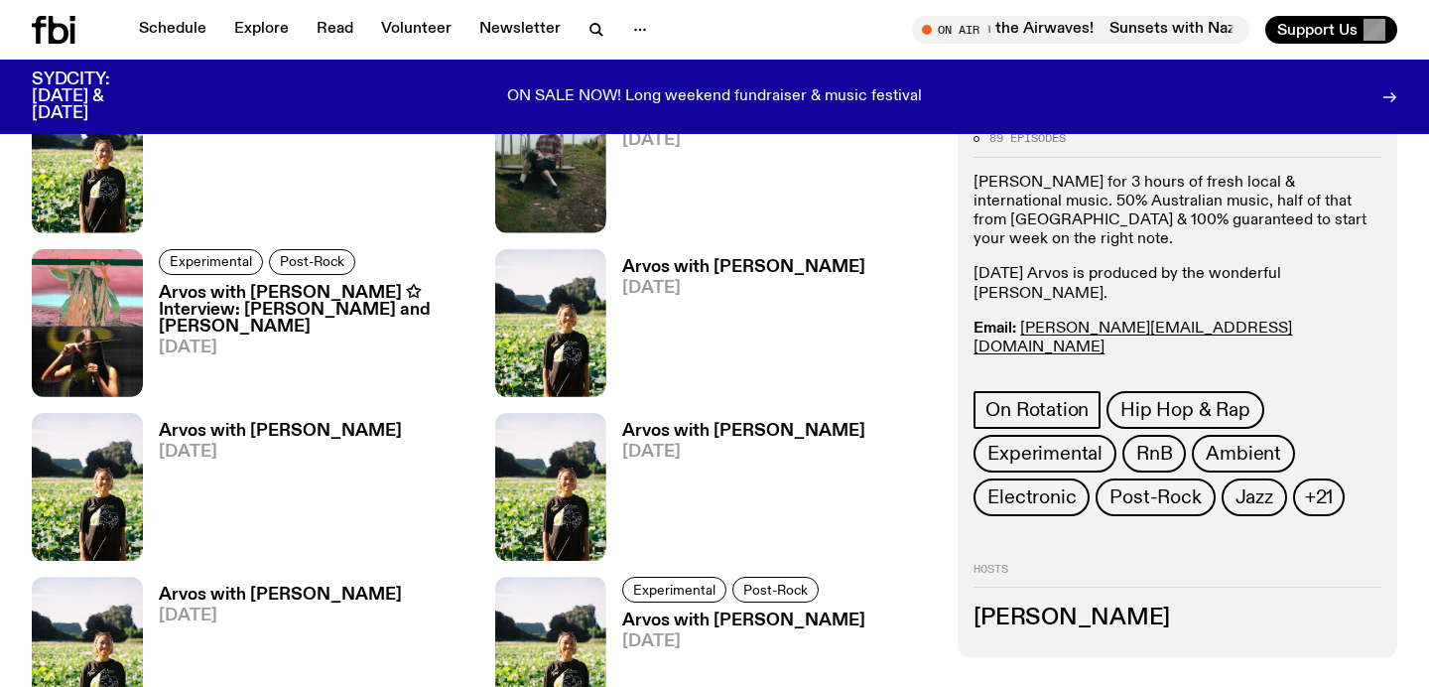
scroll to position [0, 0]
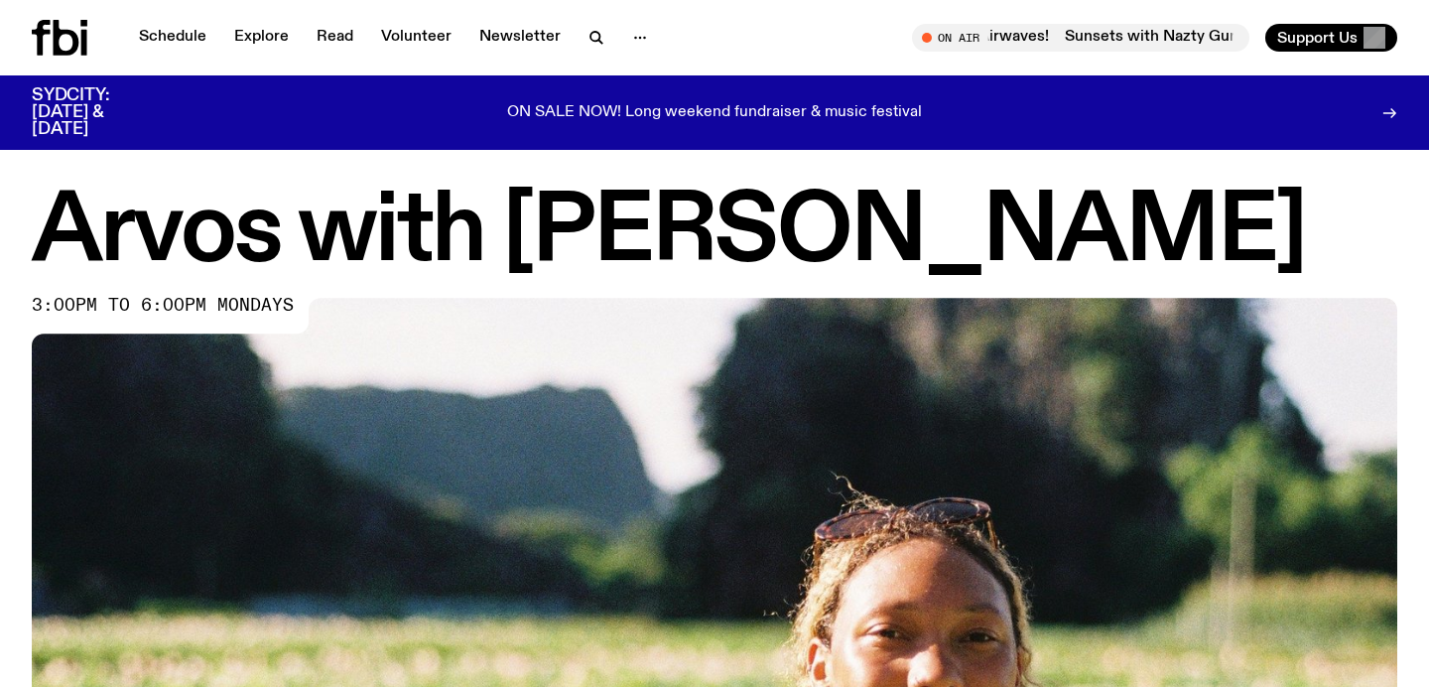
click at [880, 242] on h1 "Arvos with Bri Kennedy" at bounding box center [714, 233] width 1365 height 89
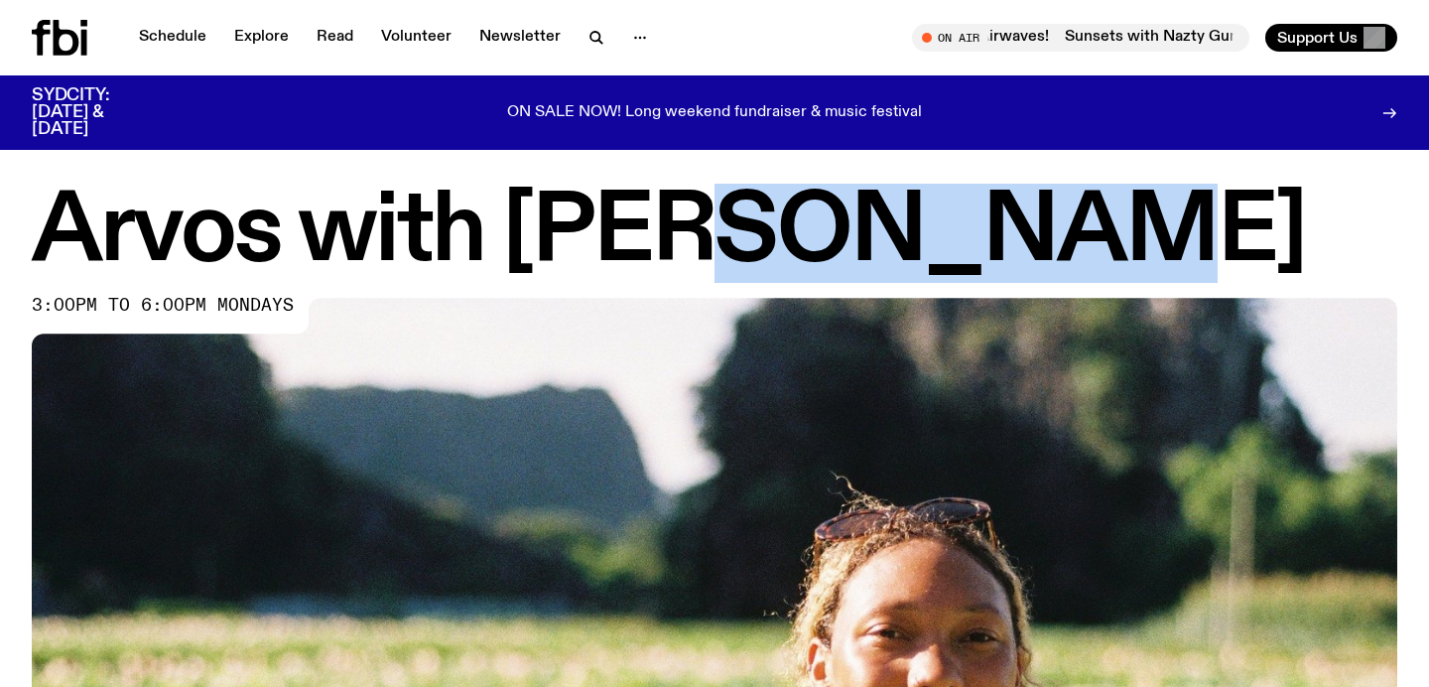
click at [880, 242] on h1 "Arvos with Bri Kennedy" at bounding box center [714, 233] width 1365 height 89
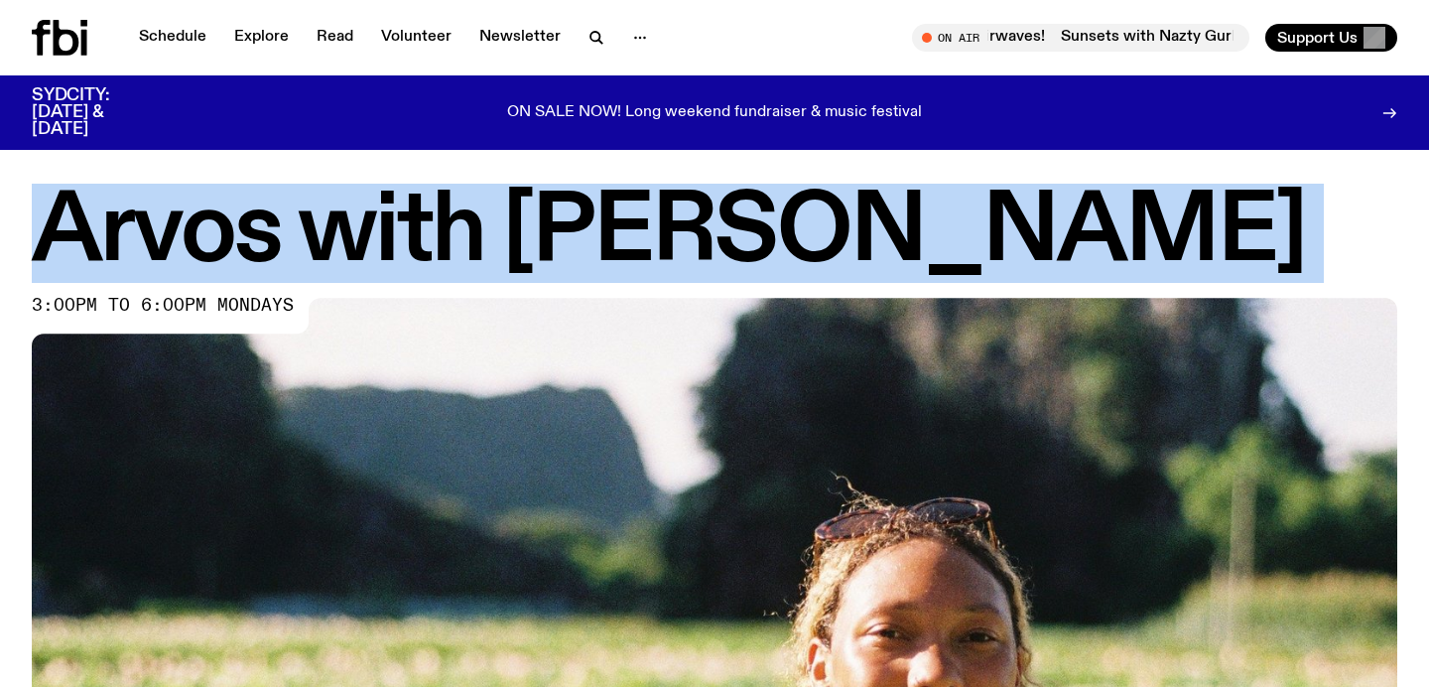
click at [880, 242] on h1 "Arvos with Bri Kennedy" at bounding box center [714, 233] width 1365 height 89
copy div "Arvos with Bri Kennedy"
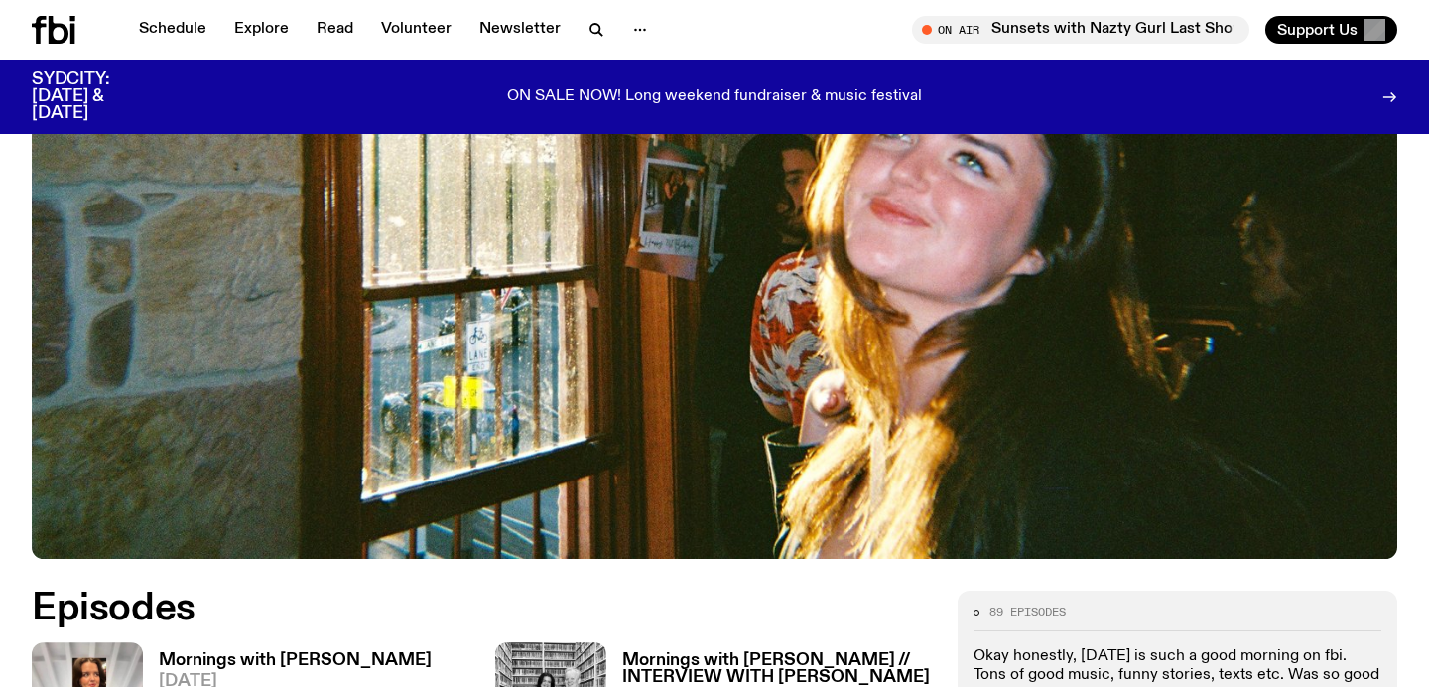
scroll to position [1035, 0]
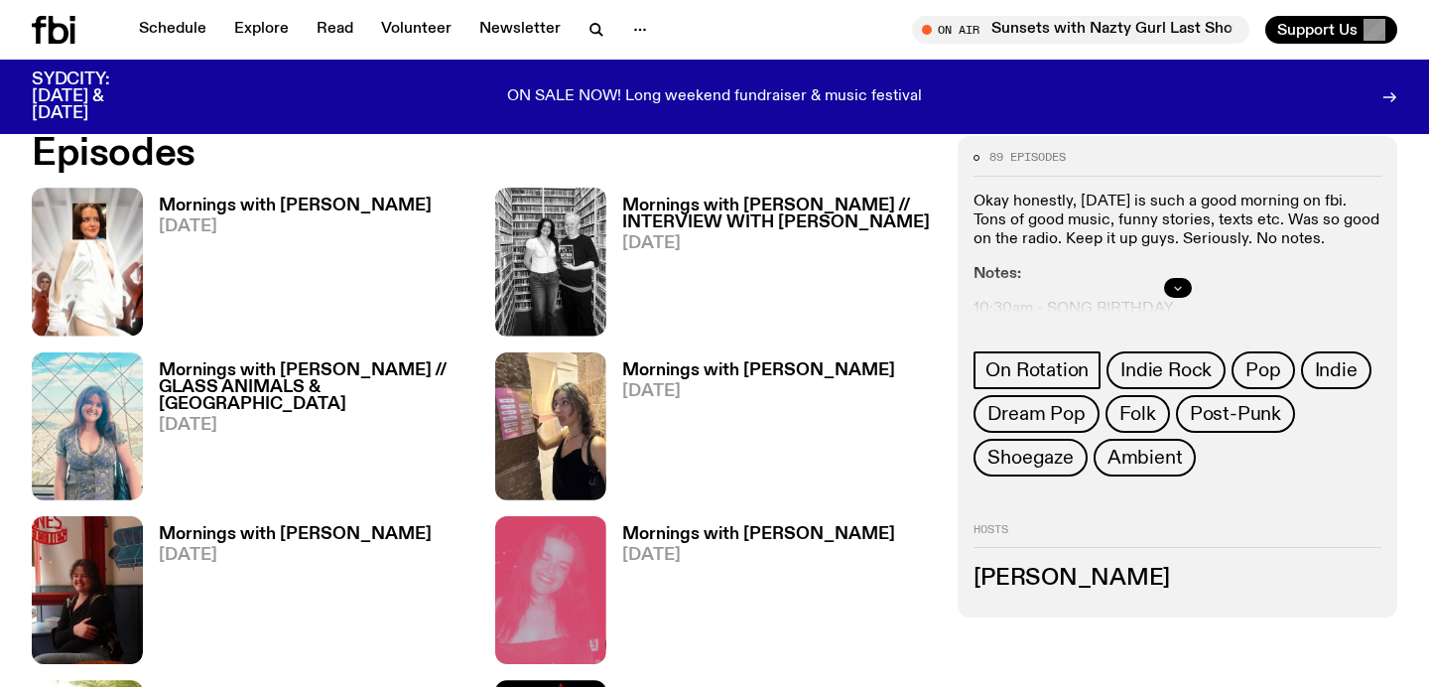
click at [1172, 278] on button "button" at bounding box center [1178, 288] width 28 height 20
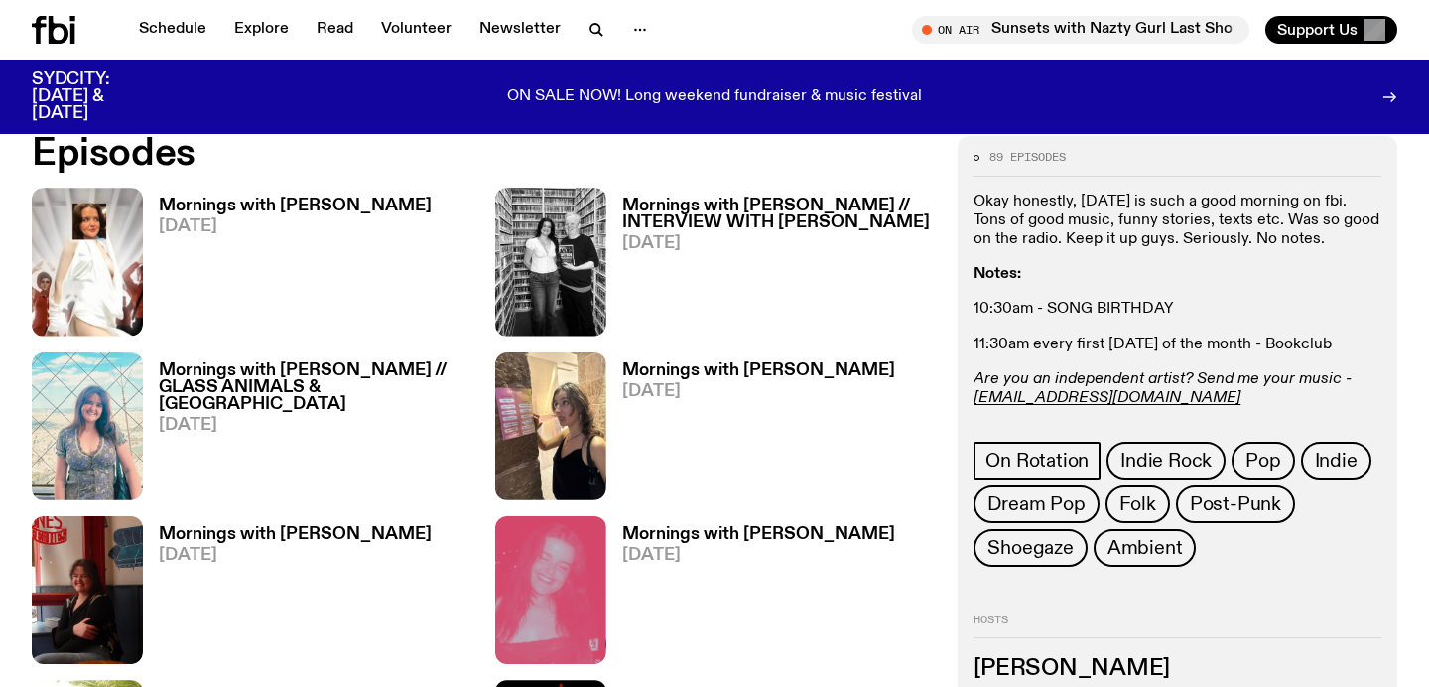
click at [1149, 381] on p "Are you an independent artist? Send me your music - [PERSON_NAME][EMAIL_ADDRESS…" at bounding box center [1177, 389] width 408 height 38
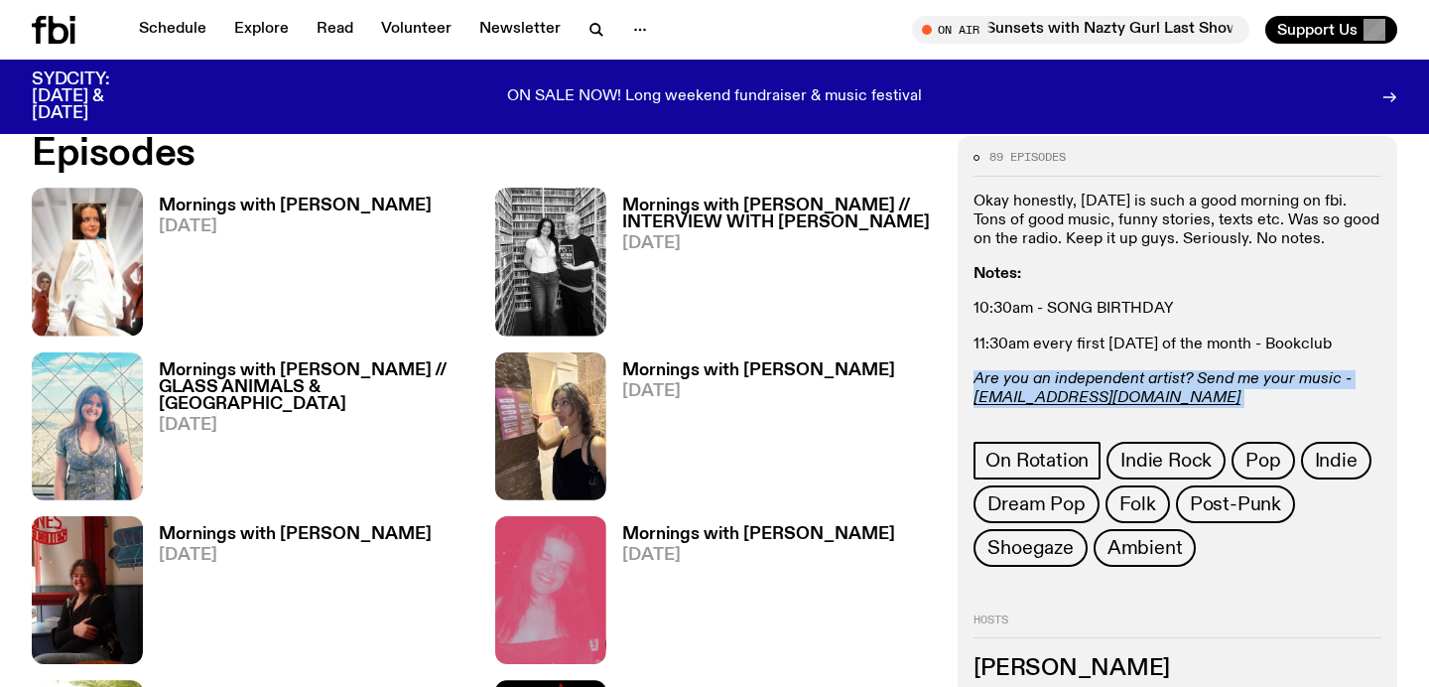
click at [1149, 381] on p "Are you an independent artist? Send me your music - [PERSON_NAME][EMAIL_ADDRESS…" at bounding box center [1177, 389] width 408 height 38
click at [1143, 380] on p "Are you an independent artist? Send me your music - freya.s@fbiradio.com" at bounding box center [1177, 389] width 408 height 38
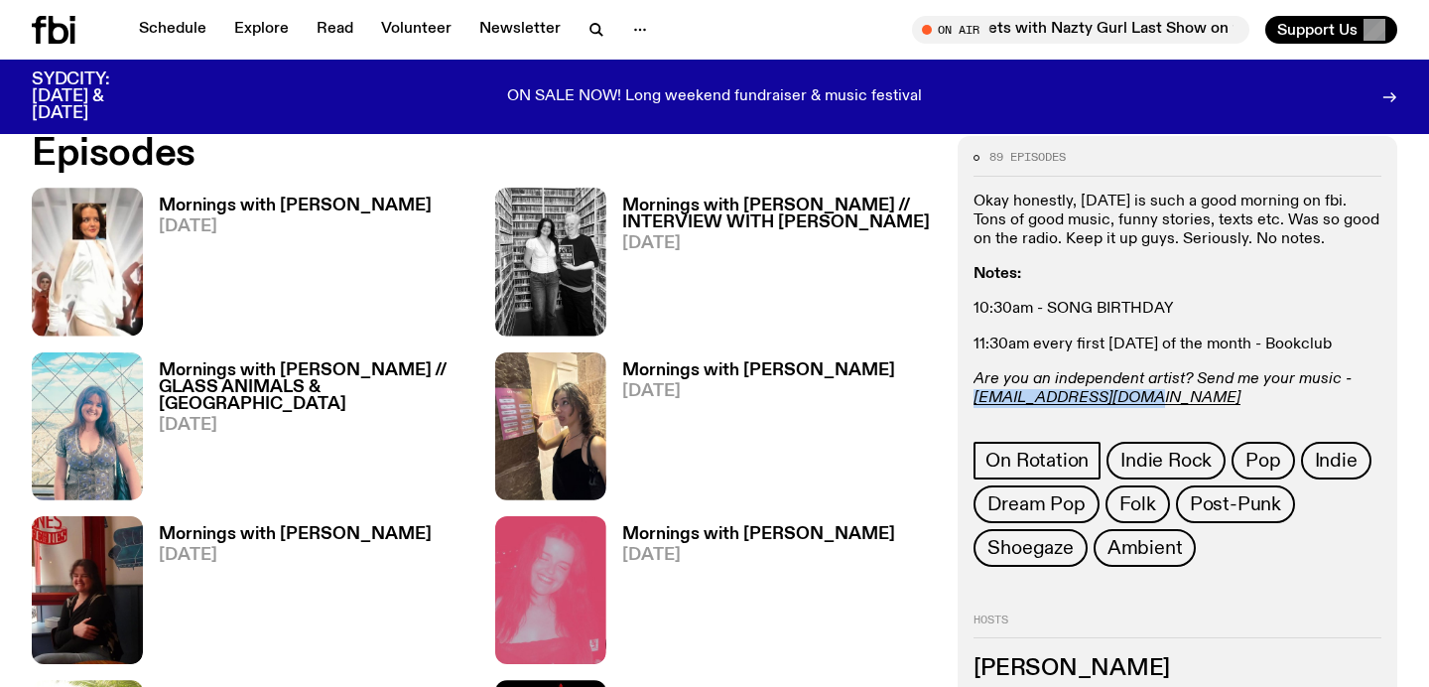
drag, startPoint x: 1142, startPoint y: 380, endPoint x: 966, endPoint y: 379, distance: 175.6
click at [966, 379] on div "89 episodes Okay honestly, Tuesday is such a good morning on fbi. Tons of good …" at bounding box center [1177, 421] width 440 height 571
copy em "freya.s@fbiradio.com"
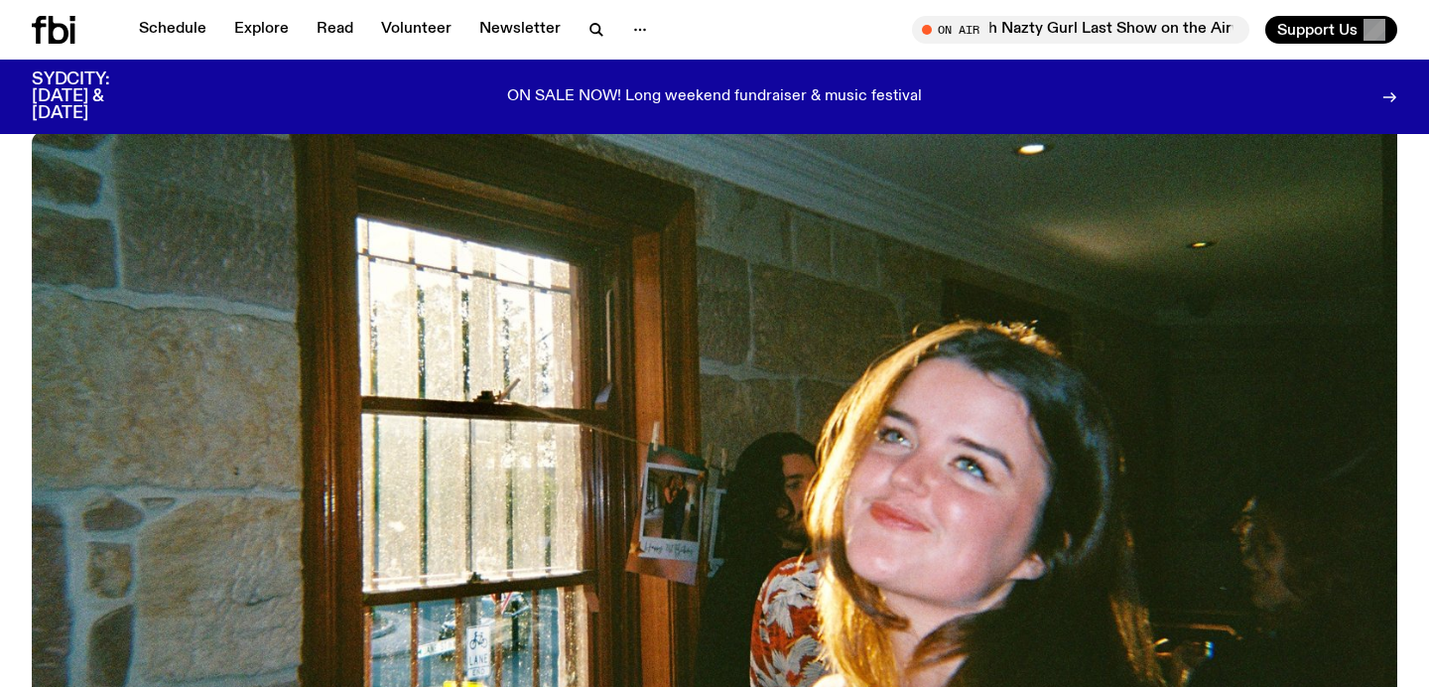
scroll to position [0, 0]
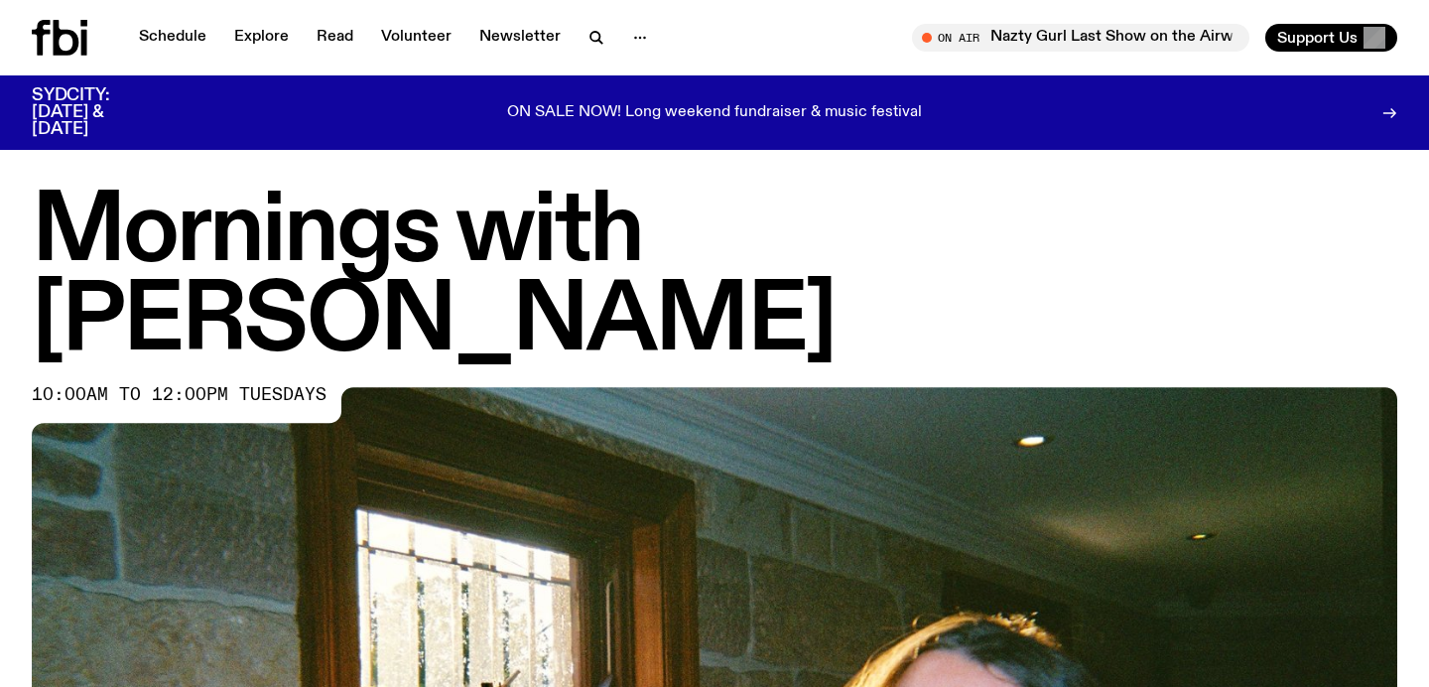
click at [193, 250] on h1 "Mornings with Freya Shields" at bounding box center [714, 278] width 1365 height 179
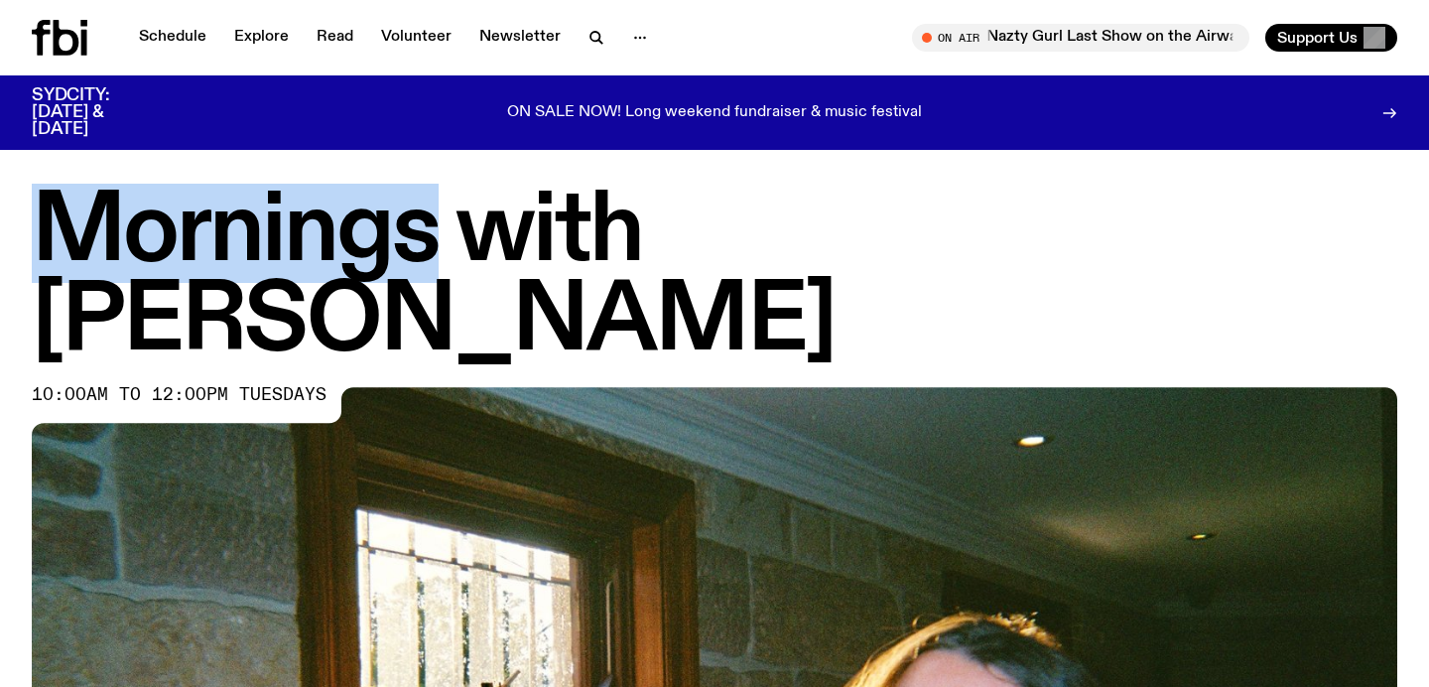
click at [193, 250] on h1 "Mornings with Freya Shields" at bounding box center [714, 278] width 1365 height 179
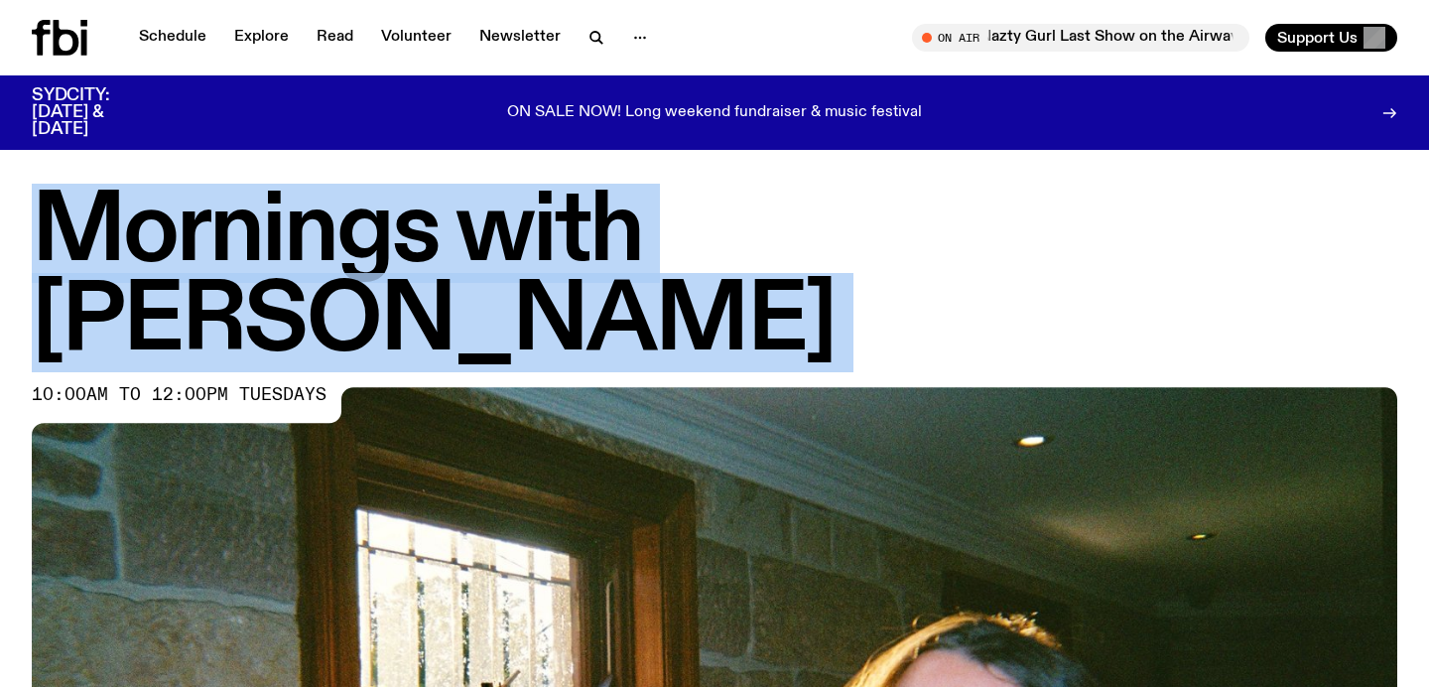
copy h1 "Mornings with Freya Shields"
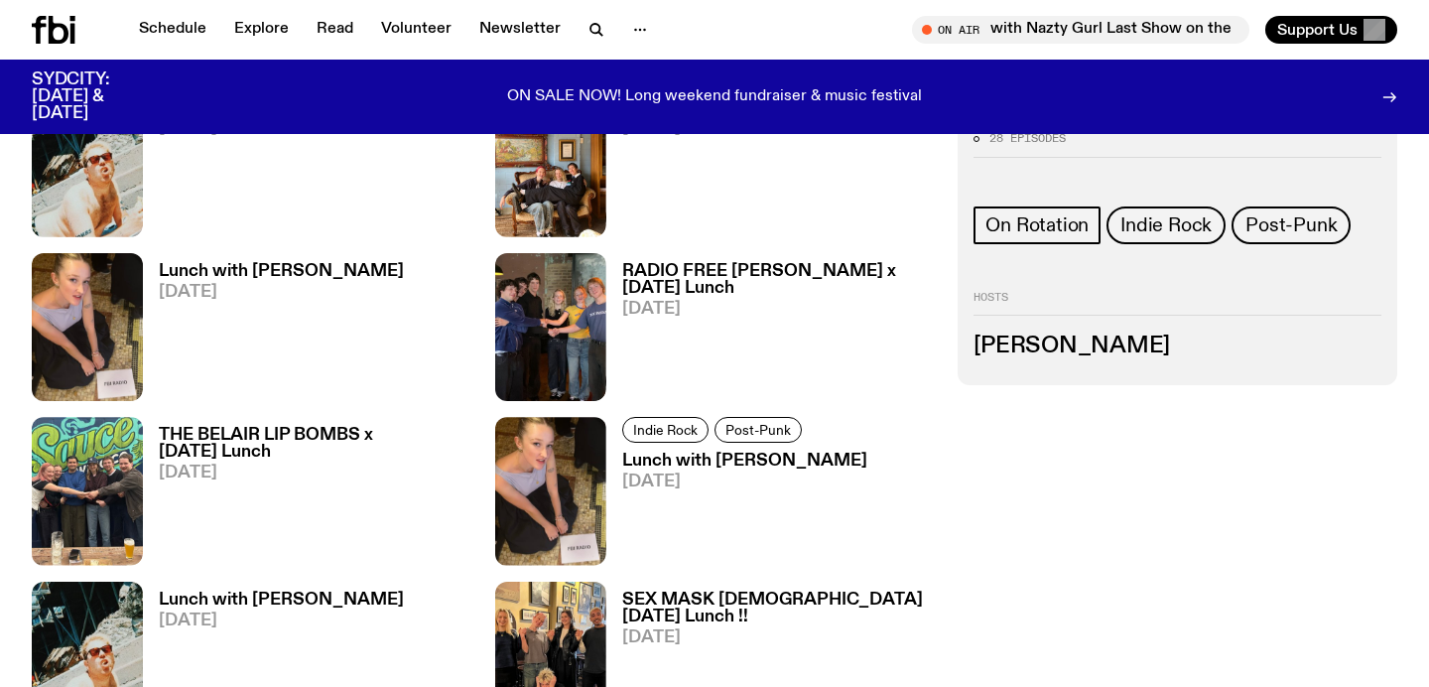
scroll to position [1213, 0]
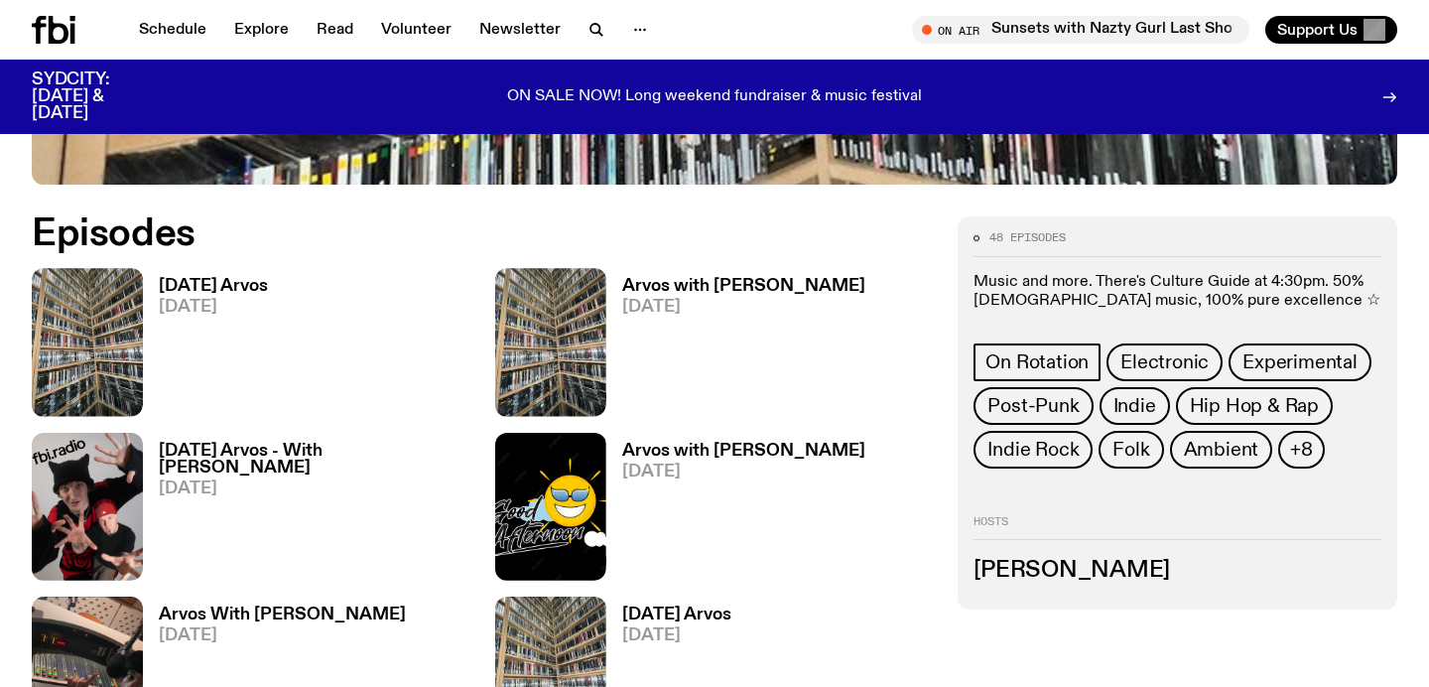
scroll to position [863, 0]
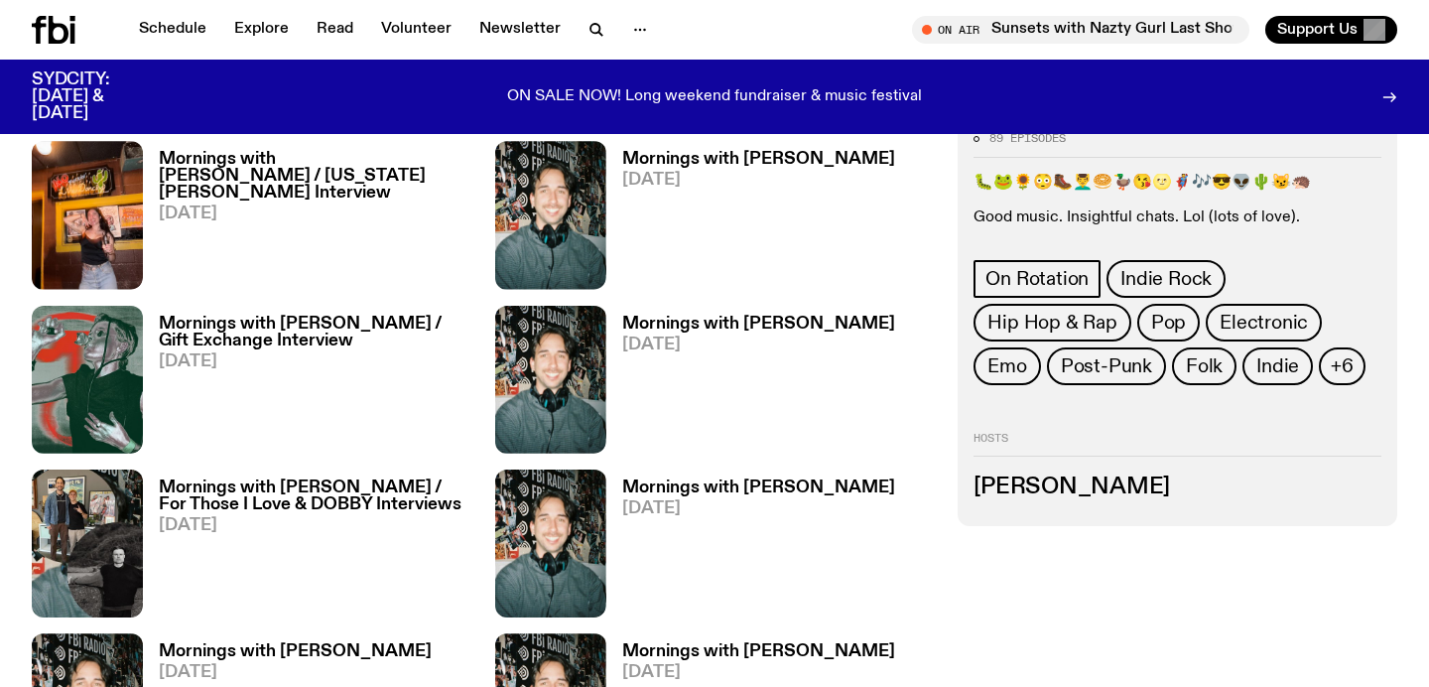
scroll to position [1059, 0]
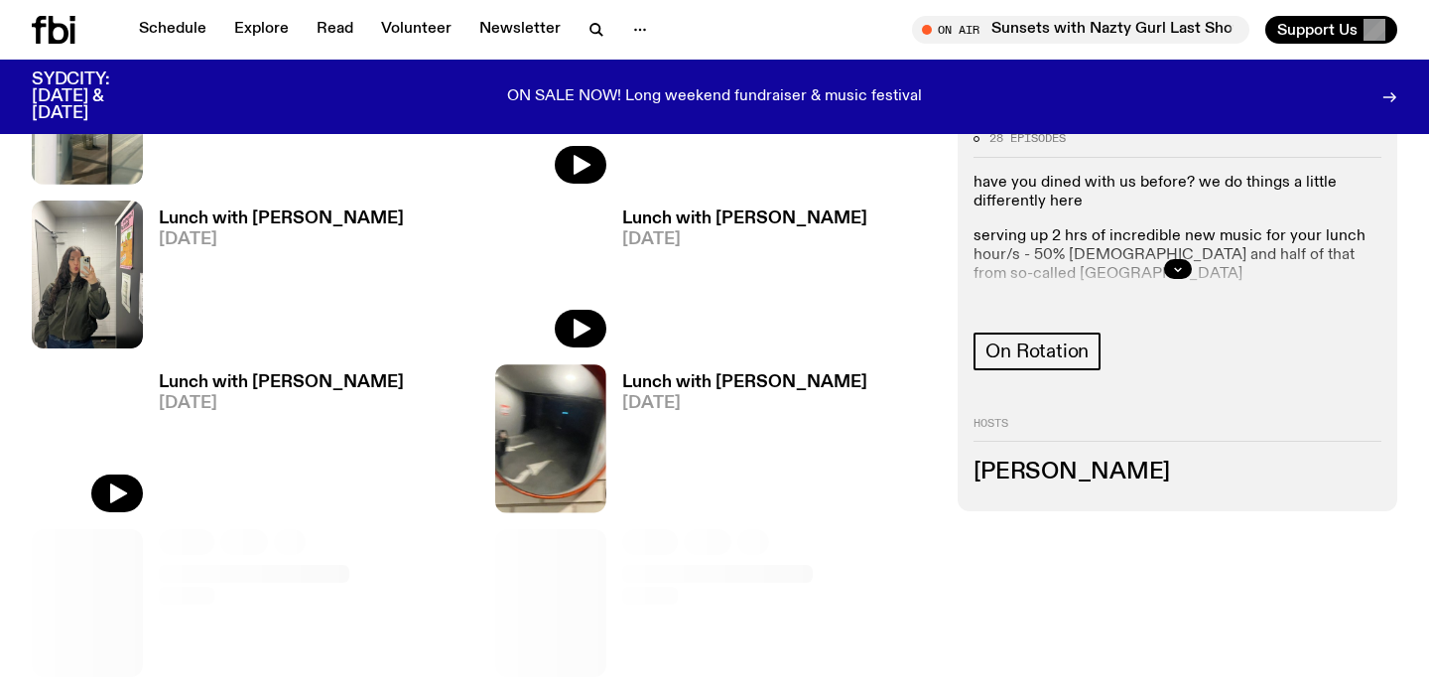
scroll to position [1260, 0]
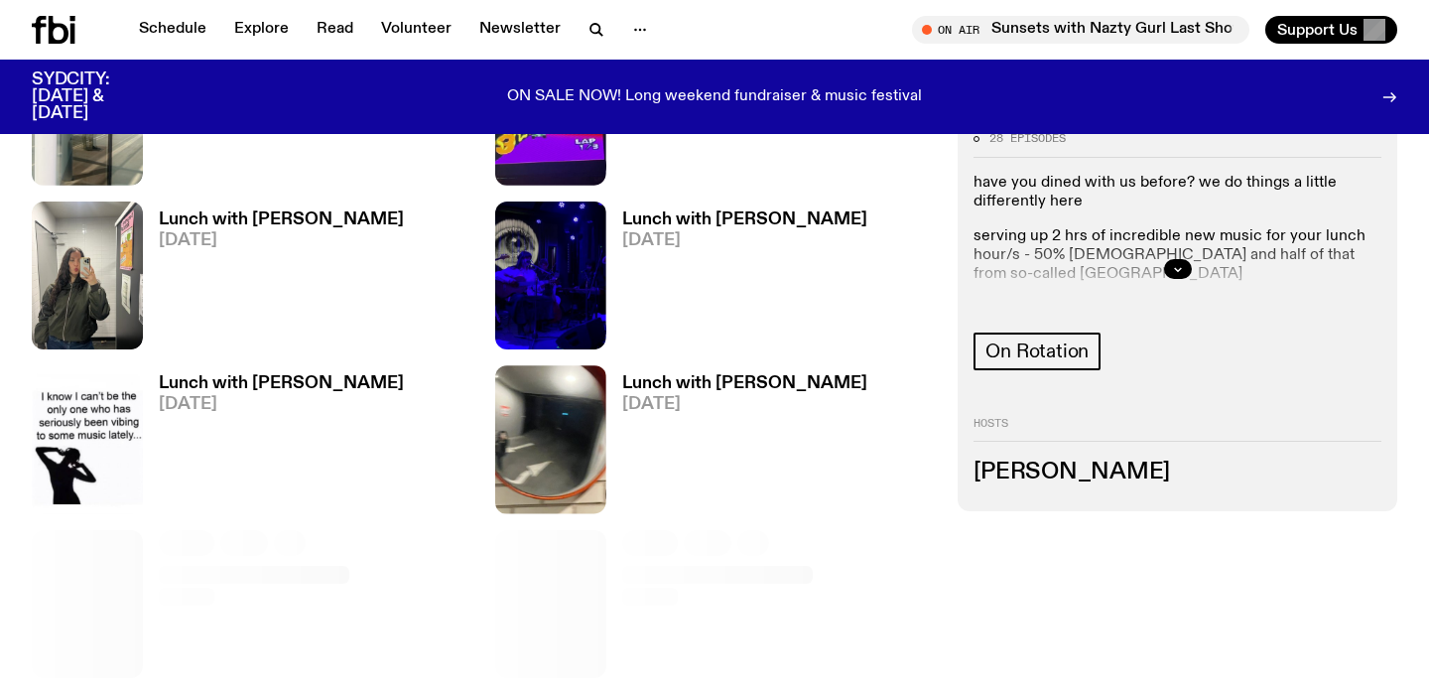
click at [1176, 284] on div at bounding box center [1177, 269] width 408 height 64
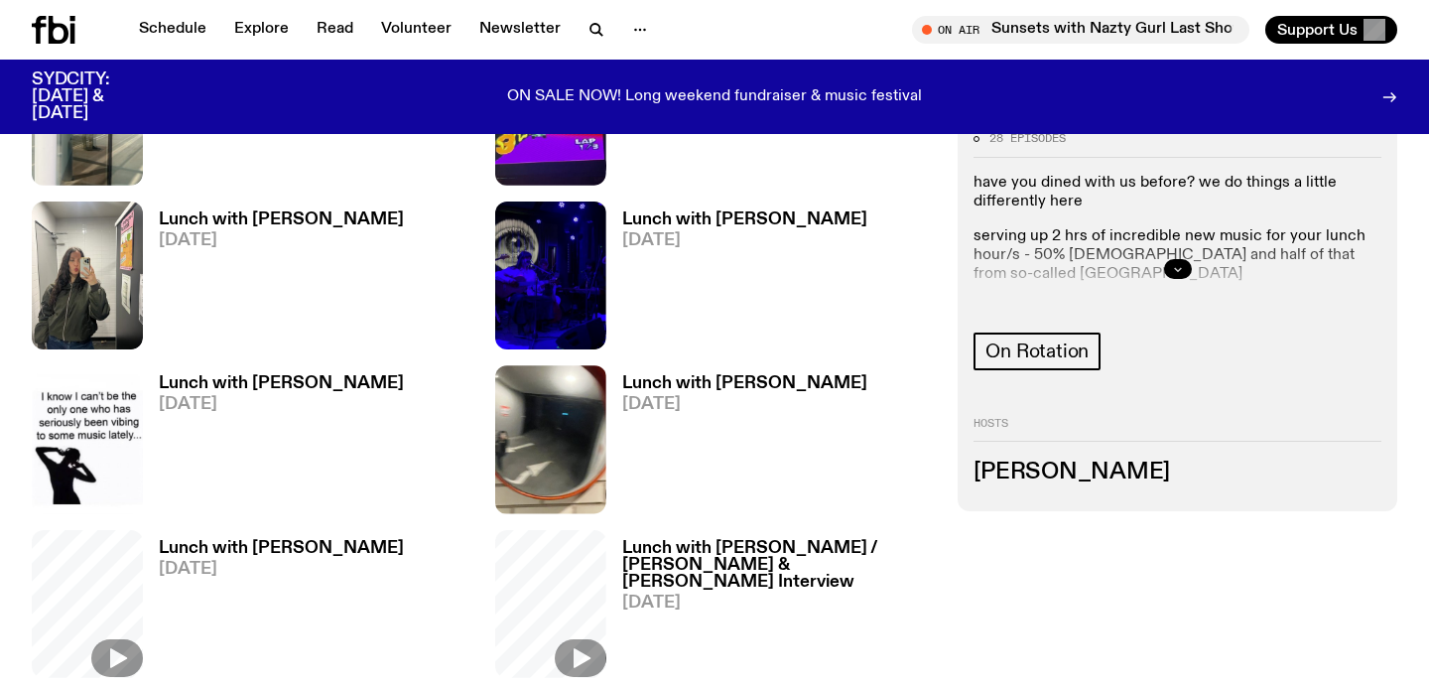
click at [1184, 266] on button "button" at bounding box center [1178, 269] width 28 height 20
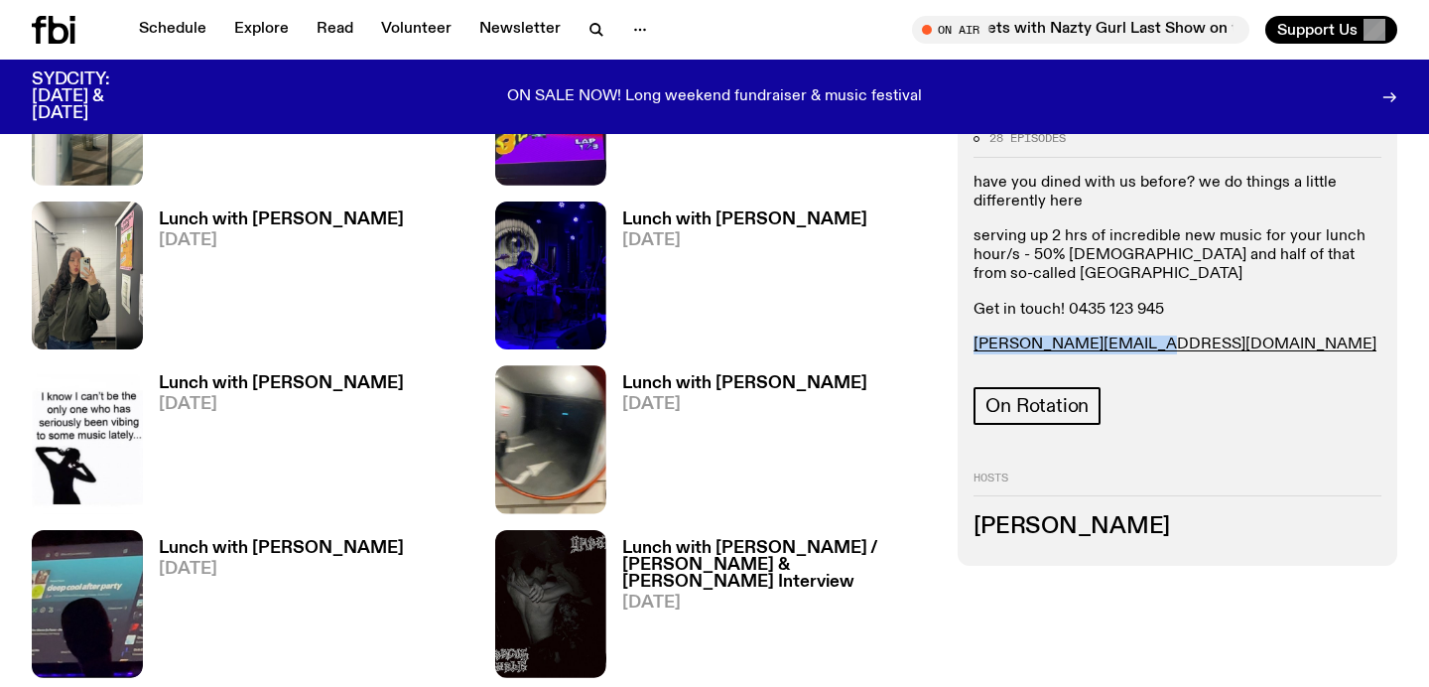
drag, startPoint x: 1142, startPoint y: 344, endPoint x: 969, endPoint y: 344, distance: 172.6
click at [969, 344] on div "28 episodes have you dined with us before? we do things a little differently he…" at bounding box center [1177, 340] width 440 height 447
copy link "[PERSON_NAME][EMAIL_ADDRESS][DOMAIN_NAME]"
click at [1083, 296] on div "have you dined with us before? we do things a little differently here serving u…" at bounding box center [1177, 264] width 408 height 181
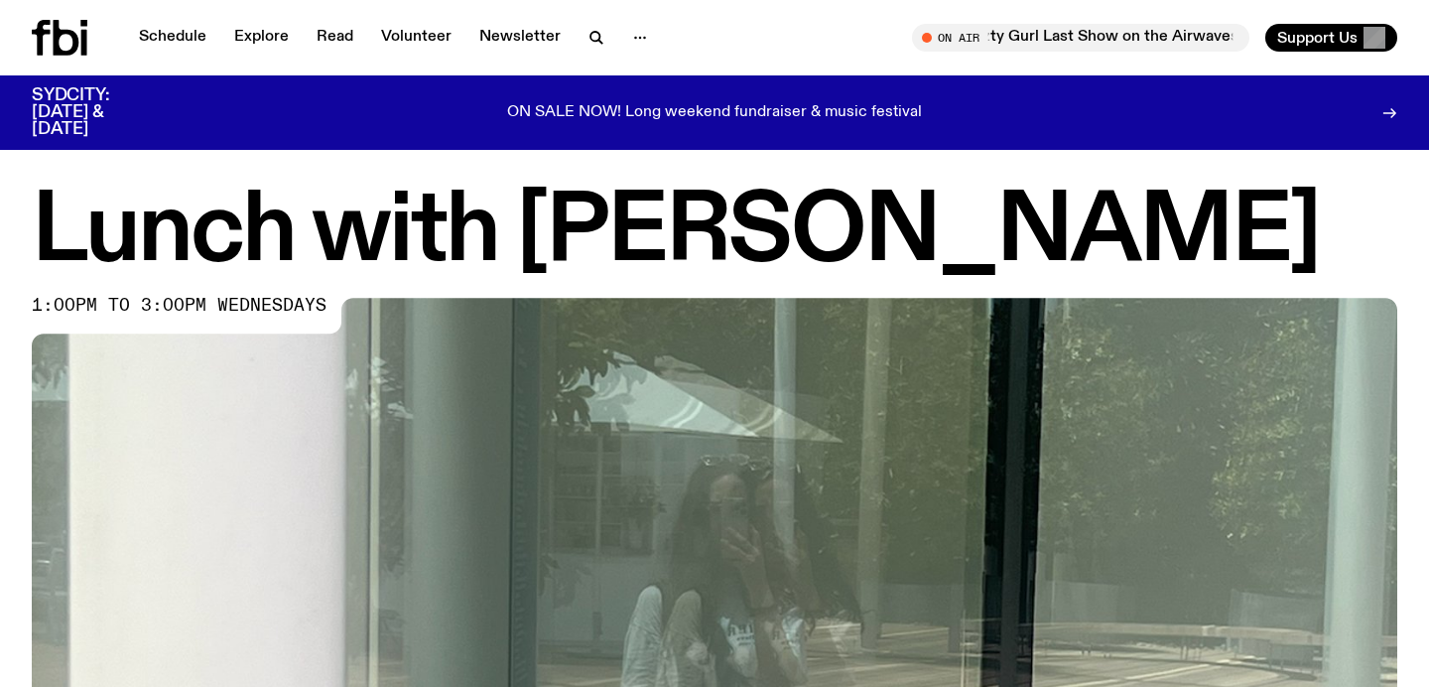
click at [544, 236] on h1 "Lunch with [PERSON_NAME]" at bounding box center [714, 233] width 1365 height 89
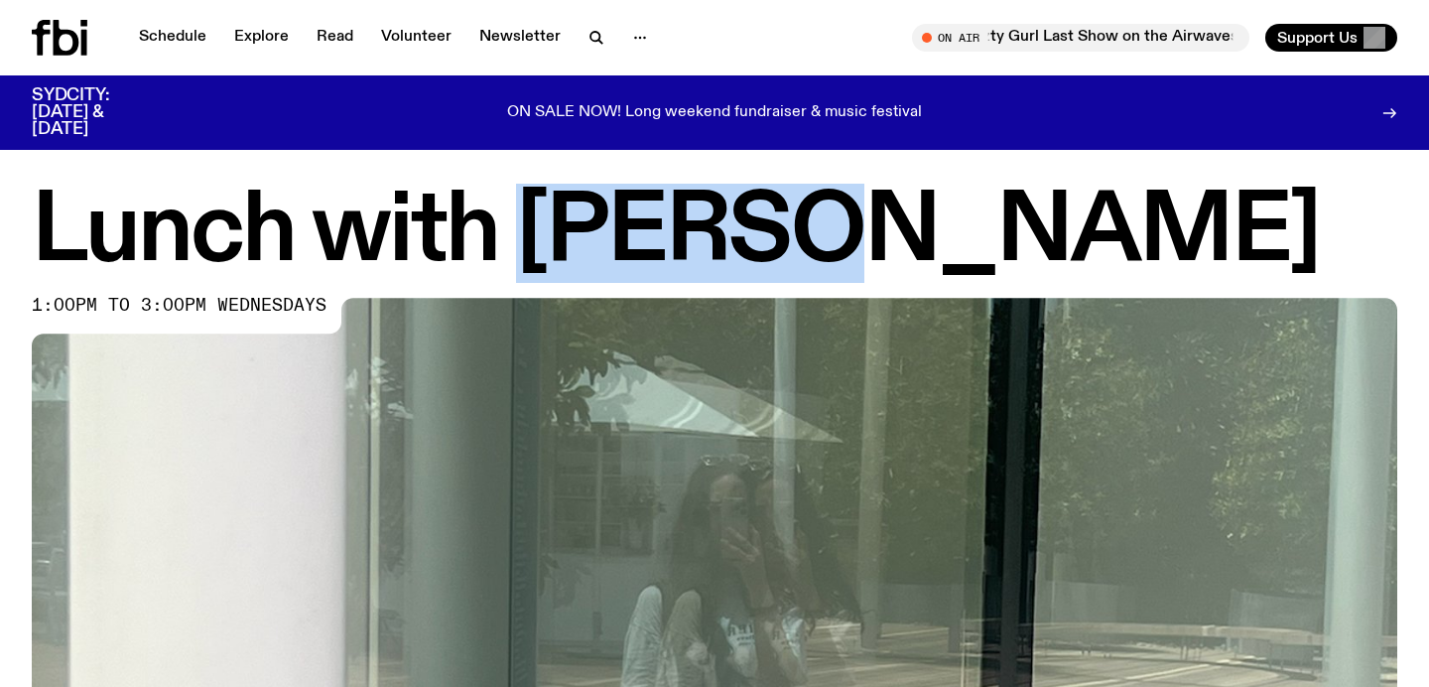
click at [544, 236] on h1 "Lunch with [PERSON_NAME]" at bounding box center [714, 233] width 1365 height 89
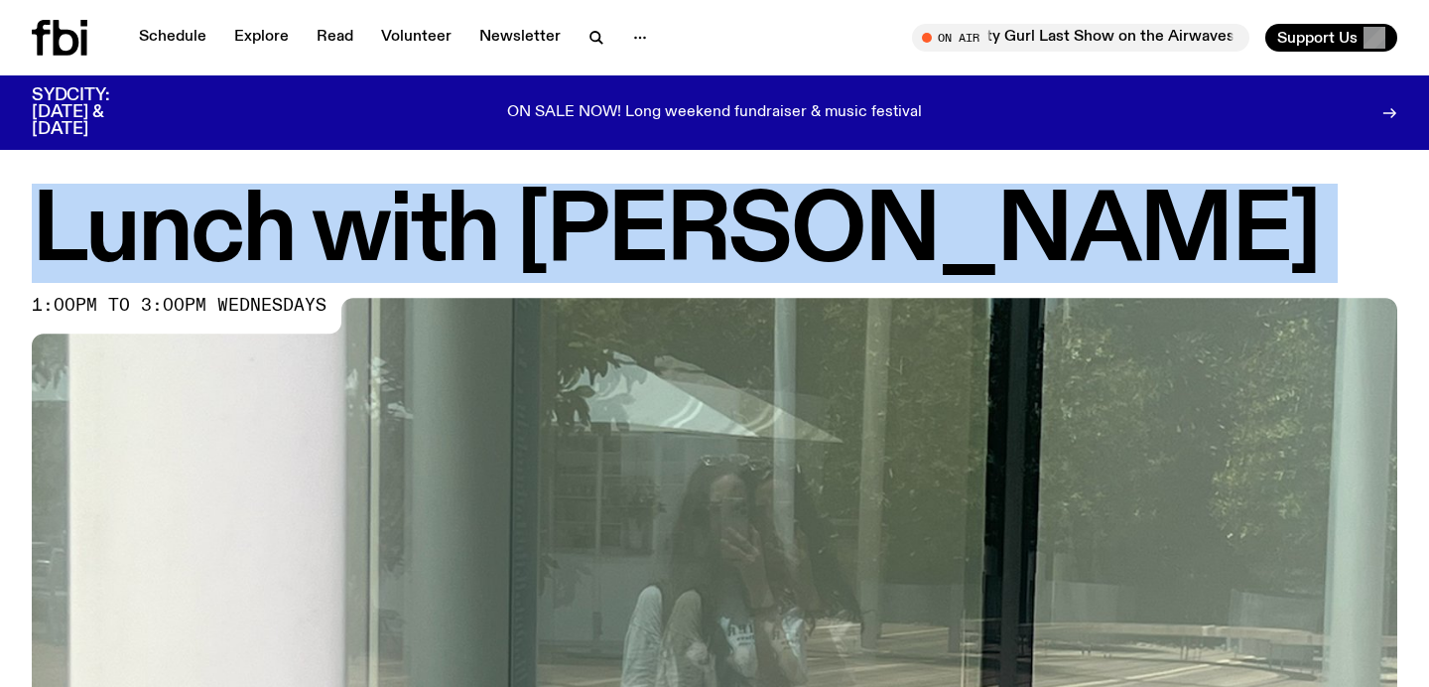
click at [544, 236] on h1 "Lunch with [PERSON_NAME]" at bounding box center [714, 233] width 1365 height 89
copy h1 "Lunch with [PERSON_NAME]"
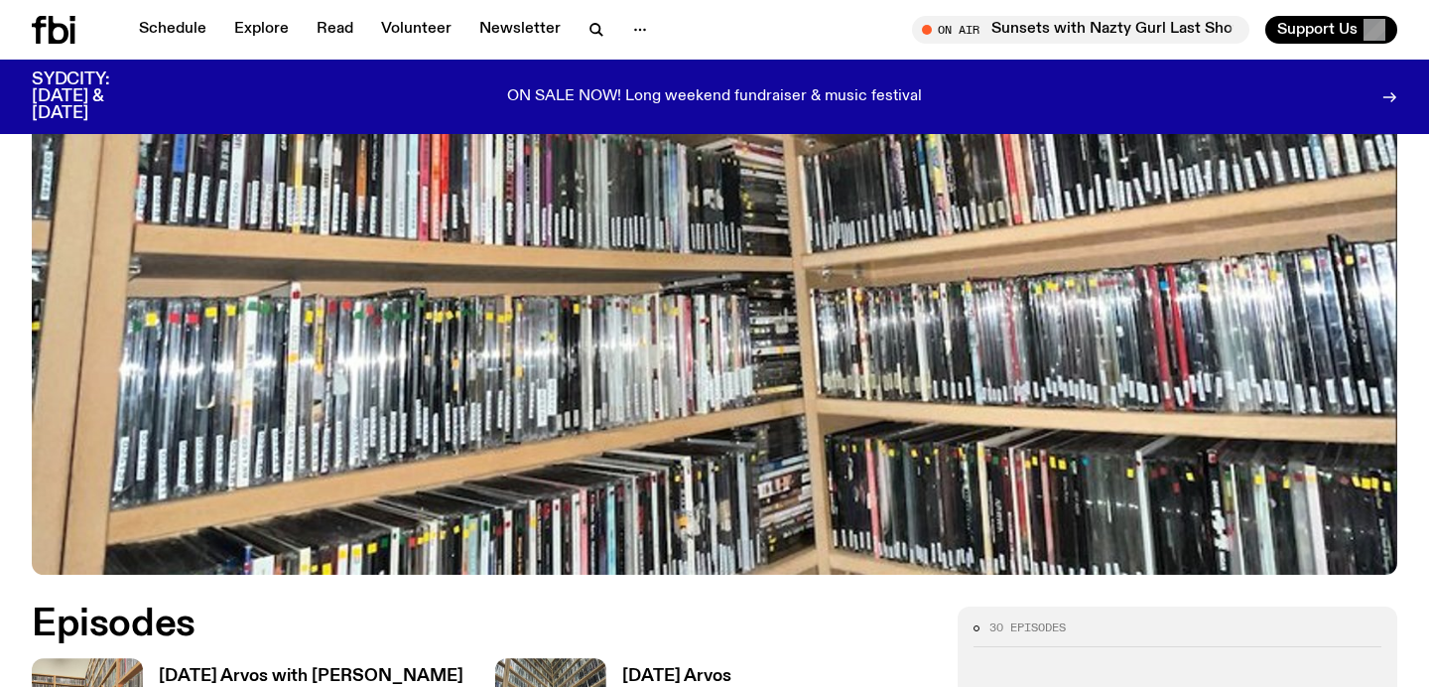
scroll to position [861, 0]
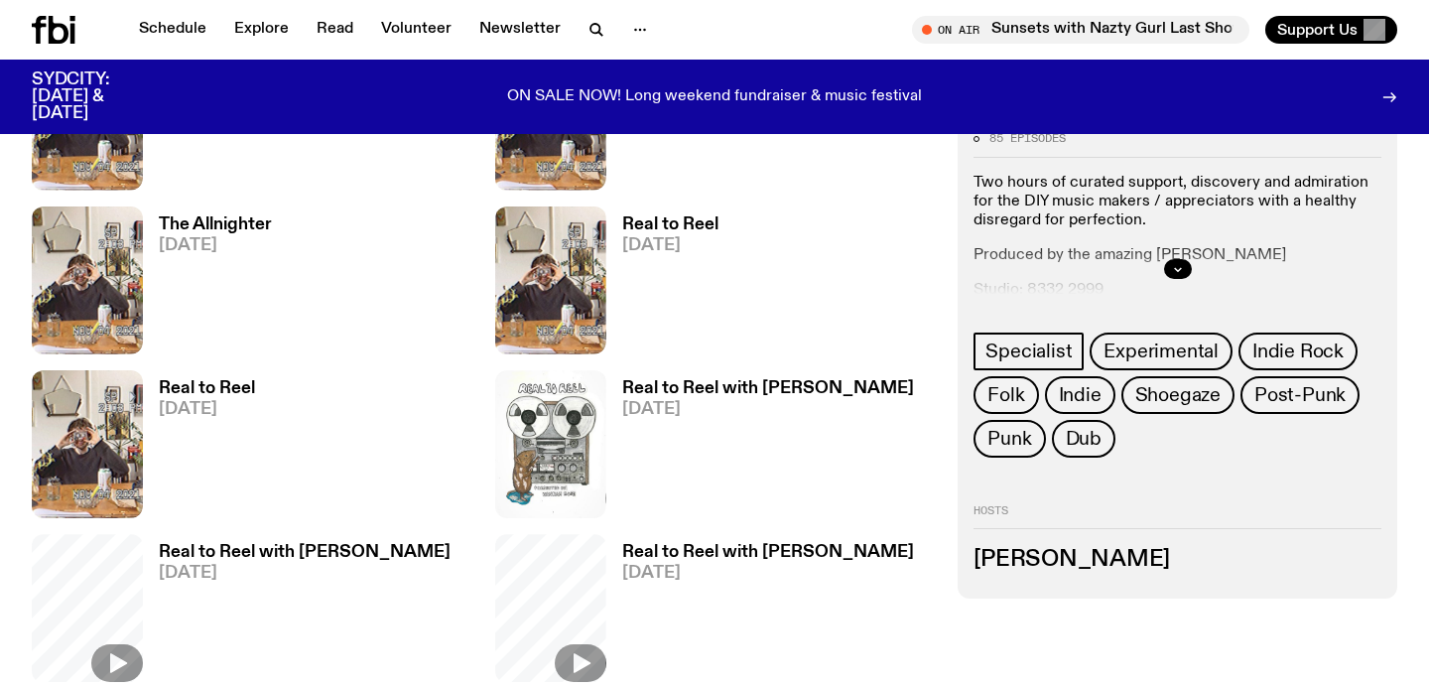
scroll to position [1093, 0]
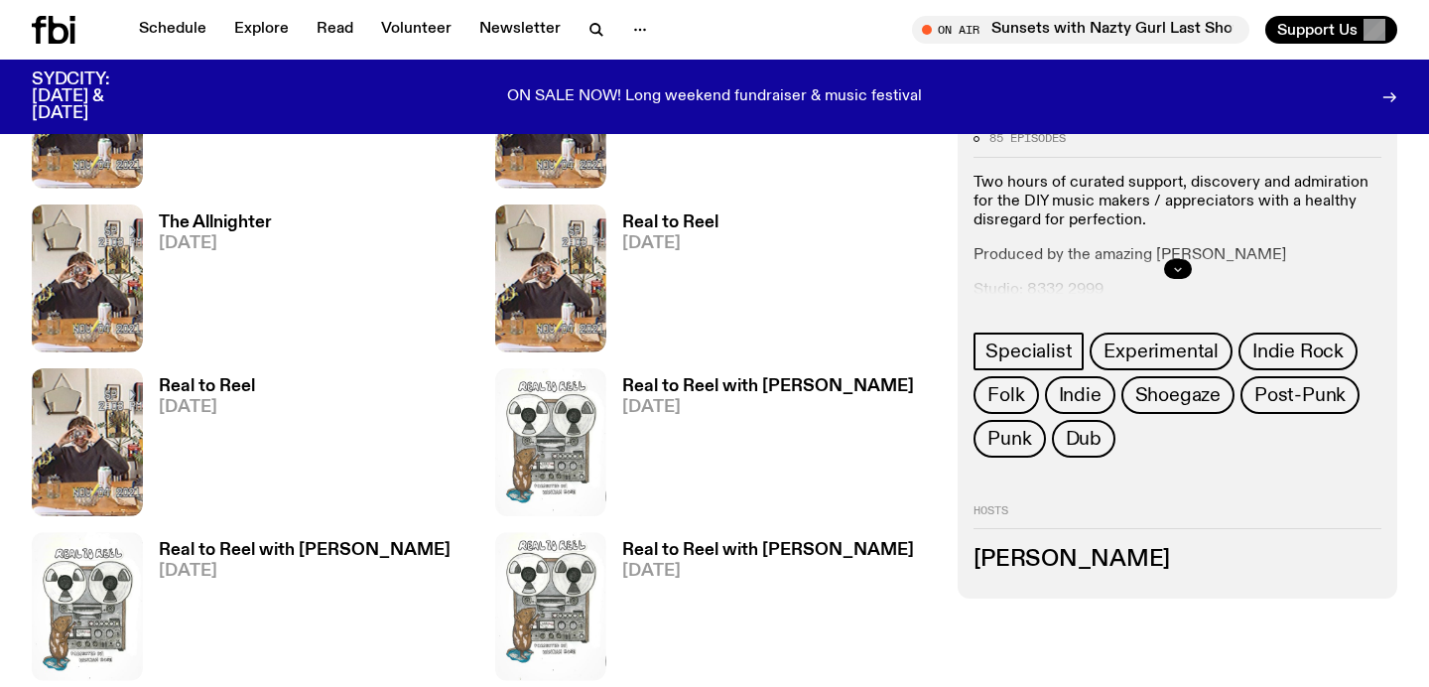
click at [1174, 261] on button "button" at bounding box center [1178, 269] width 28 height 20
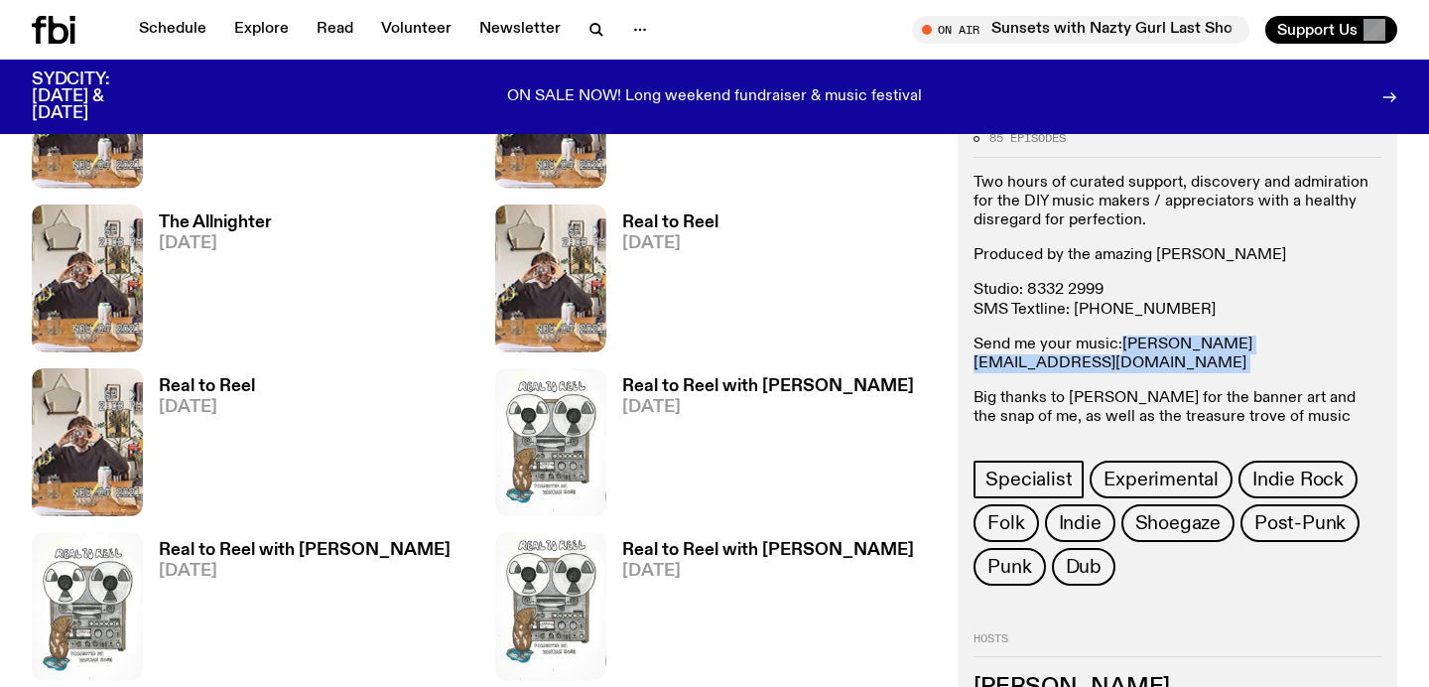
drag, startPoint x: 1319, startPoint y: 346, endPoint x: 1124, endPoint y: 346, distance: 194.5
click at [1124, 346] on p "Send me your music: [PERSON_NAME][EMAIL_ADDRESS][DOMAIN_NAME]" at bounding box center [1177, 354] width 408 height 38
copy p "[PERSON_NAME][EMAIL_ADDRESS][DOMAIN_NAME]"
click at [1112, 211] on p "Two hours of curated support, discovery and admiration for the DIY music makers…" at bounding box center [1177, 203] width 408 height 58
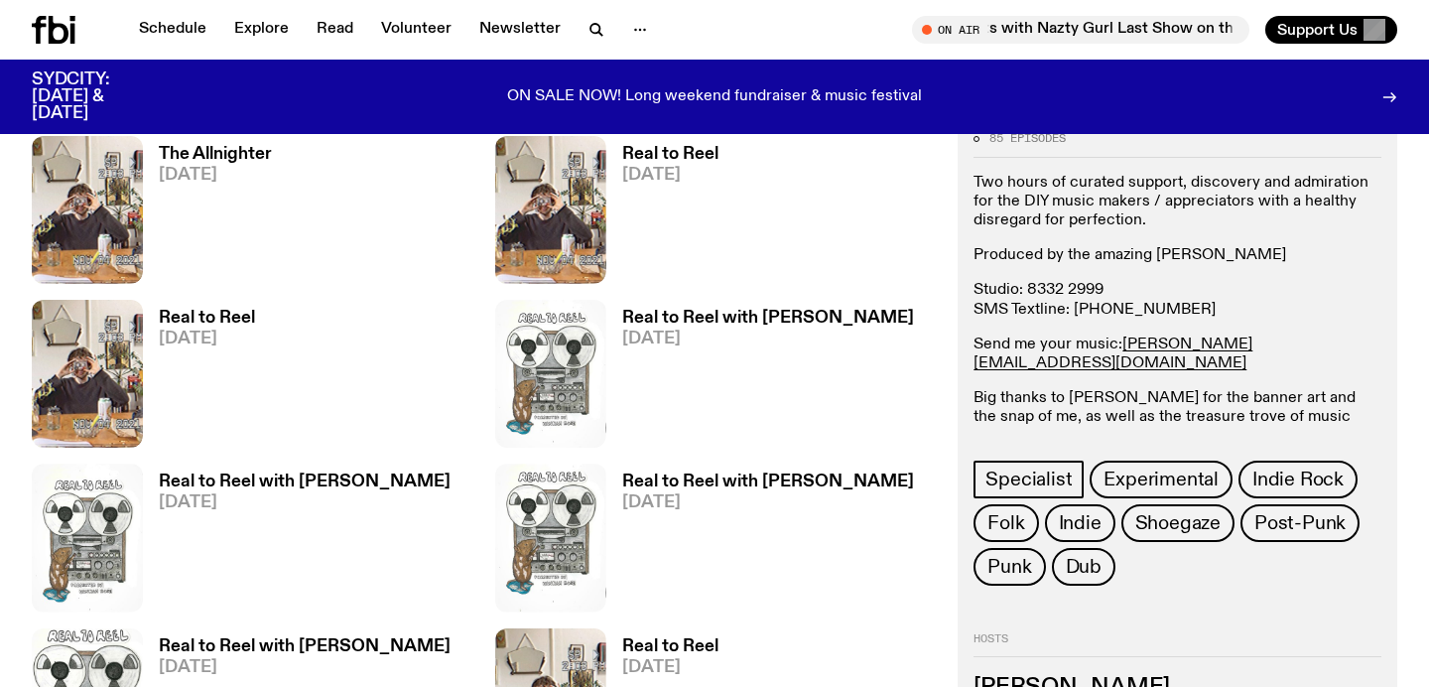
scroll to position [0, 0]
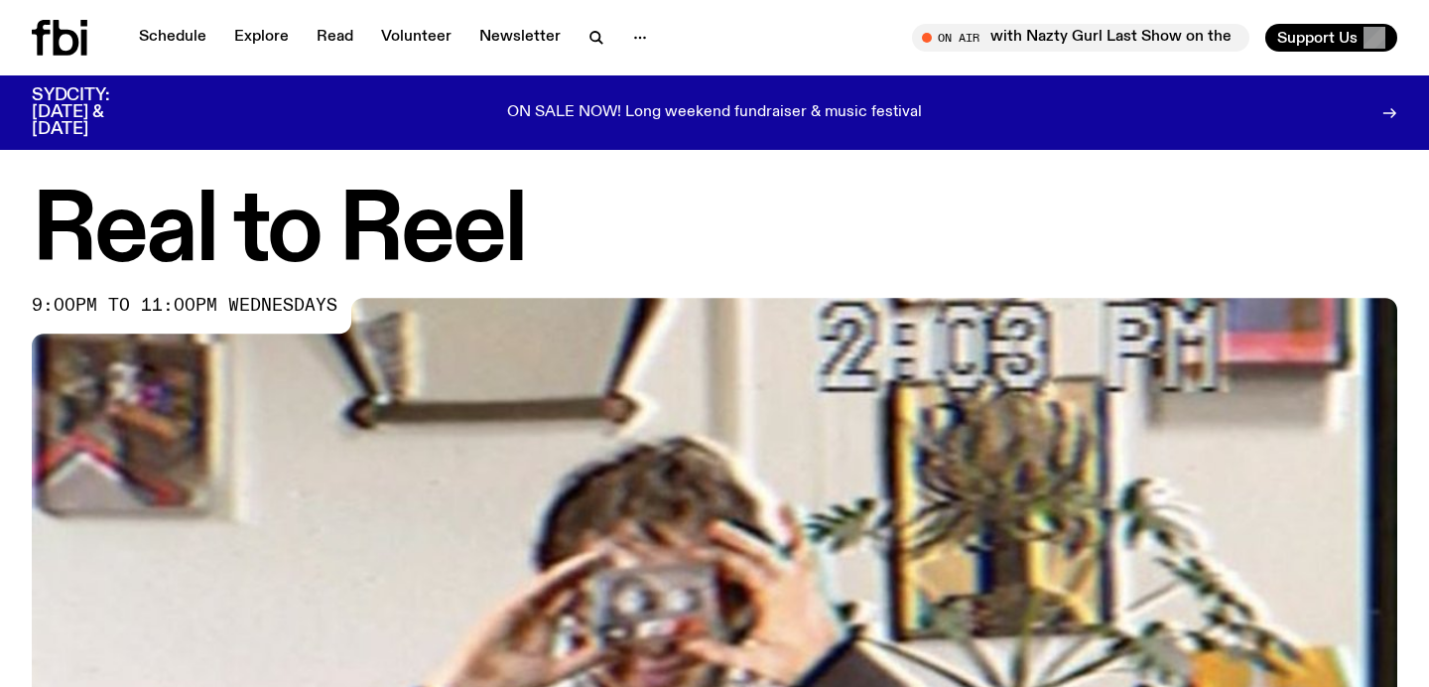
click at [382, 251] on h1 "Real to Reel" at bounding box center [714, 233] width 1365 height 89
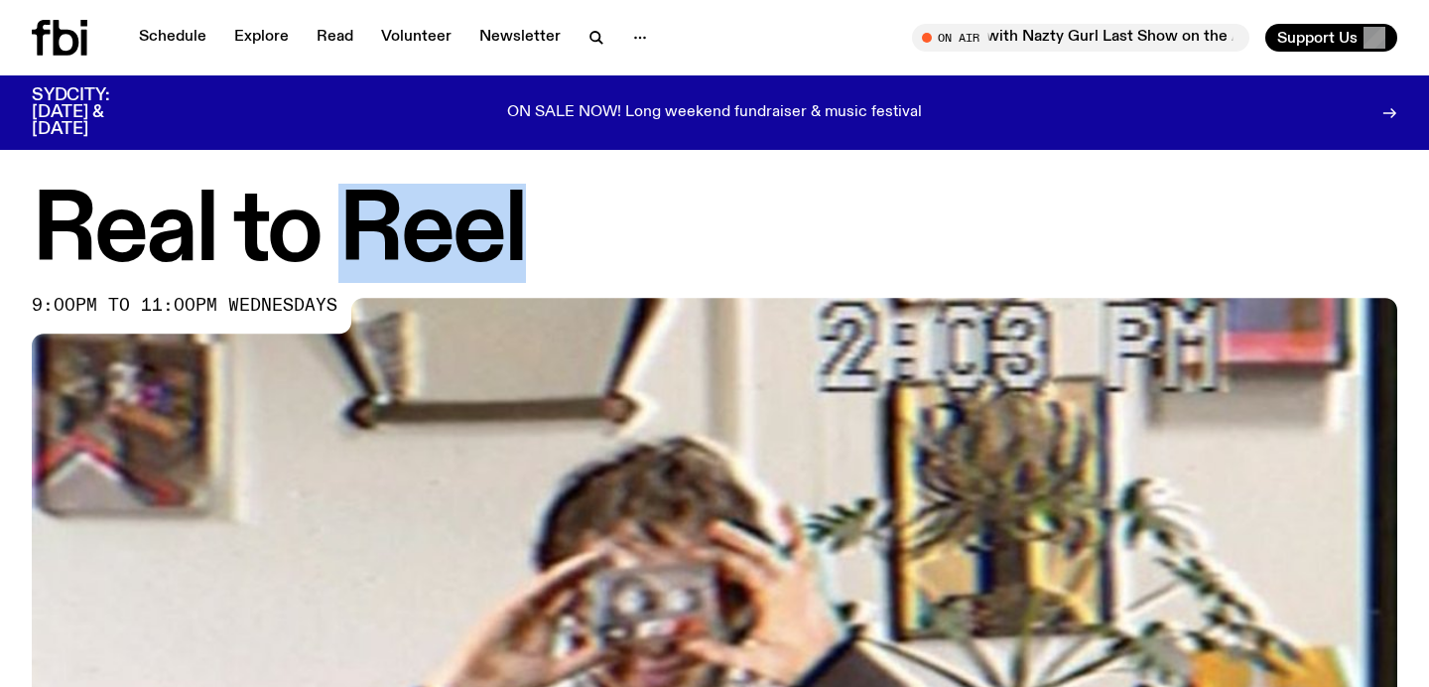
click at [382, 251] on h1 "Real to Reel" at bounding box center [714, 233] width 1365 height 89
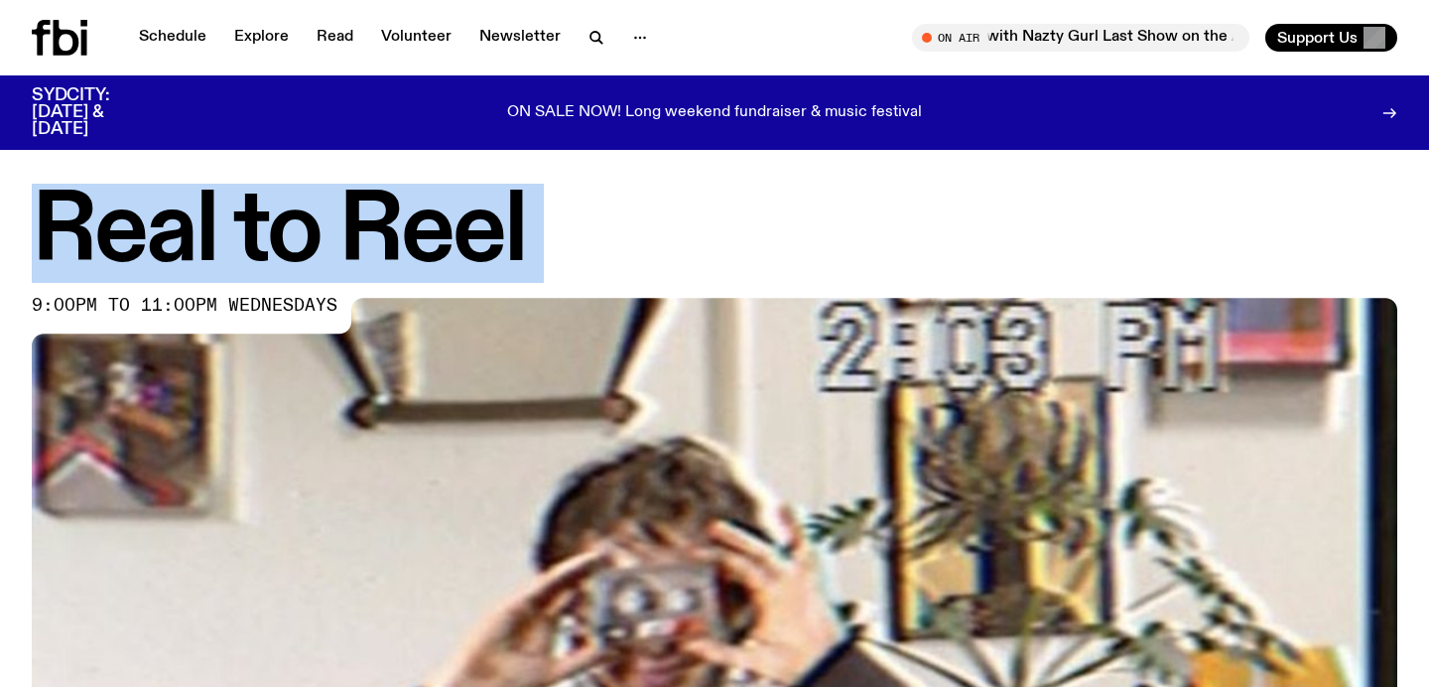
click at [382, 251] on h1 "Real to Reel" at bounding box center [714, 233] width 1365 height 89
copy h1 "Real to Reel"
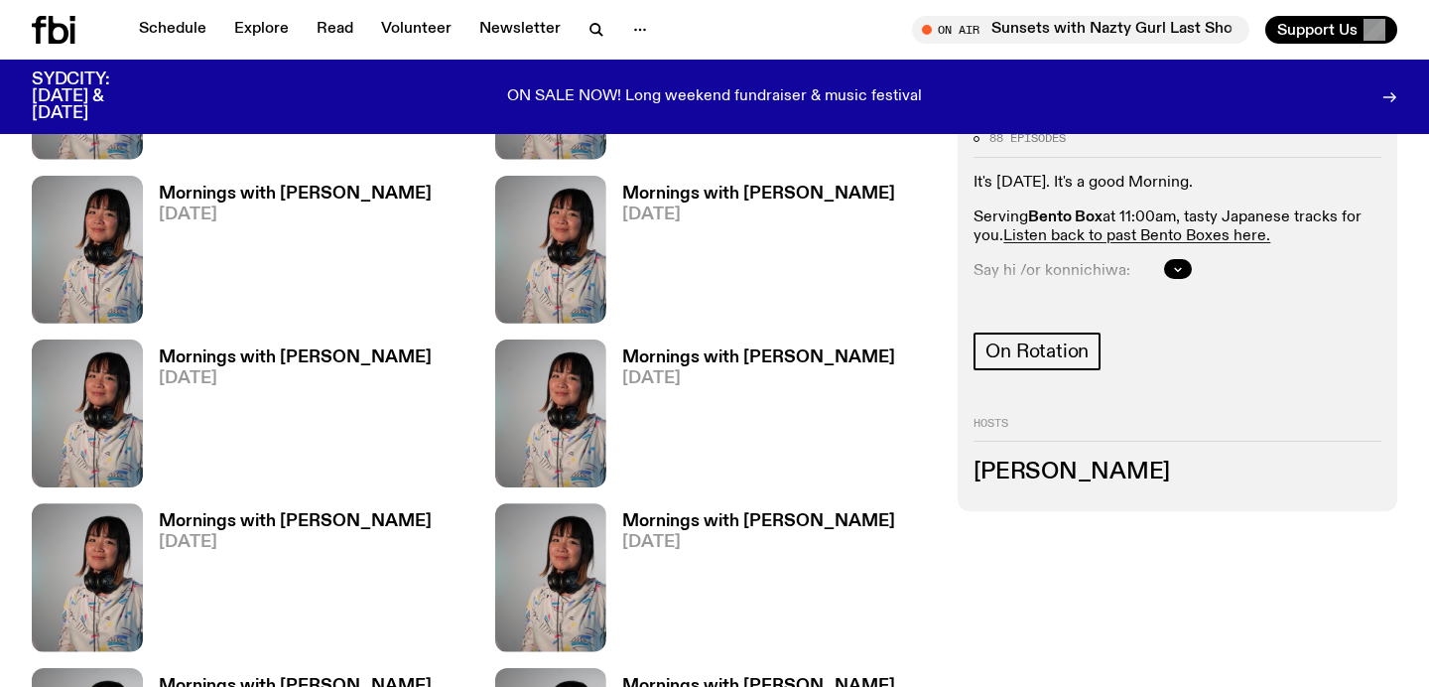
scroll to position [1159, 0]
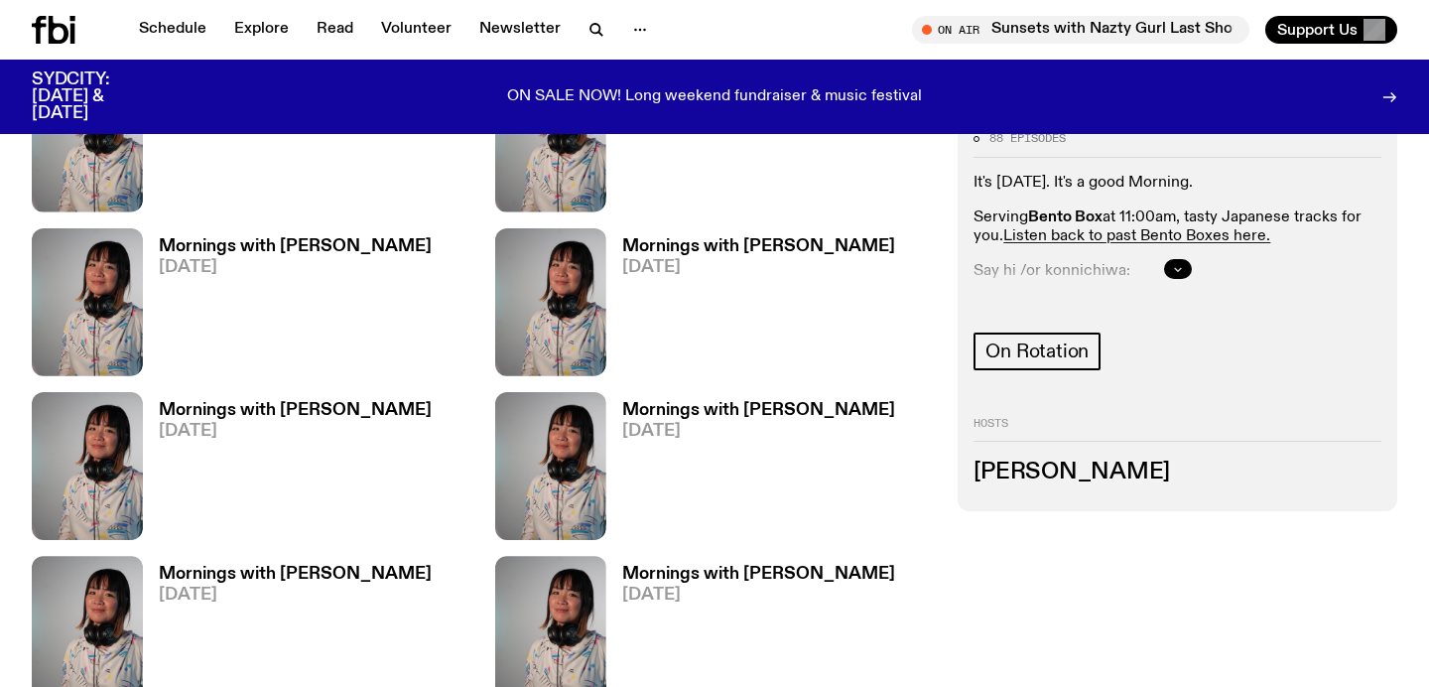
click at [1180, 268] on icon "button" at bounding box center [1177, 269] width 7 height 3
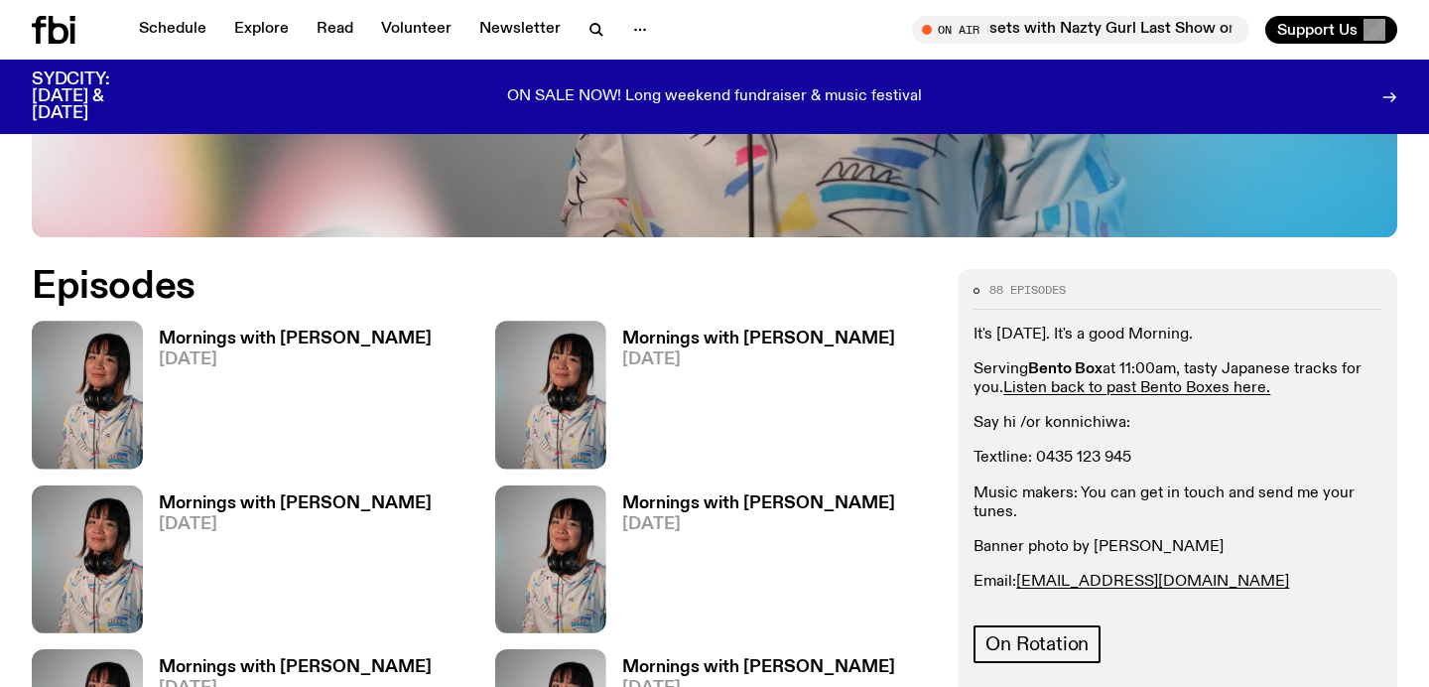
scroll to position [874, 0]
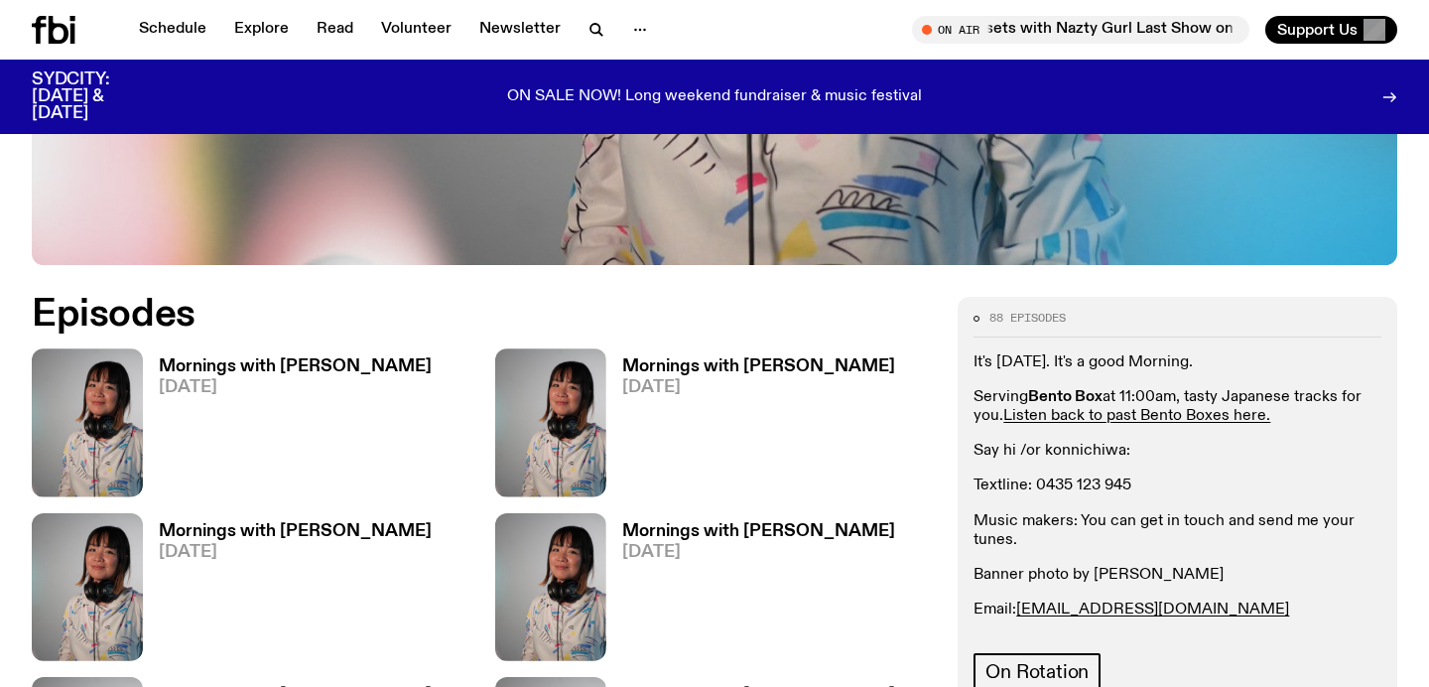
click at [294, 358] on h3 "Mornings with Kana Frazer" at bounding box center [295, 366] width 273 height 17
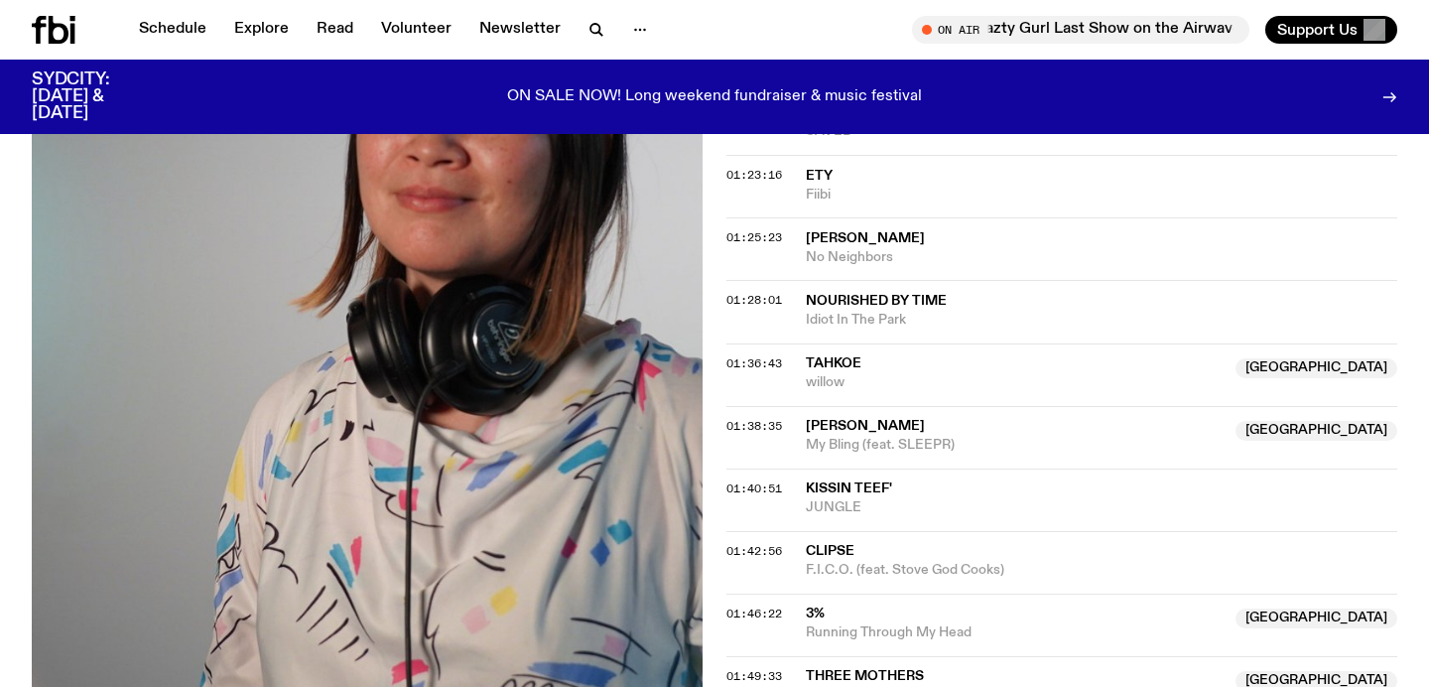
scroll to position [1847, 0]
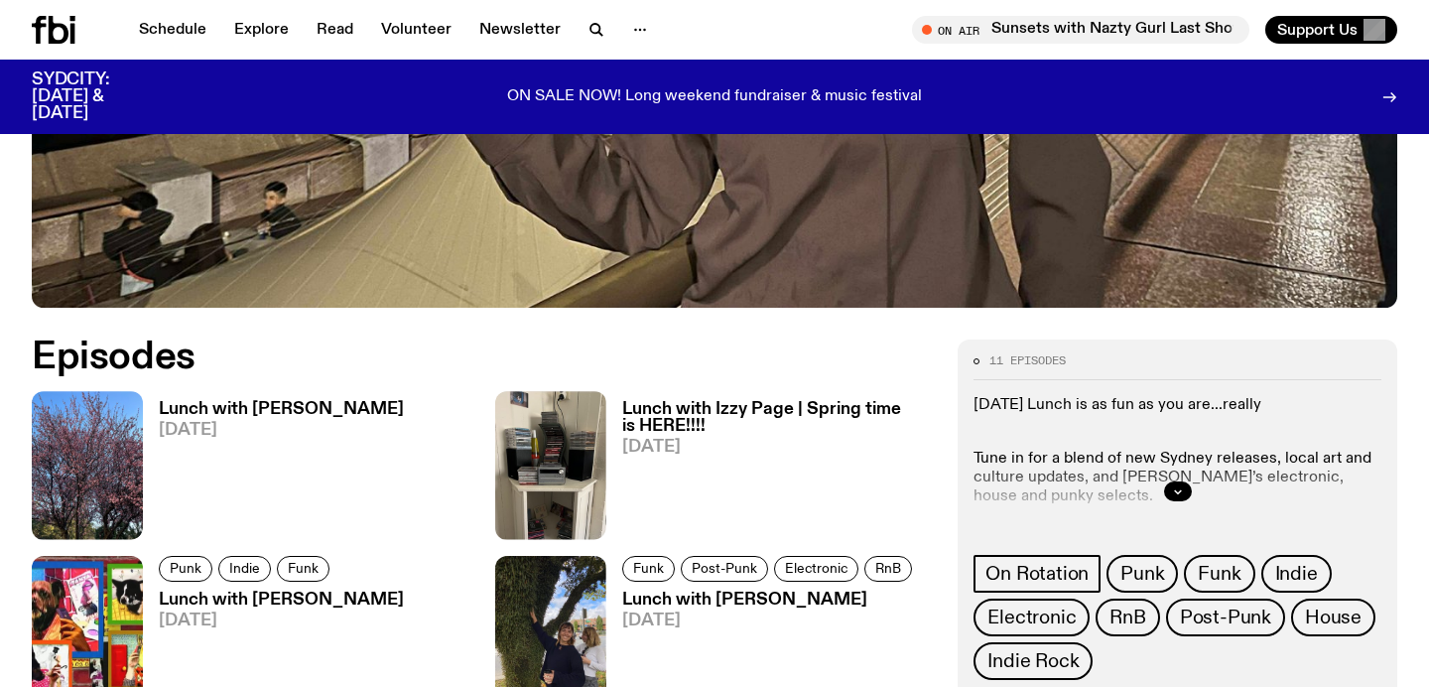
scroll to position [1001, 0]
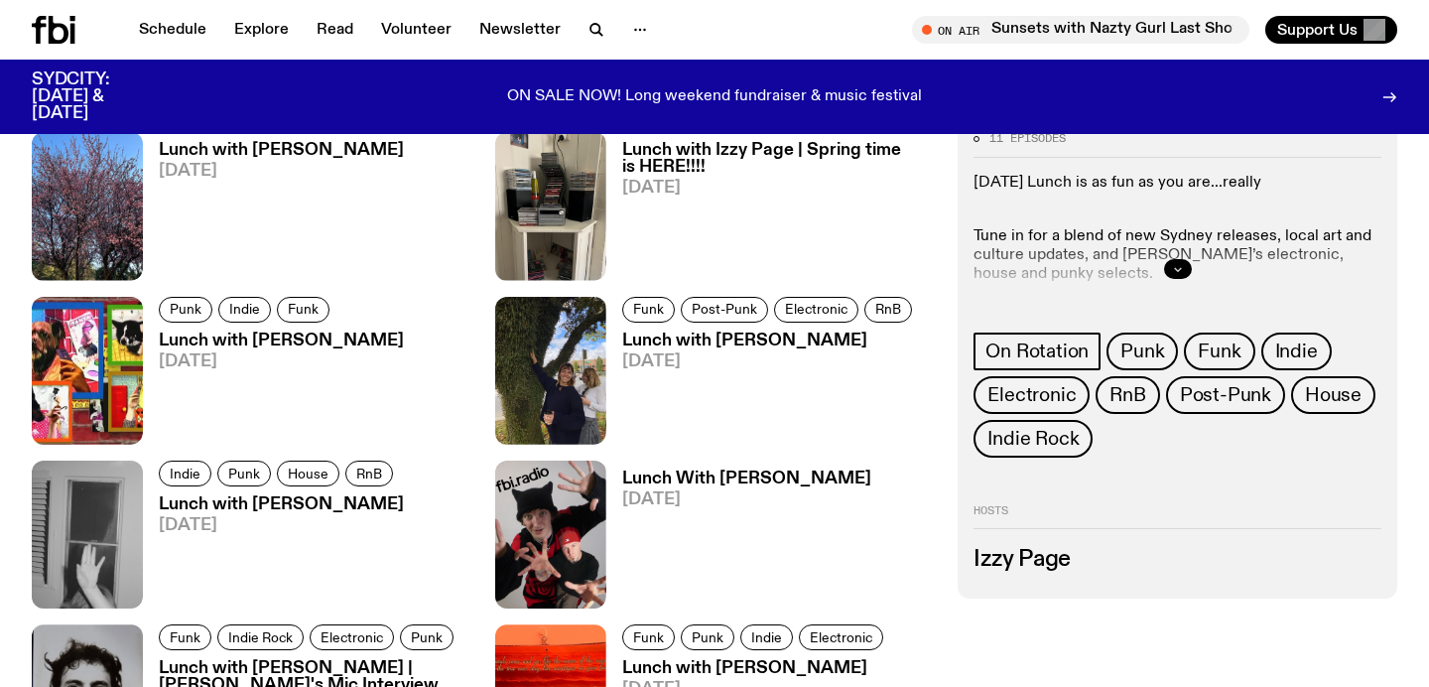
click at [1179, 278] on button "button" at bounding box center [1178, 269] width 28 height 20
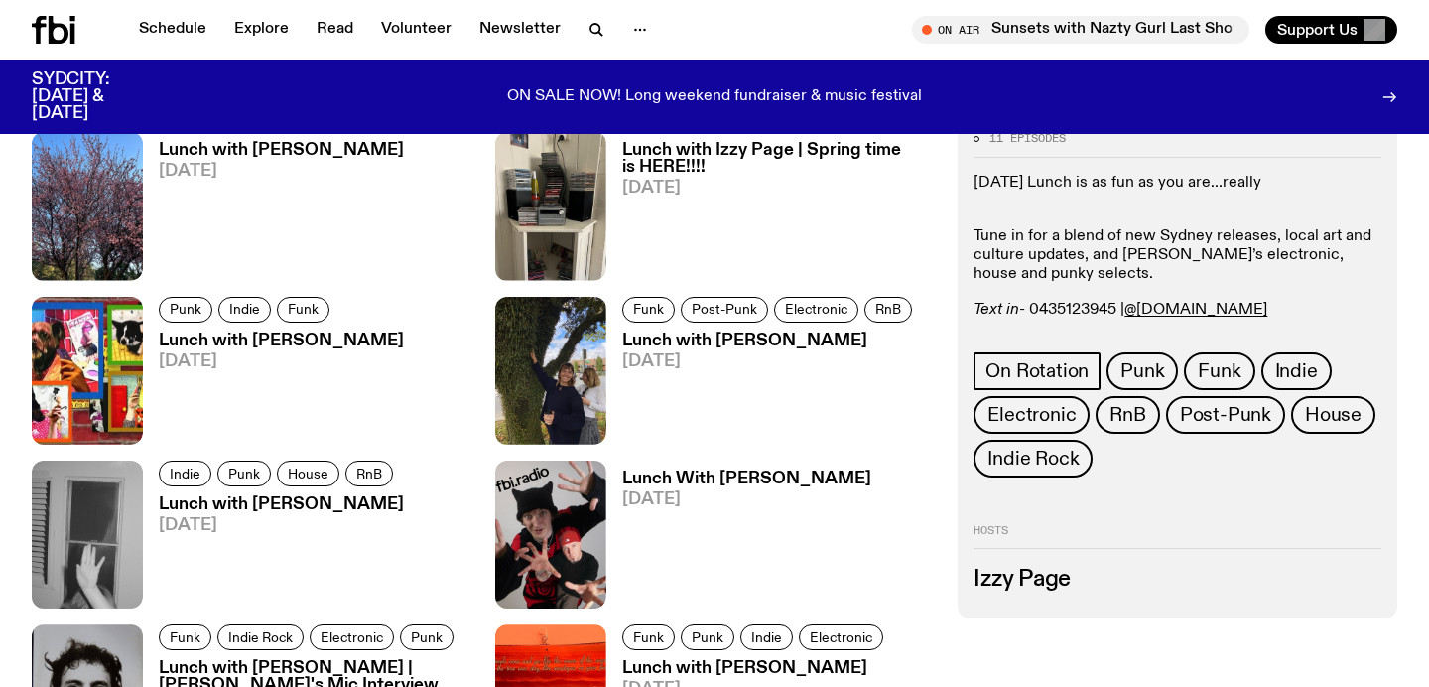
click at [1070, 294] on div "[DATE] Lunch is as fun as you are...really Tune in for a blend of new Sydney re…" at bounding box center [1177, 247] width 408 height 146
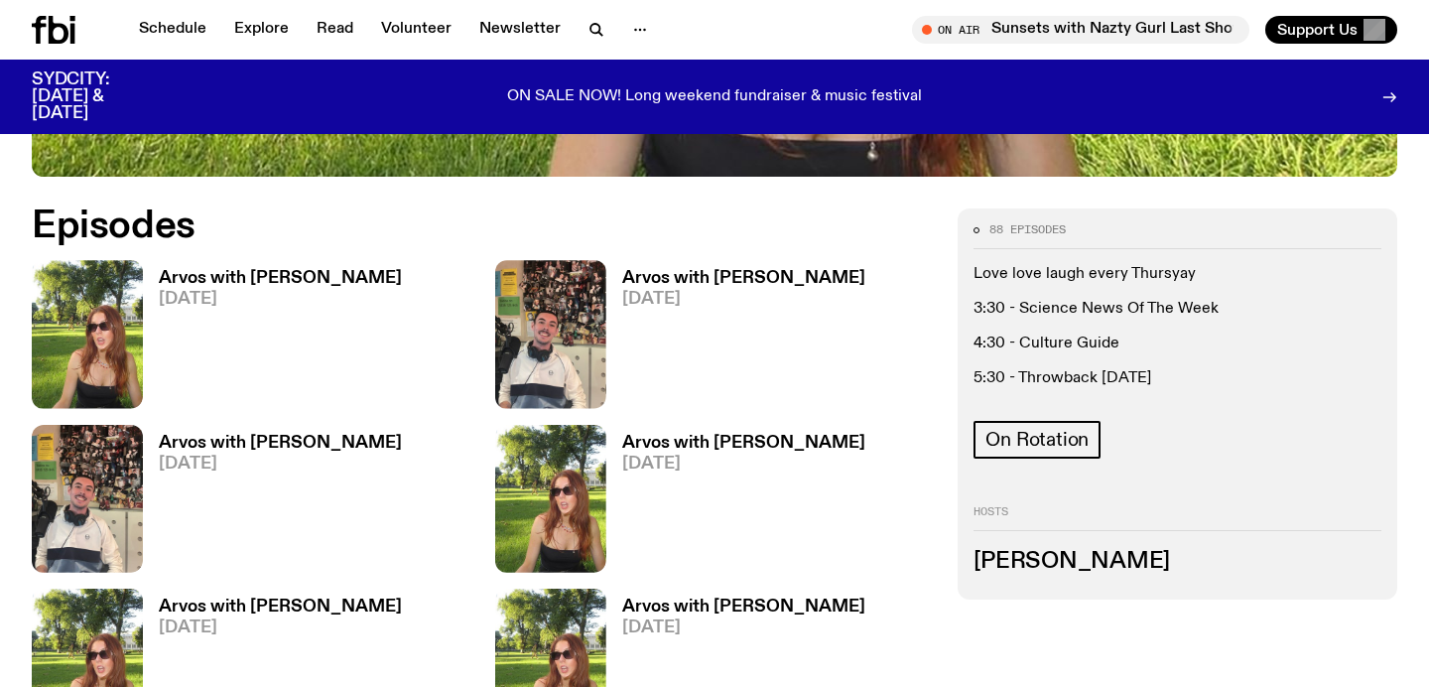
scroll to position [1038, 0]
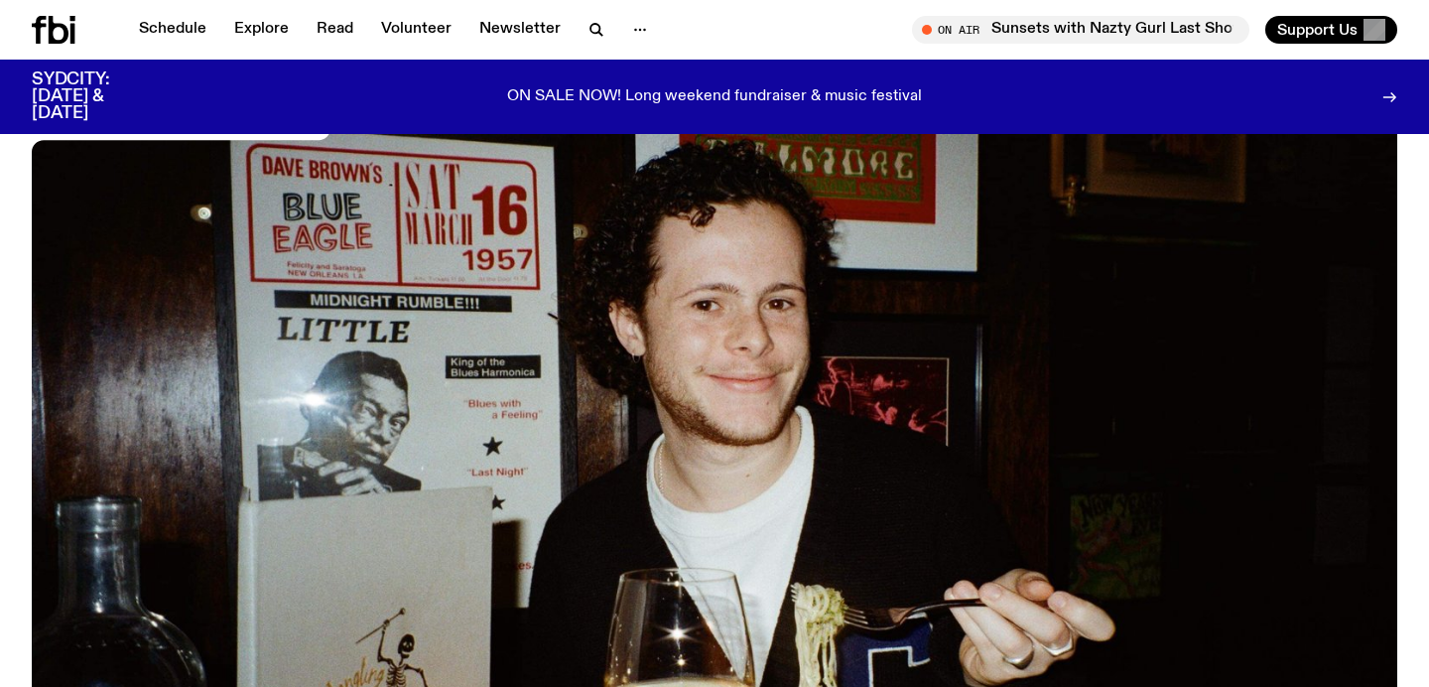
scroll to position [229, 0]
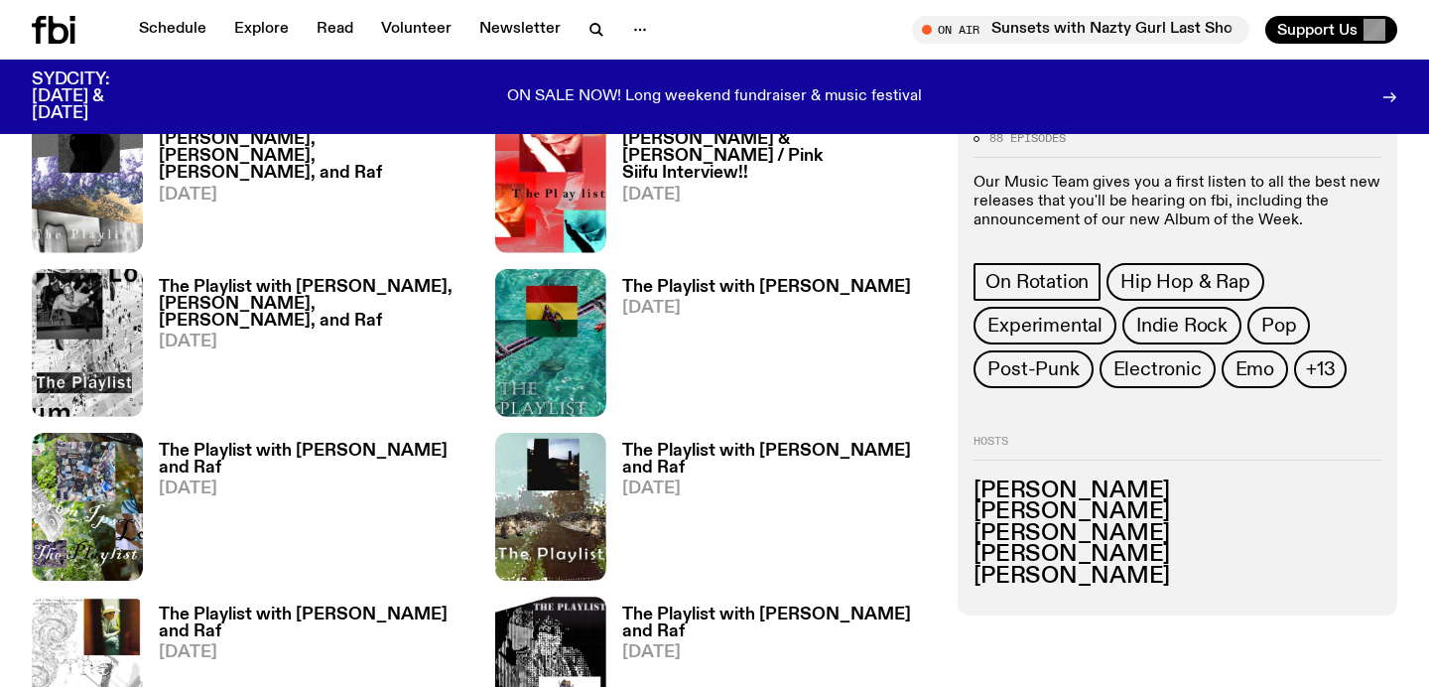
scroll to position [1026, 0]
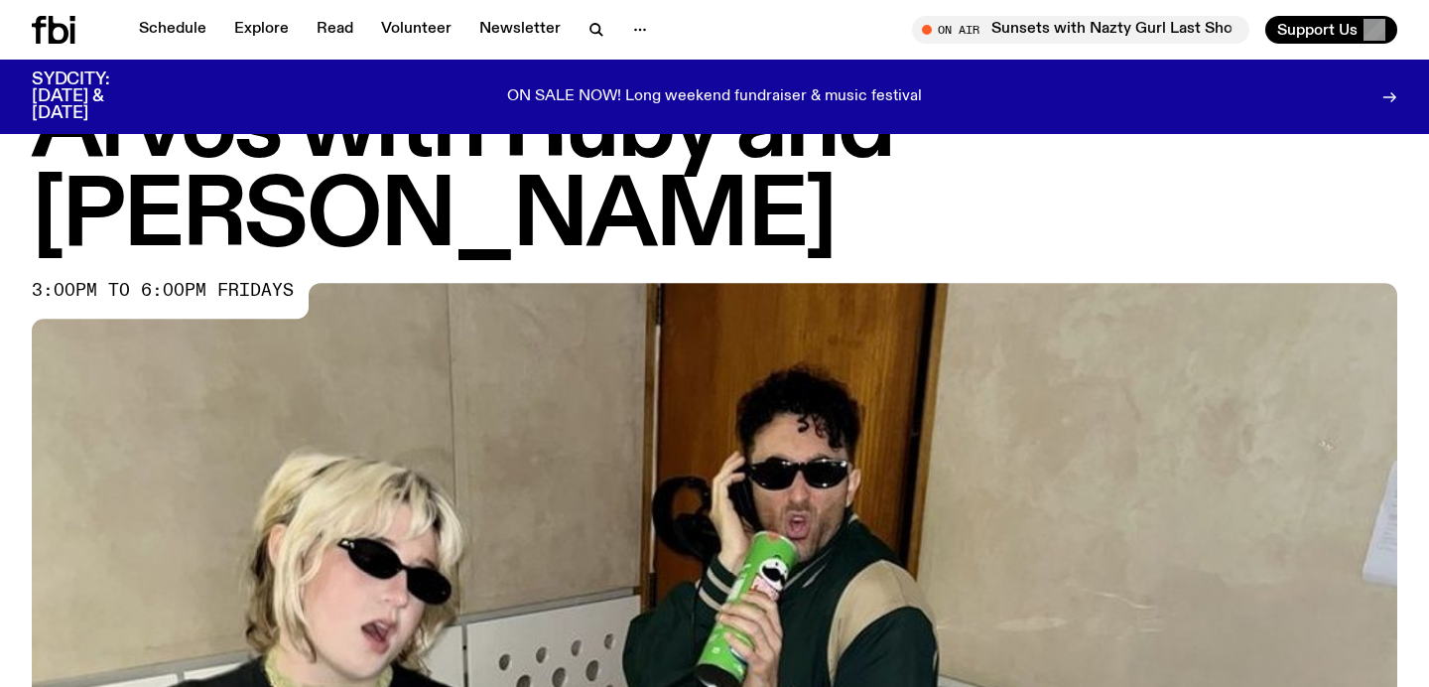
scroll to position [948, 0]
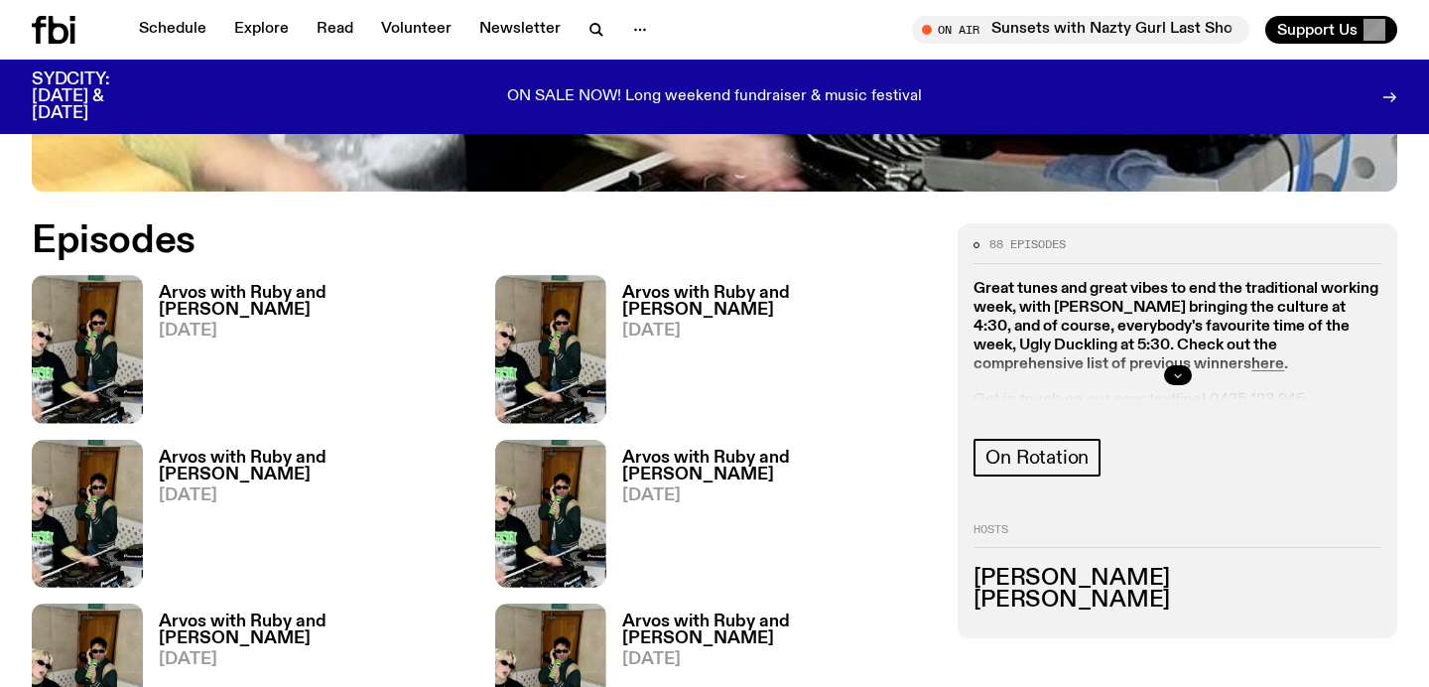
click at [1176, 369] on icon "button" at bounding box center [1178, 375] width 12 height 12
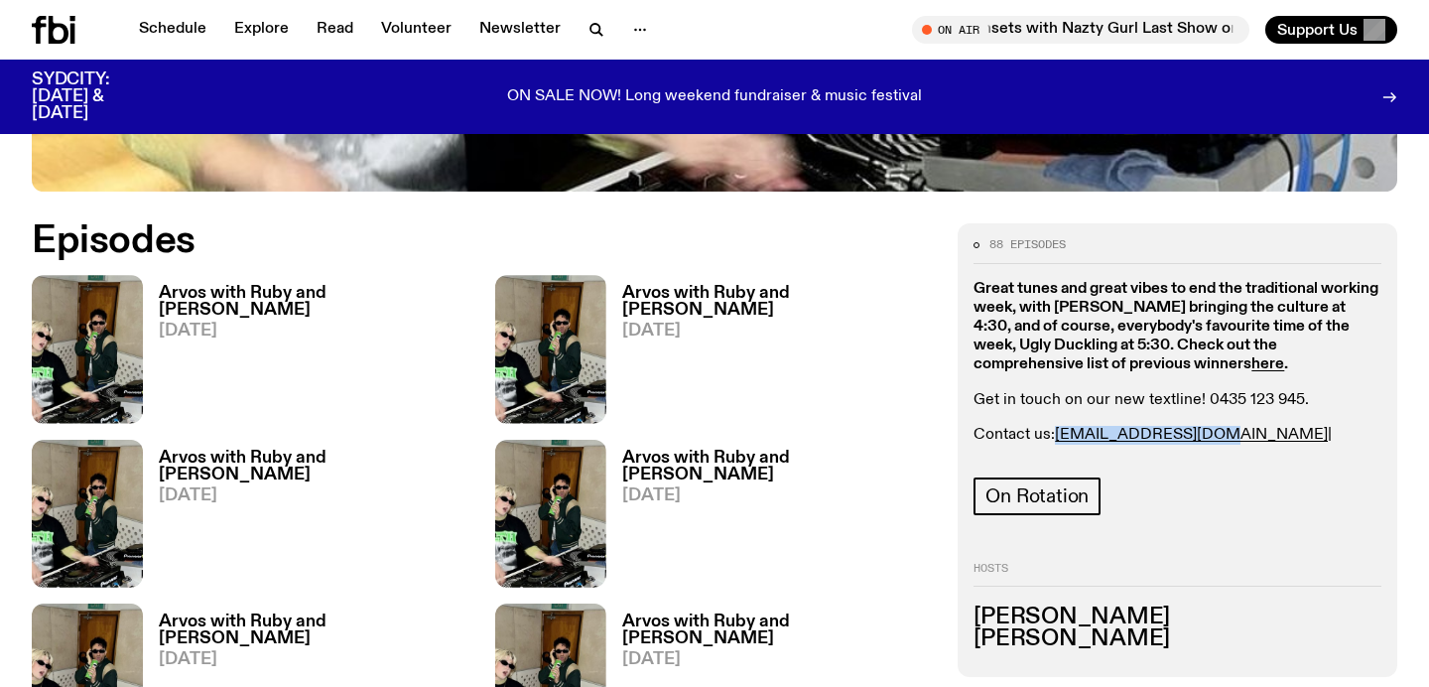
drag, startPoint x: 1055, startPoint y: 351, endPoint x: 1205, endPoint y: 354, distance: 149.9
click at [1205, 426] on p "Contact us: [PERSON_NAME][EMAIL_ADDRESS][DOMAIN_NAME] | [EMAIL_ADDRESS][DOMAIN_…" at bounding box center [1177, 445] width 408 height 38
copy p "[EMAIL_ADDRESS][DOMAIN_NAME]"
click at [1087, 281] on strong "Great tunes and great vibes to end the traditional working week, with [PERSON_N…" at bounding box center [1175, 327] width 405 height 92
drag, startPoint x: 1206, startPoint y: 347, endPoint x: 1056, endPoint y: 344, distance: 149.9
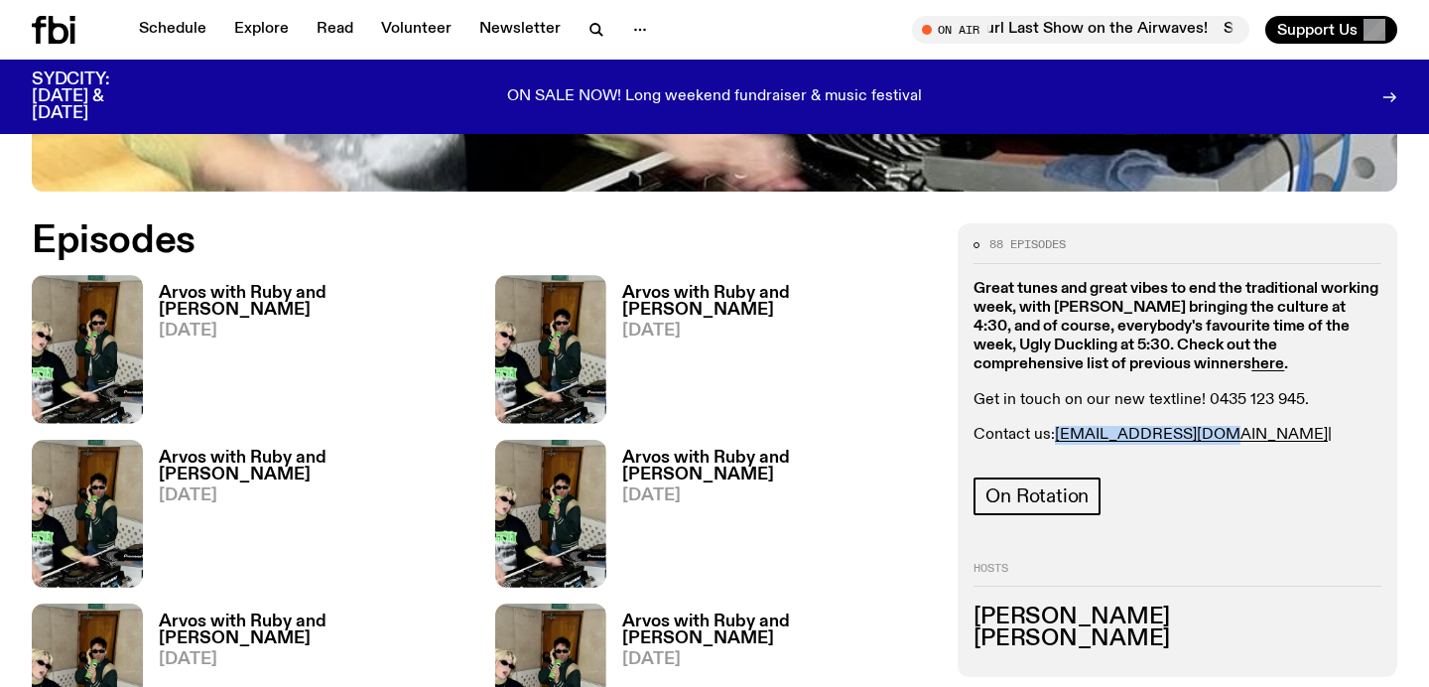
click at [1056, 426] on p "Contact us: [PERSON_NAME][EMAIL_ADDRESS][DOMAIN_NAME] | [EMAIL_ADDRESS][DOMAIN_…" at bounding box center [1177, 445] width 408 height 38
copy link "[EMAIL_ADDRESS][DOMAIN_NAME]"
click at [1260, 477] on div "On Rotation" at bounding box center [1177, 499] width 408 height 44
drag, startPoint x: 1345, startPoint y: 347, endPoint x: 1218, endPoint y: 347, distance: 127.0
click at [1218, 426] on p "Contact us: ruby.m@fbiradio.com | al@fbiradio.com" at bounding box center [1177, 445] width 408 height 38
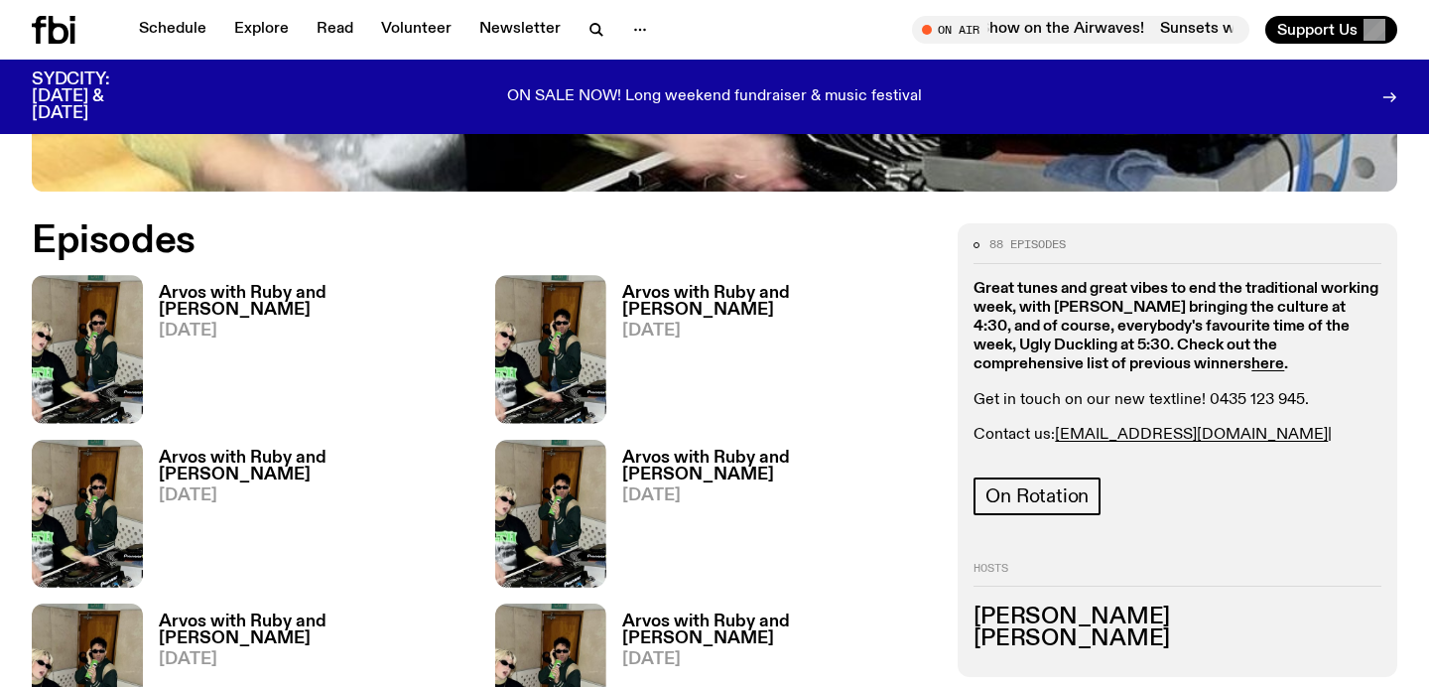
copy link "al@fbiradio.com"
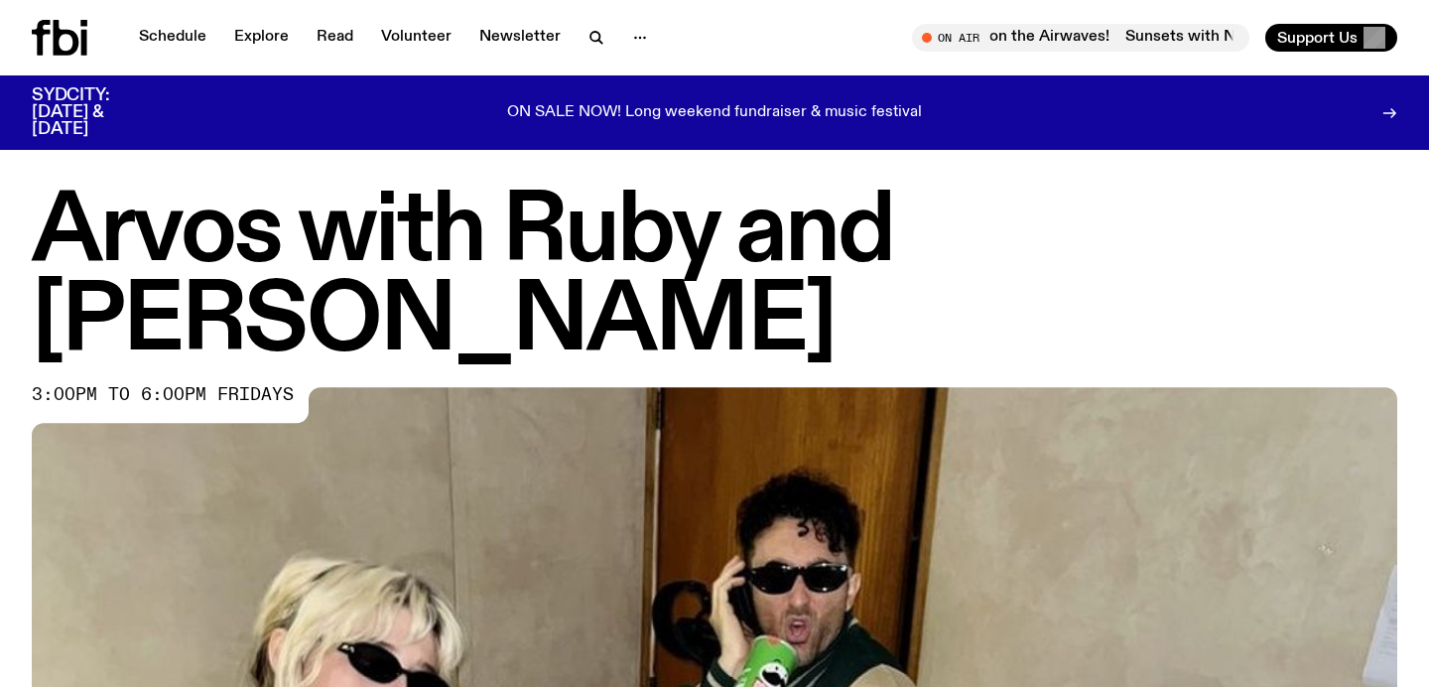
click at [596, 191] on h1 "Arvos with Ruby and Al" at bounding box center [714, 278] width 1365 height 179
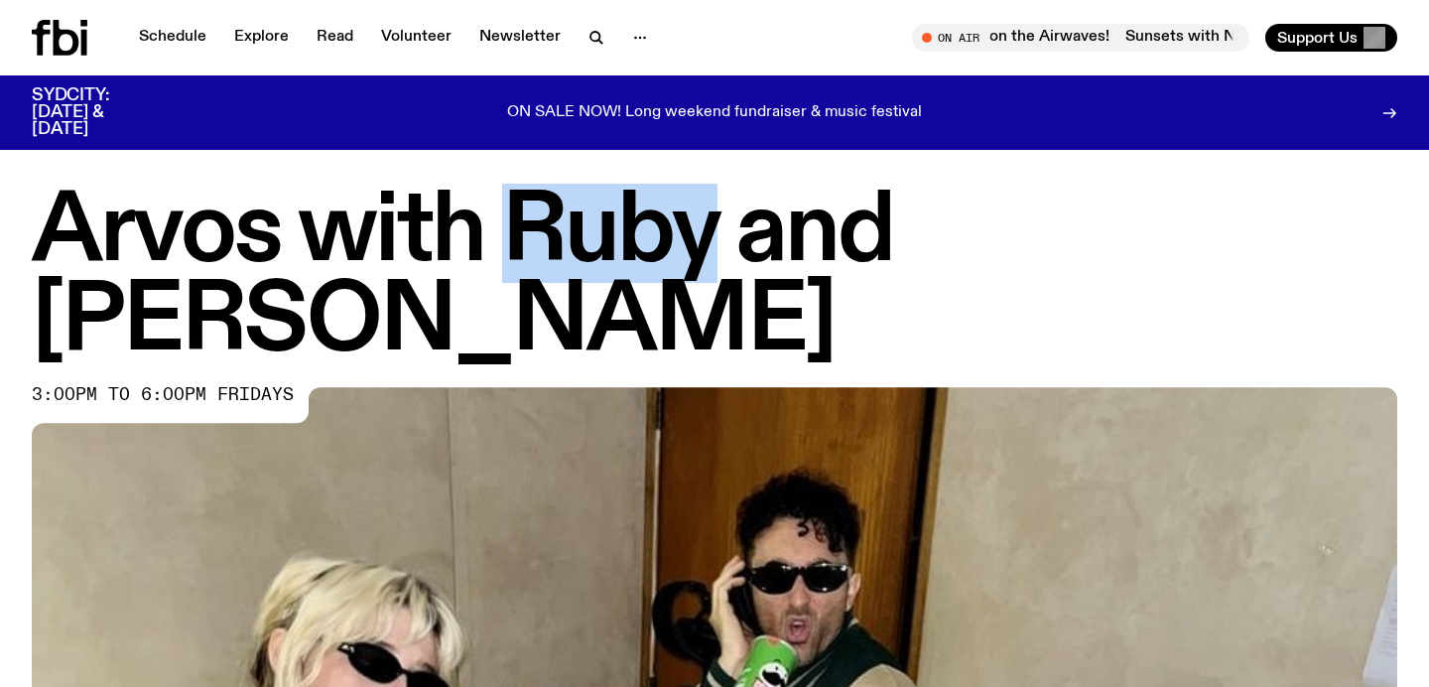
click at [596, 191] on h1 "Arvos with Ruby and Al" at bounding box center [714, 278] width 1365 height 179
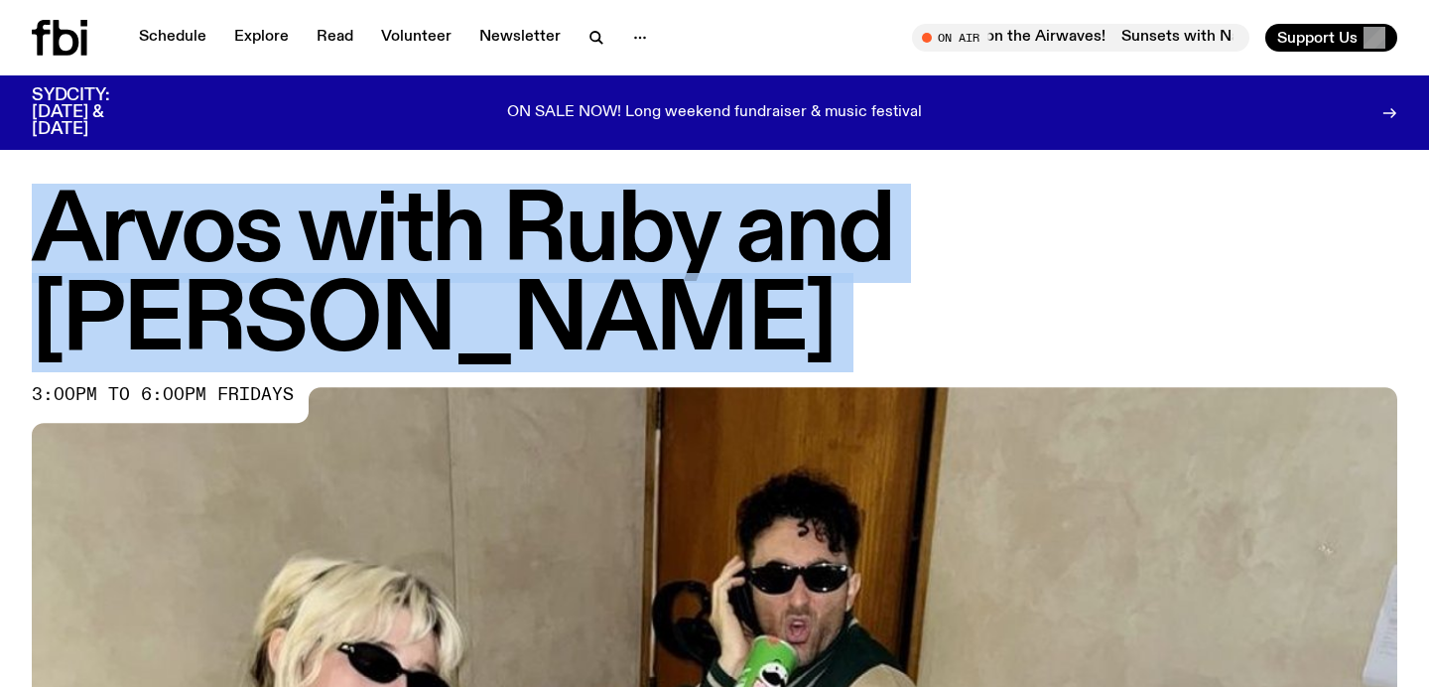
click at [596, 191] on h1 "Arvos with Ruby and Al" at bounding box center [714, 278] width 1365 height 179
copy h1 "Arvos with Ruby and Al"
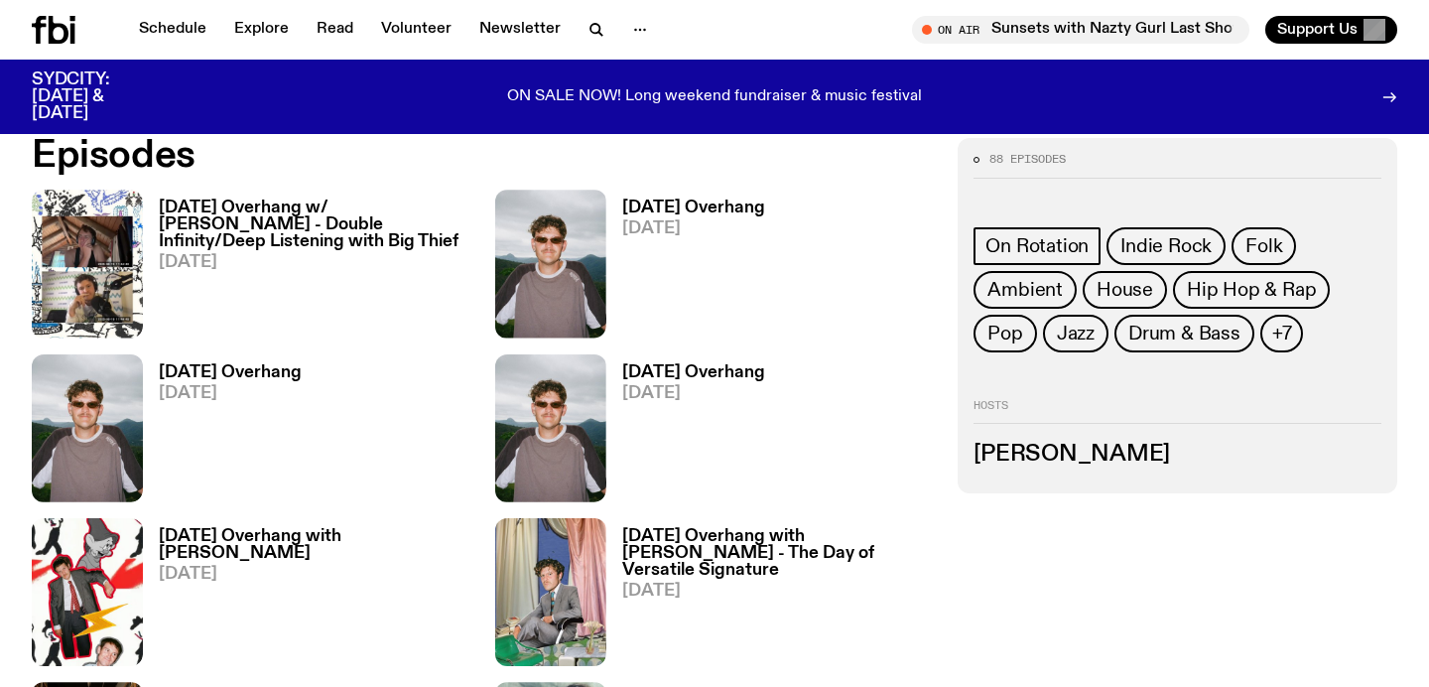
scroll to position [796, 0]
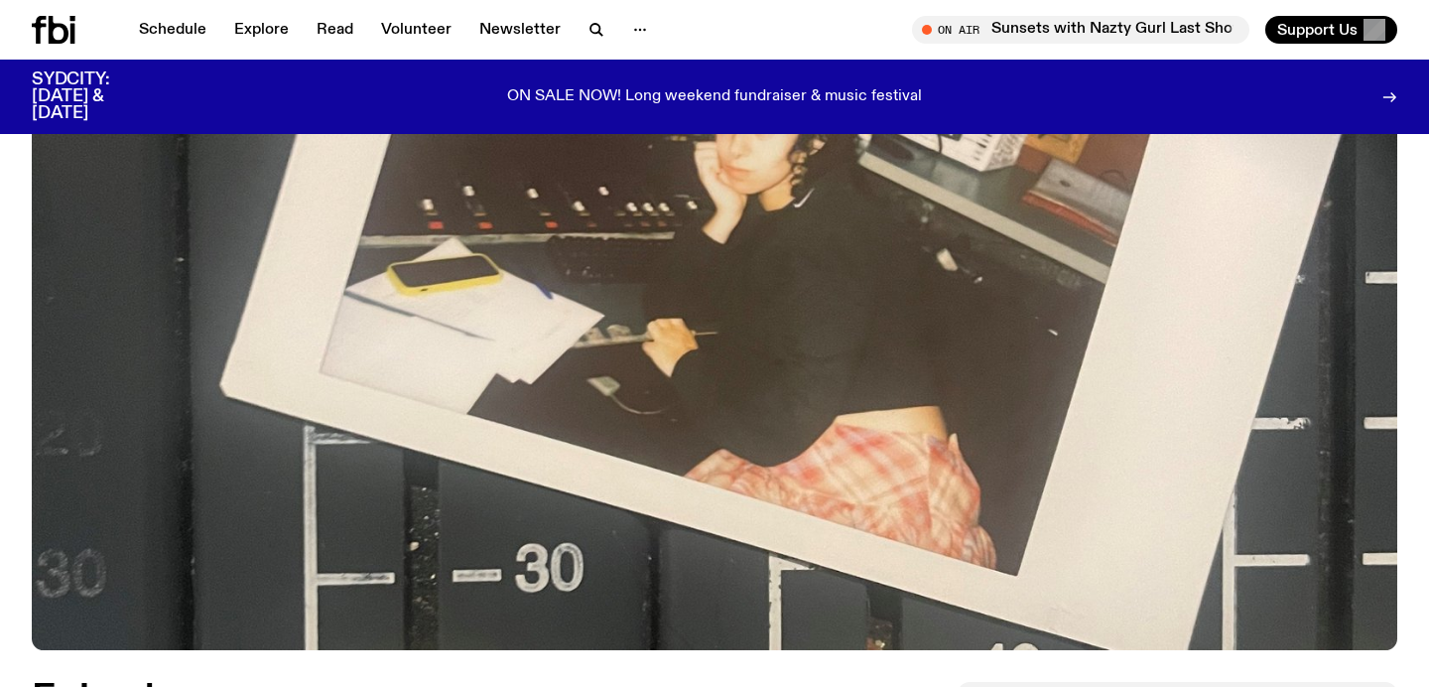
scroll to position [999, 0]
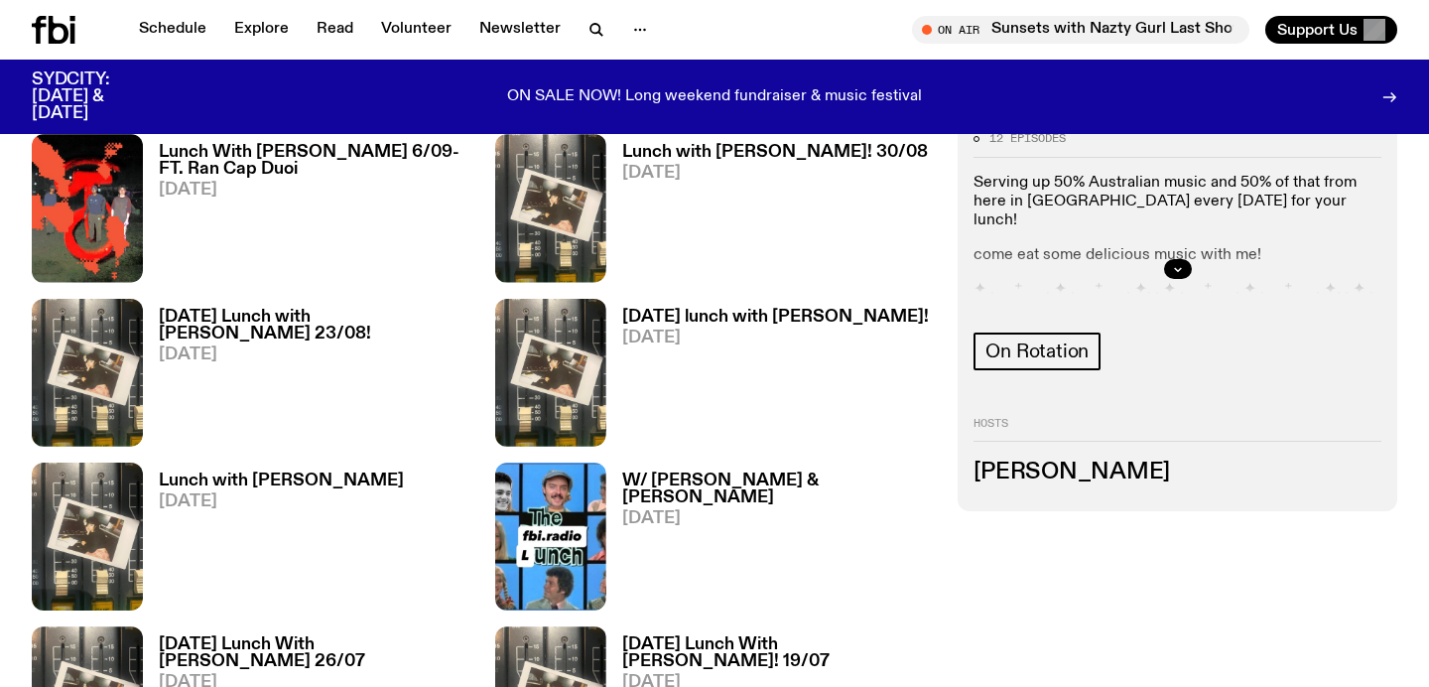
click at [1176, 281] on div at bounding box center [1177, 269] width 408 height 64
click at [1170, 258] on div at bounding box center [1177, 269] width 408 height 64
click at [1172, 270] on icon "button" at bounding box center [1178, 269] width 12 height 12
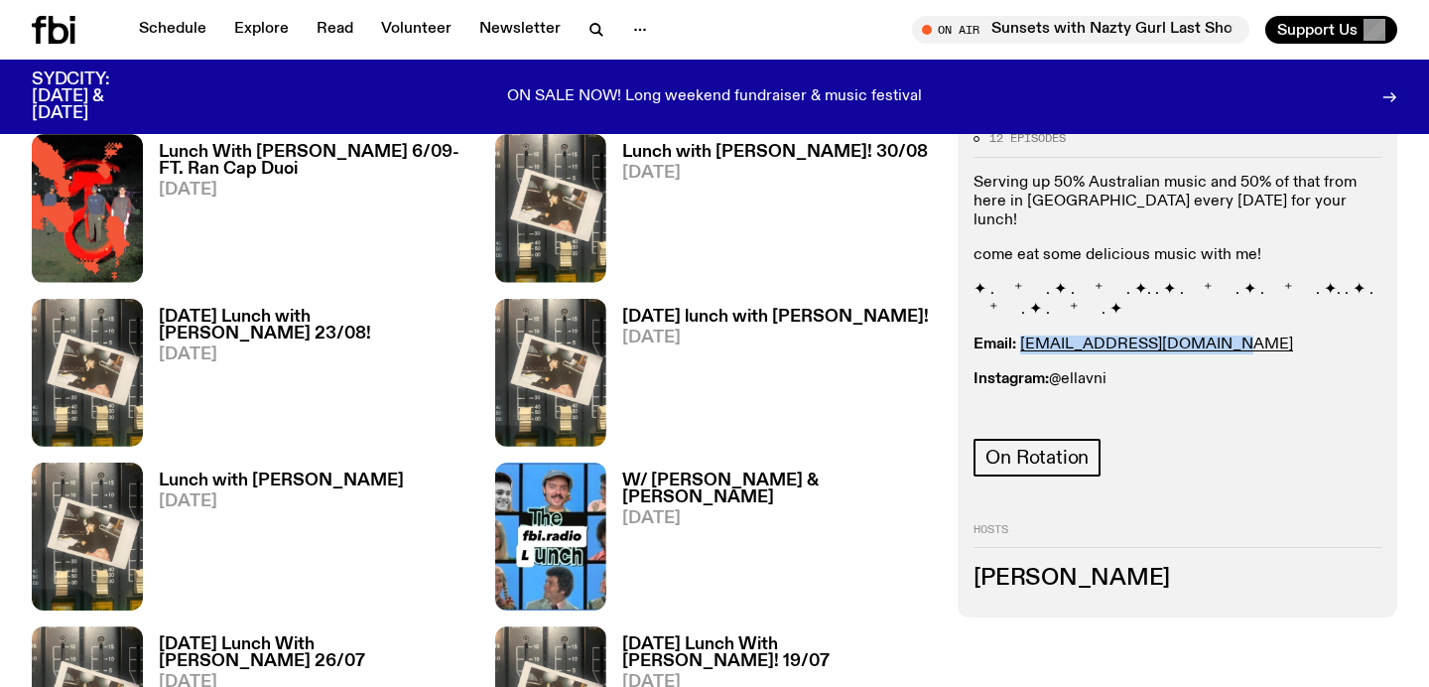
drag, startPoint x: 1206, startPoint y: 321, endPoint x: 1020, endPoint y: 323, distance: 185.6
click at [1020, 335] on p "Email: ellalouiseavni@gmail.com" at bounding box center [1177, 344] width 408 height 19
copy link "ellalouiseavni@gmail.com"
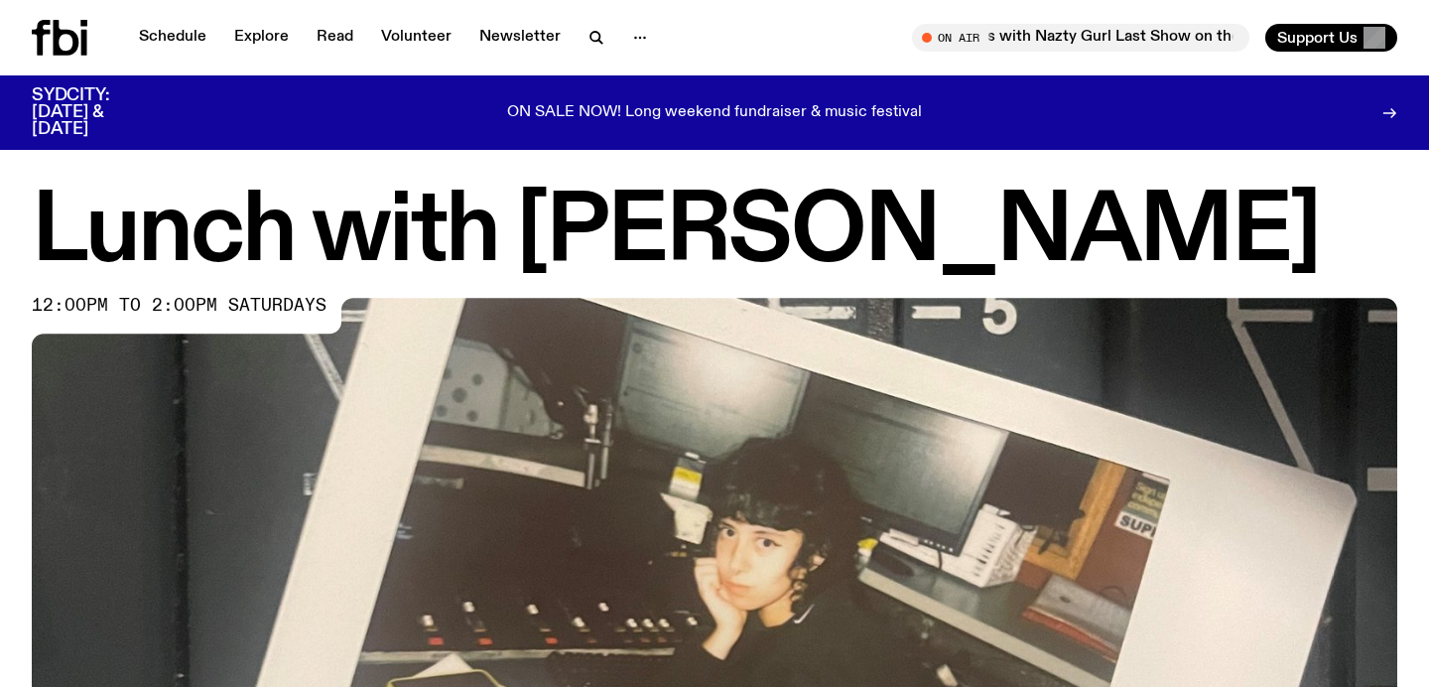
click at [351, 240] on h1 "Lunch with Ella Avni" at bounding box center [714, 233] width 1365 height 89
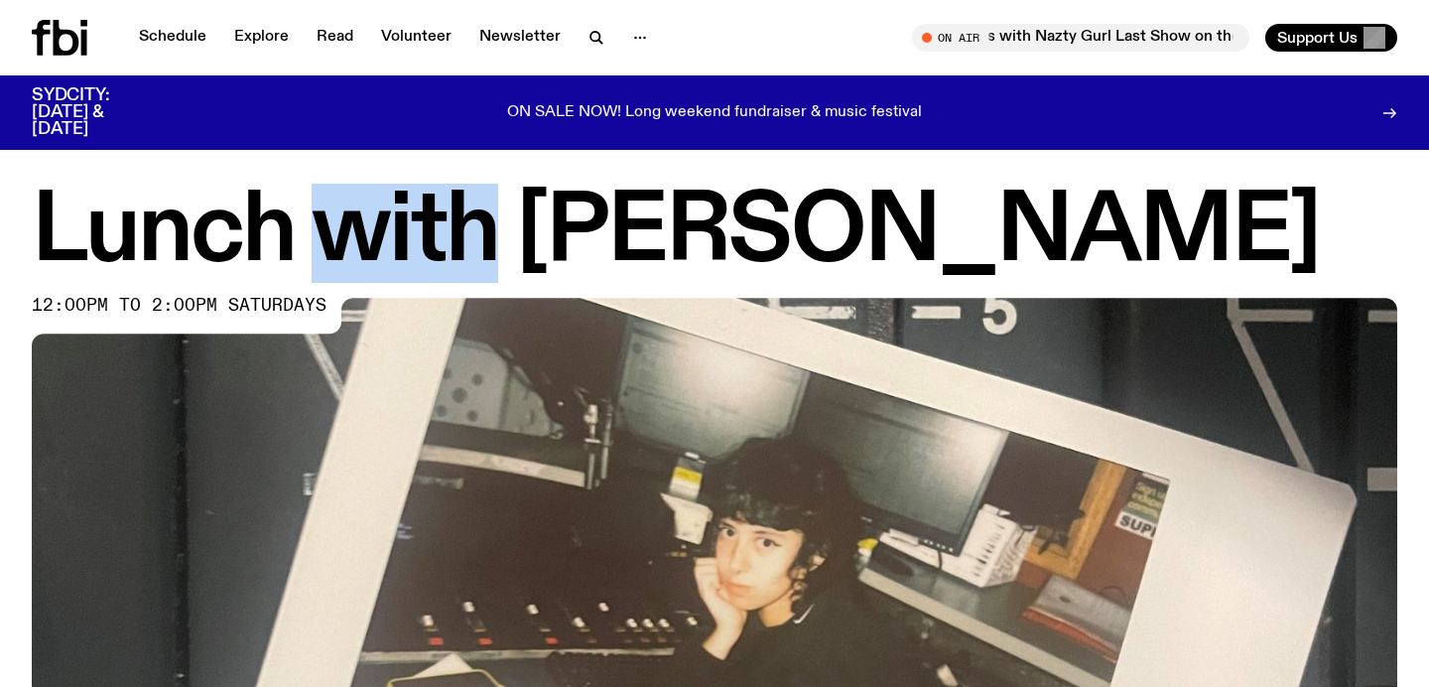
click at [351, 241] on h1 "Lunch with Ella Avni" at bounding box center [714, 233] width 1365 height 89
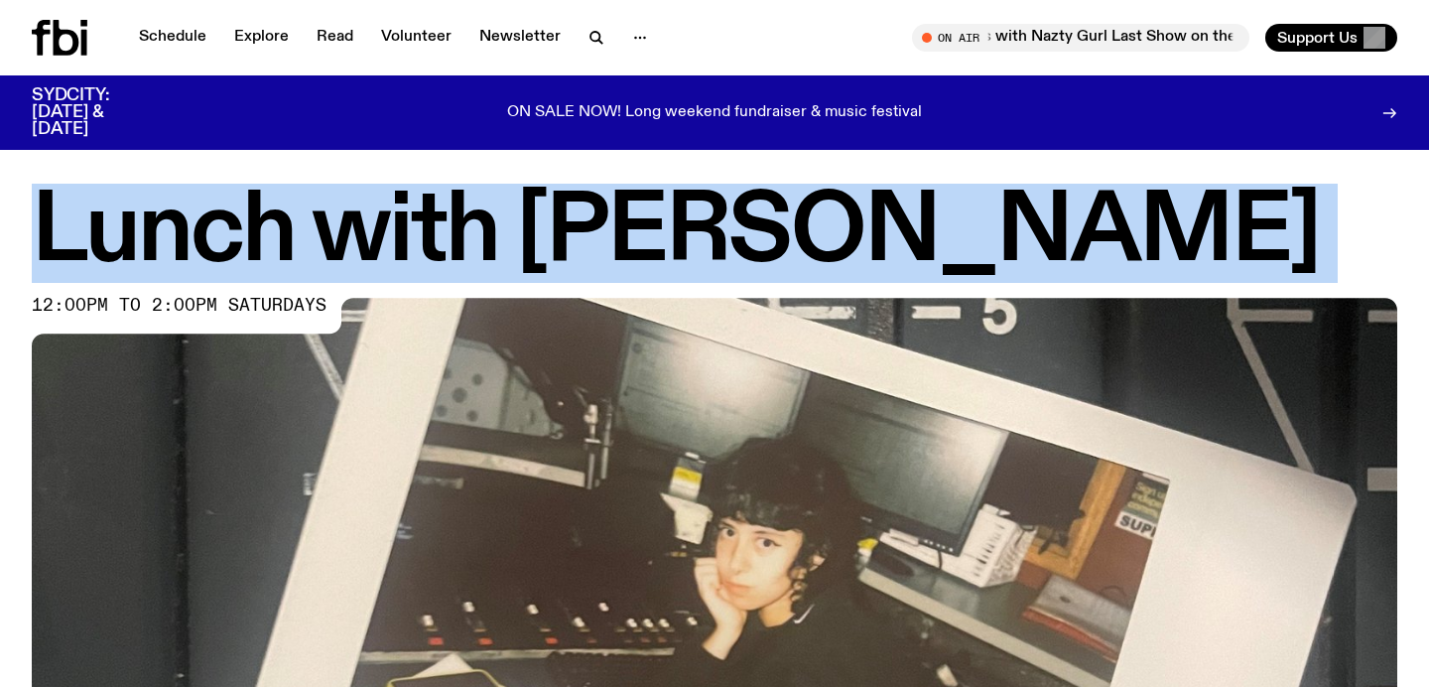
click at [351, 241] on h1 "Lunch with Ella Avni" at bounding box center [714, 233] width 1365 height 89
copy h1 "Lunch with Ella Avni"
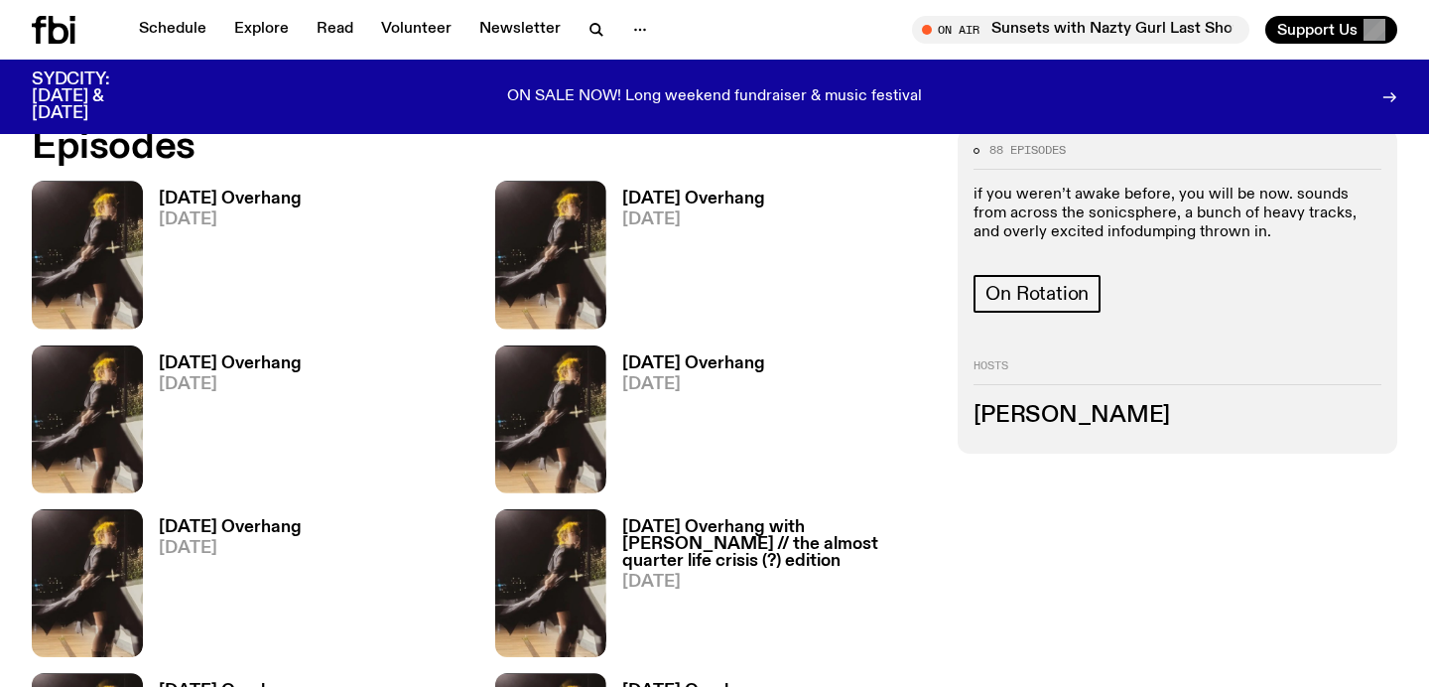
scroll to position [952, 0]
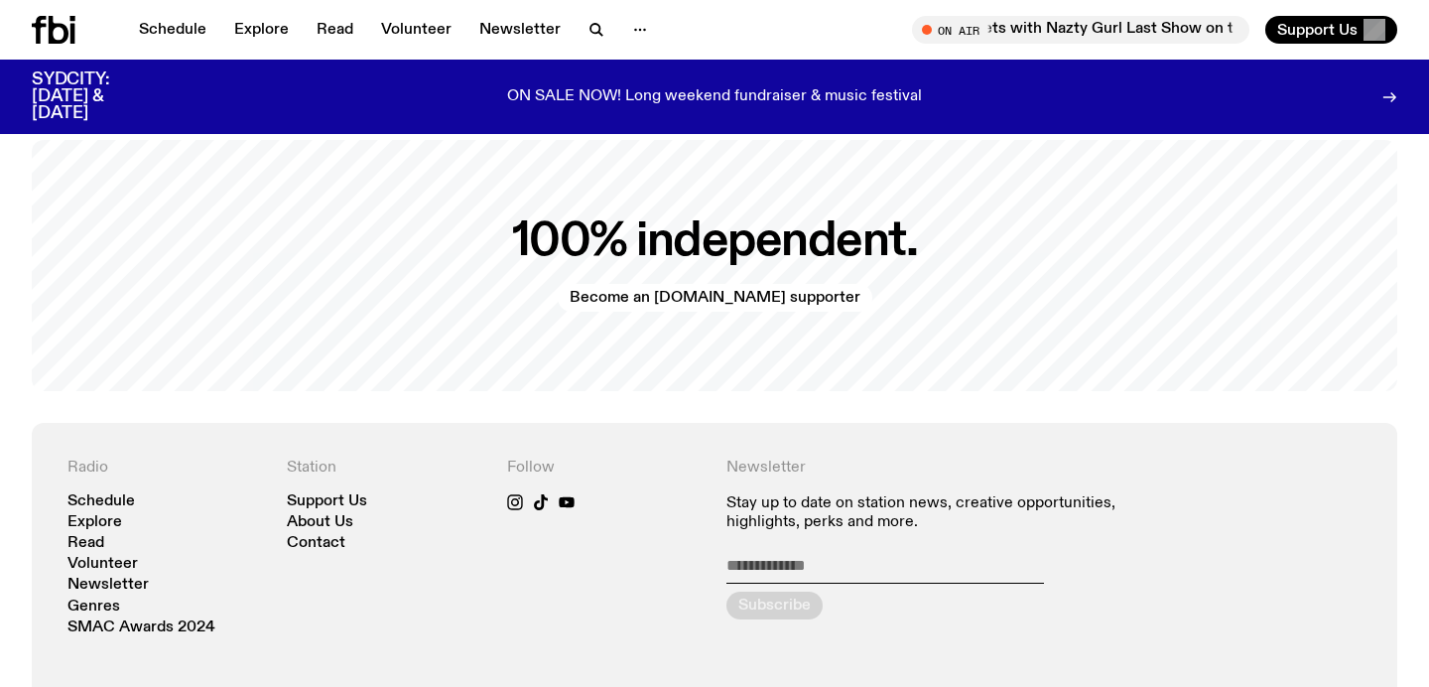
scroll to position [4008, 0]
